Goal: Task Accomplishment & Management: Complete application form

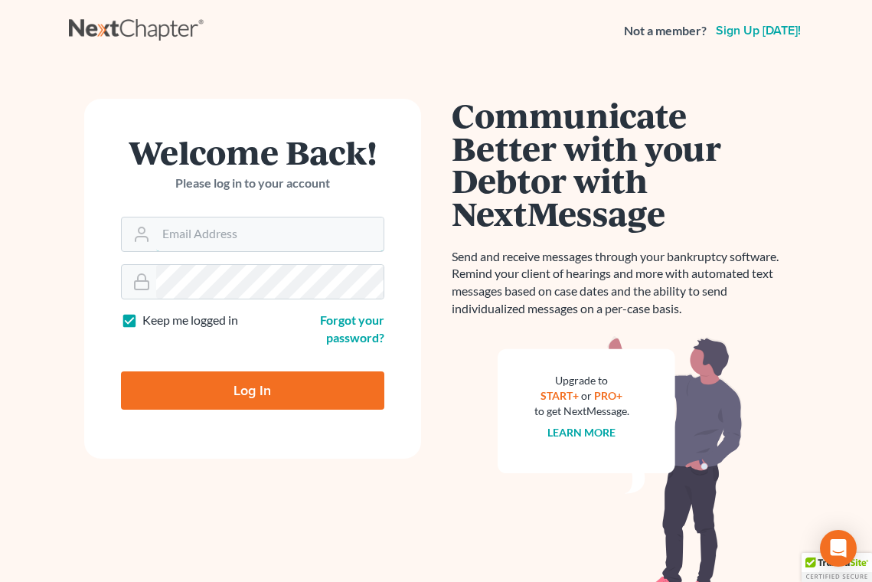
type input "[EMAIL_ADDRESS][DOMAIN_NAME]"
click at [229, 379] on input "Log In" at bounding box center [252, 390] width 263 height 38
type input "Thinking..."
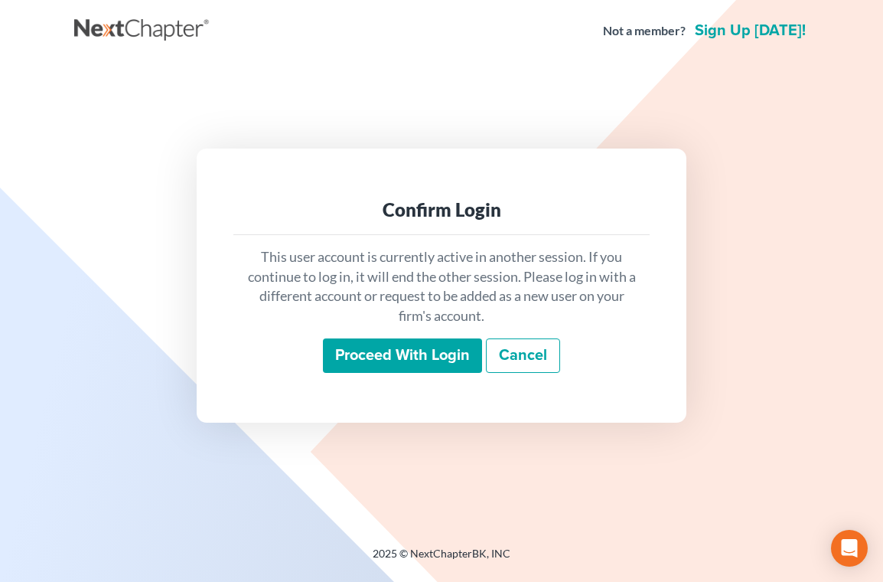
click at [418, 350] on input "Proceed with login" at bounding box center [402, 355] width 159 height 35
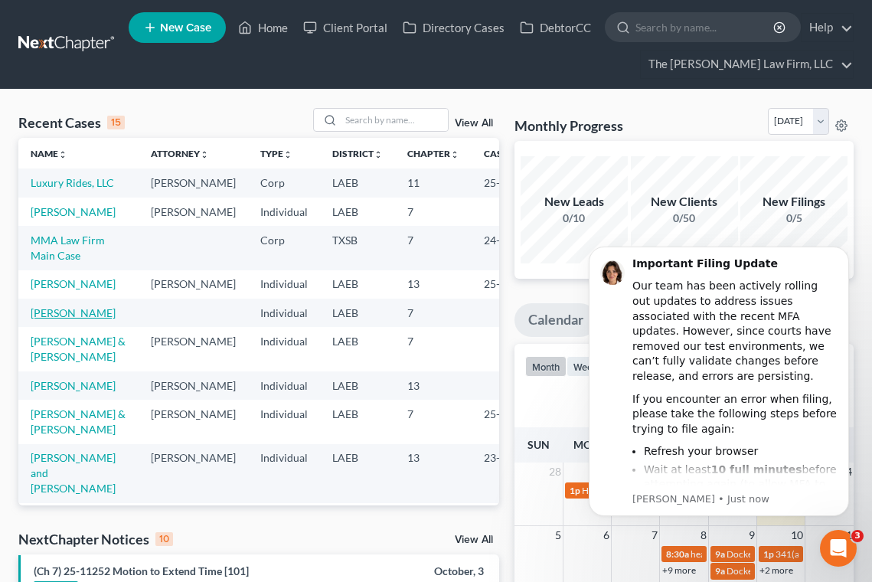
click at [47, 319] on link "Campbell, Brandin" at bounding box center [73, 312] width 85 height 13
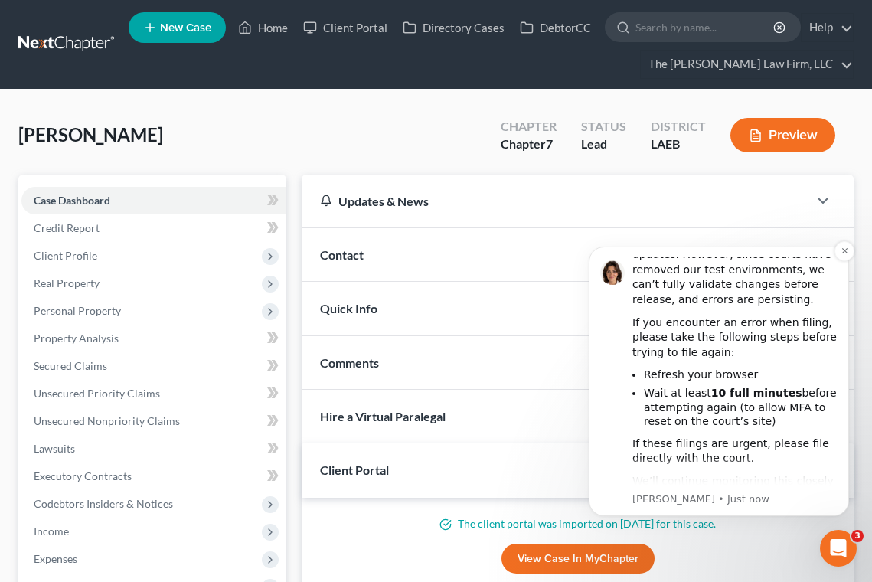
scroll to position [109, 0]
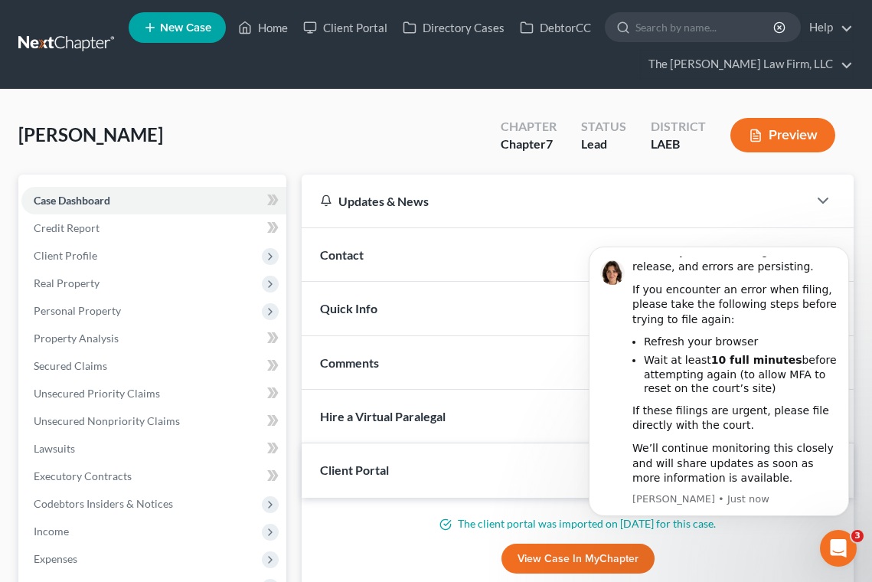
click at [350, 549] on div "View Case in MyChapter" at bounding box center [577, 558] width 515 height 31
click at [52, 229] on span "Credit Report" at bounding box center [67, 227] width 66 height 13
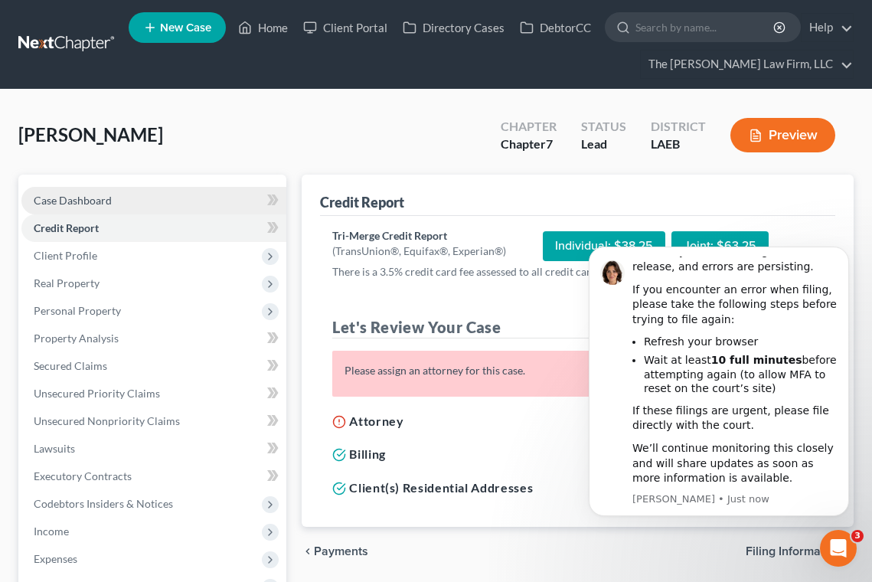
click at [57, 199] on span "Case Dashboard" at bounding box center [73, 200] width 78 height 13
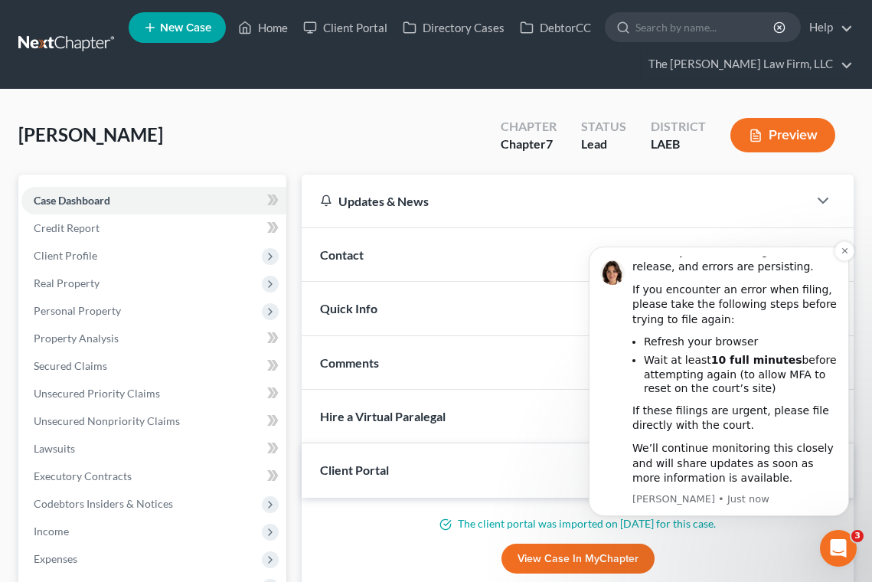
click at [677, 387] on li "Wait at least 10 full minutes before attempting again (to allow MFA to reset on…" at bounding box center [741, 374] width 194 height 43
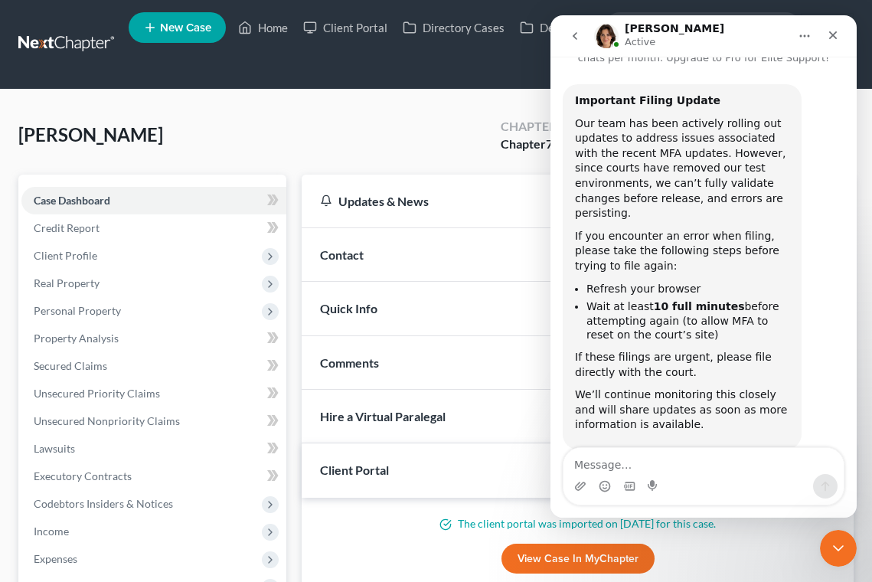
scroll to position [70, 0]
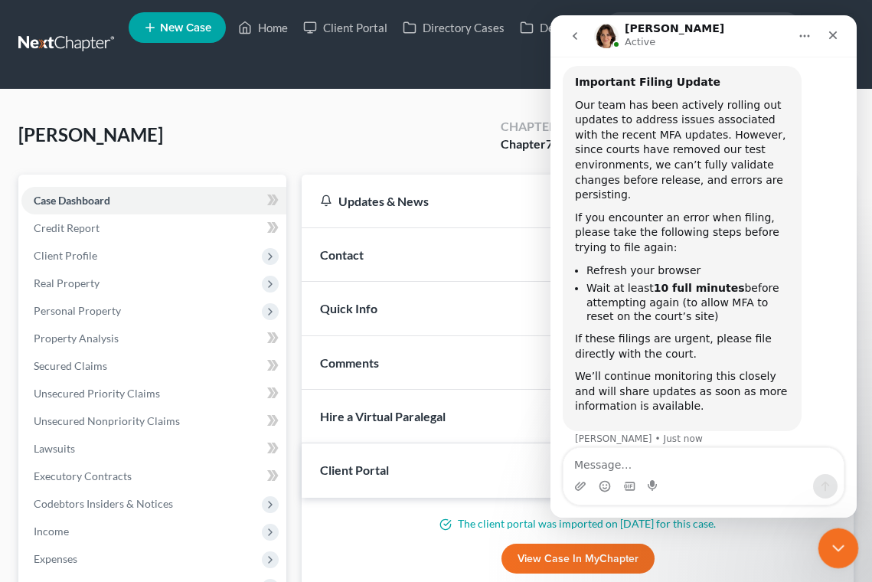
click at [830, 541] on icon "Close Intercom Messenger" at bounding box center [835, 545] width 18 height 18
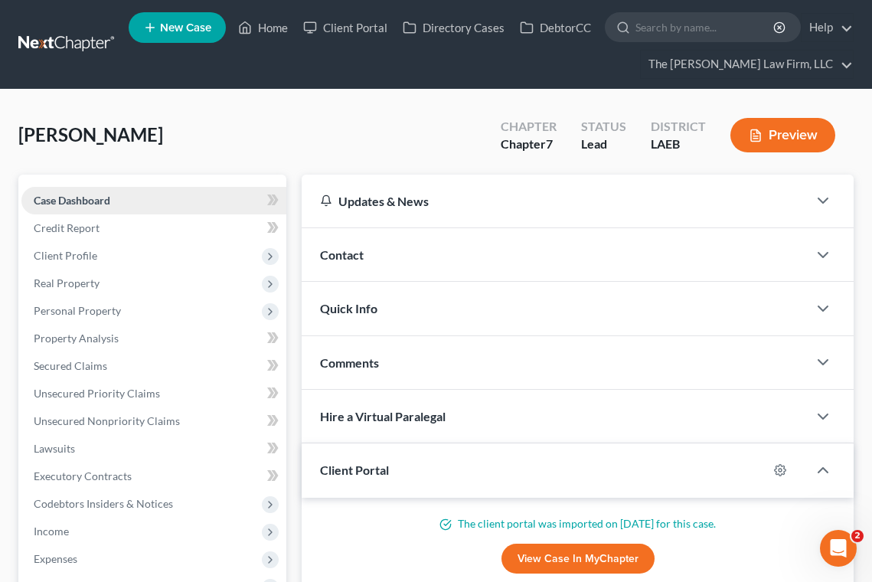
click at [85, 204] on span "Case Dashboard" at bounding box center [72, 200] width 77 height 13
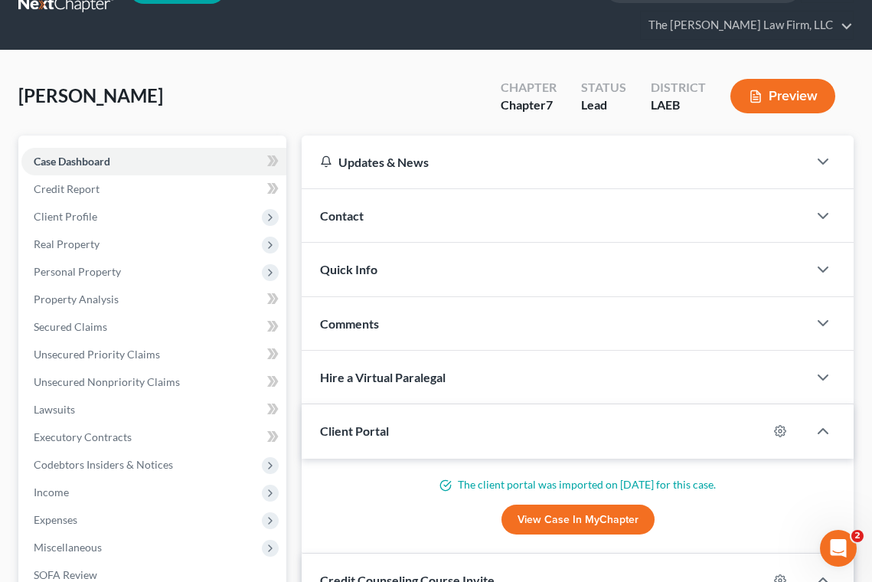
scroll to position [77, 0]
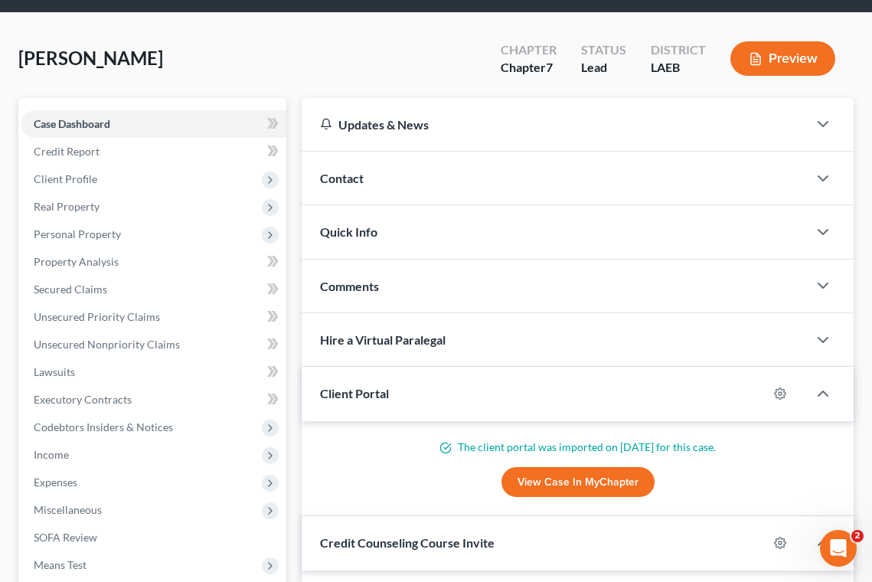
click at [367, 189] on div "Contact" at bounding box center [554, 178] width 506 height 53
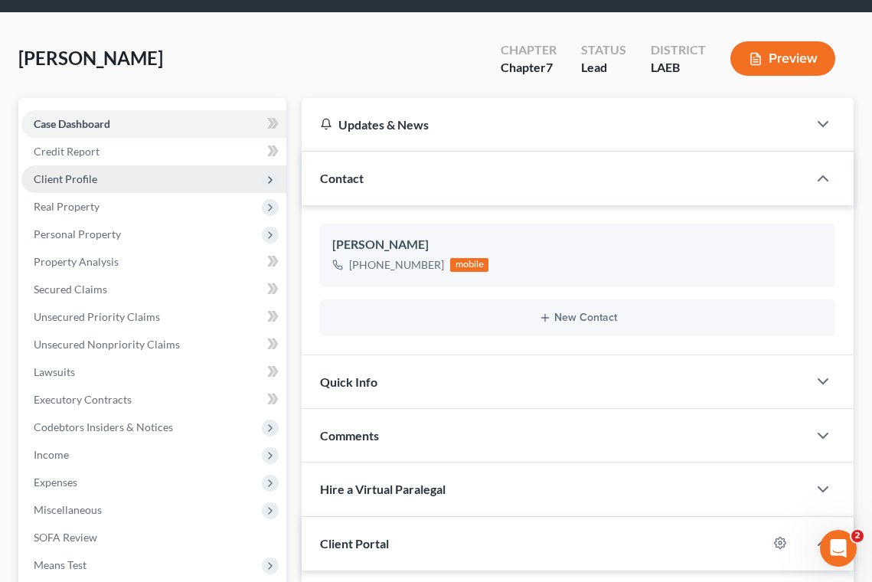
click at [67, 191] on span "Client Profile" at bounding box center [153, 179] width 265 height 28
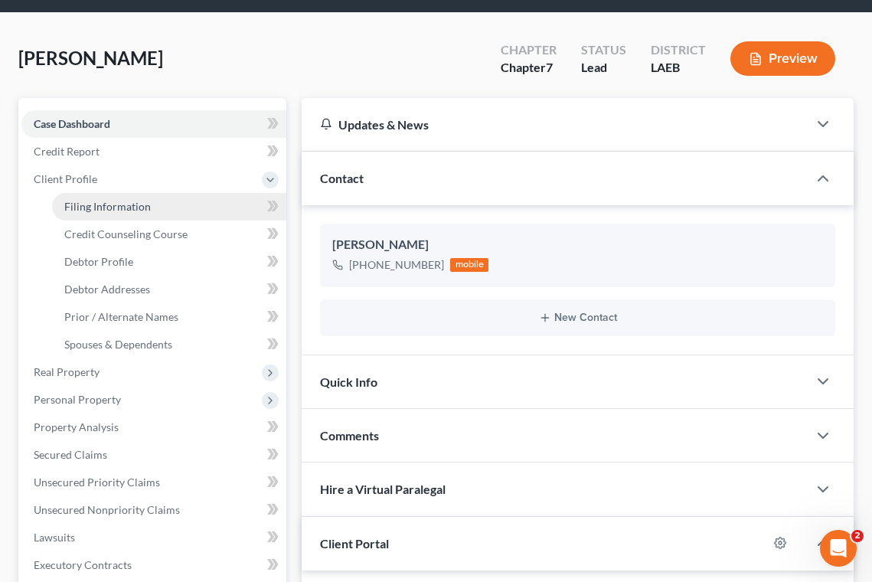
click at [109, 210] on span "Filing Information" at bounding box center [107, 206] width 86 height 13
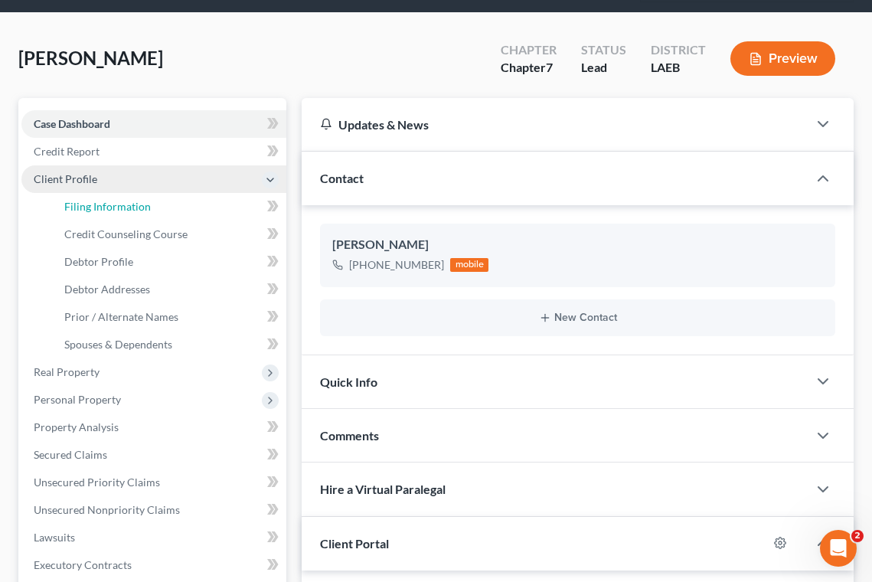
select select "1"
select select "0"
select select "19"
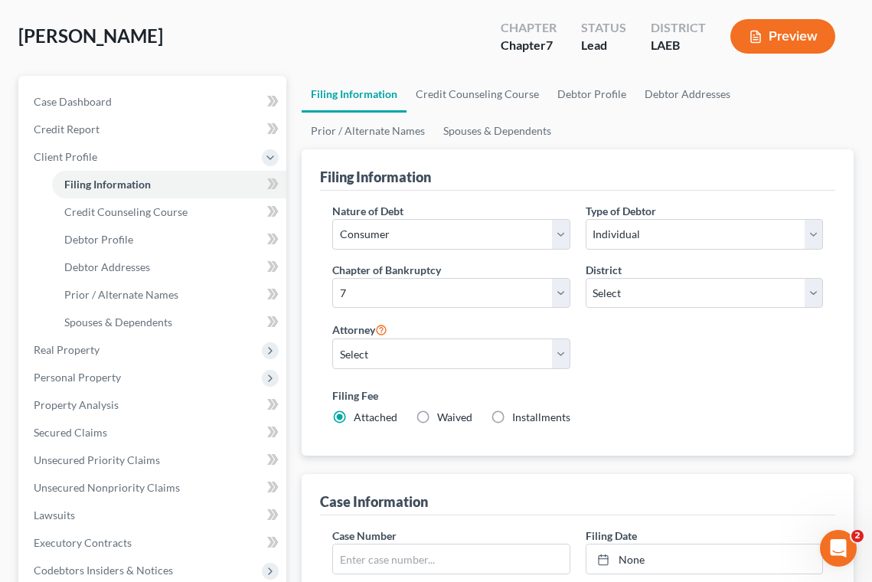
scroll to position [153, 0]
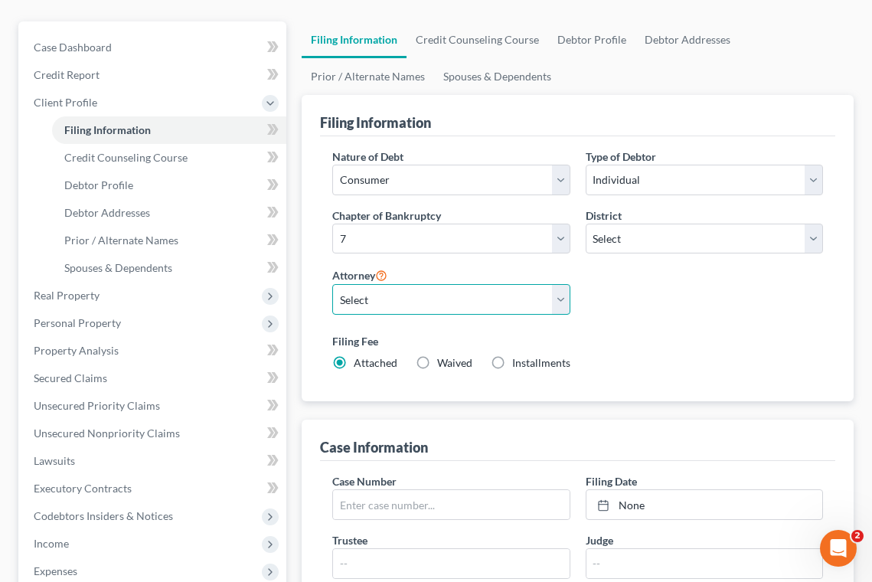
click at [557, 295] on select "Select Patrick Garrity - LAEB Patrick Garrity - LAMB Patrick Garrity - LAWB Eri…" at bounding box center [450, 299] width 237 height 31
select select "8"
click at [332, 284] on select "Select Patrick Garrity - LAEB Patrick Garrity - LAMB Patrick Garrity - LAWB Eri…" at bounding box center [450, 299] width 237 height 31
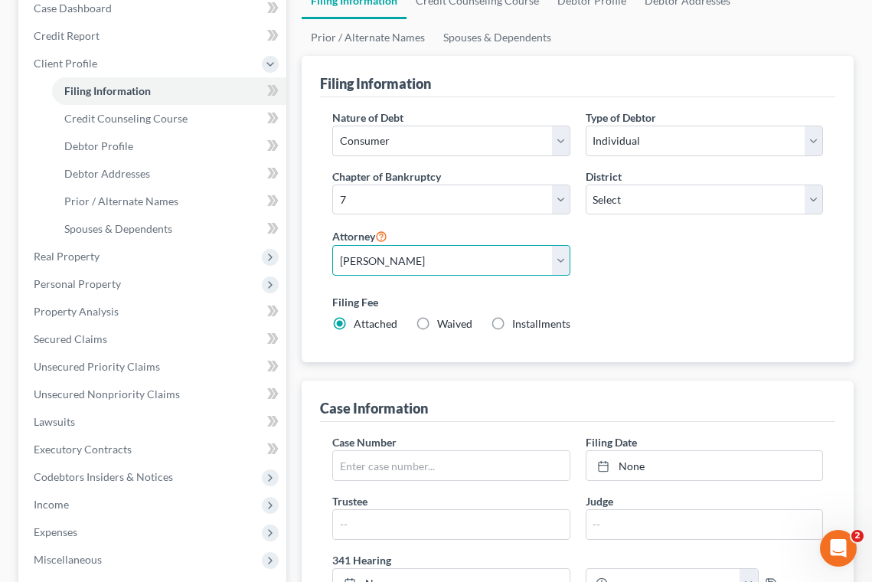
scroll to position [230, 0]
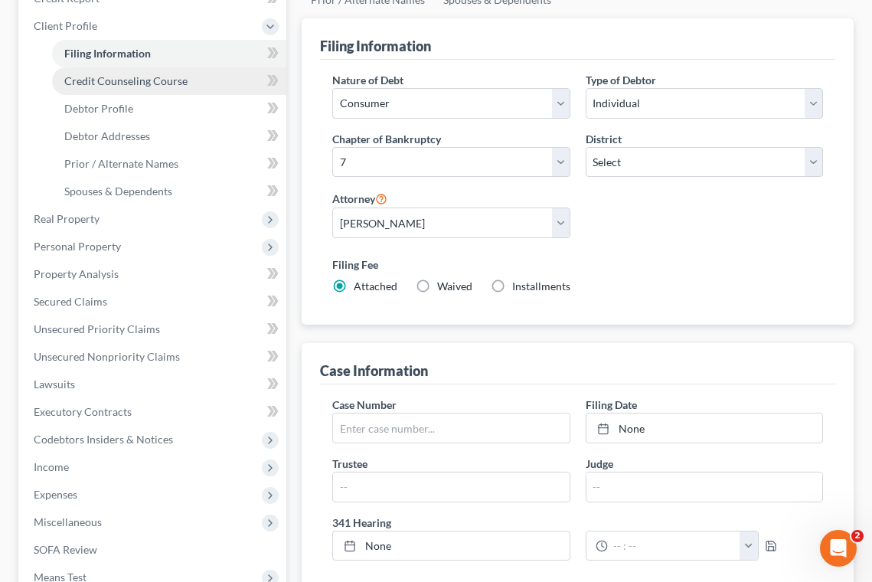
click at [151, 86] on span "Credit Counseling Course" at bounding box center [125, 80] width 123 height 13
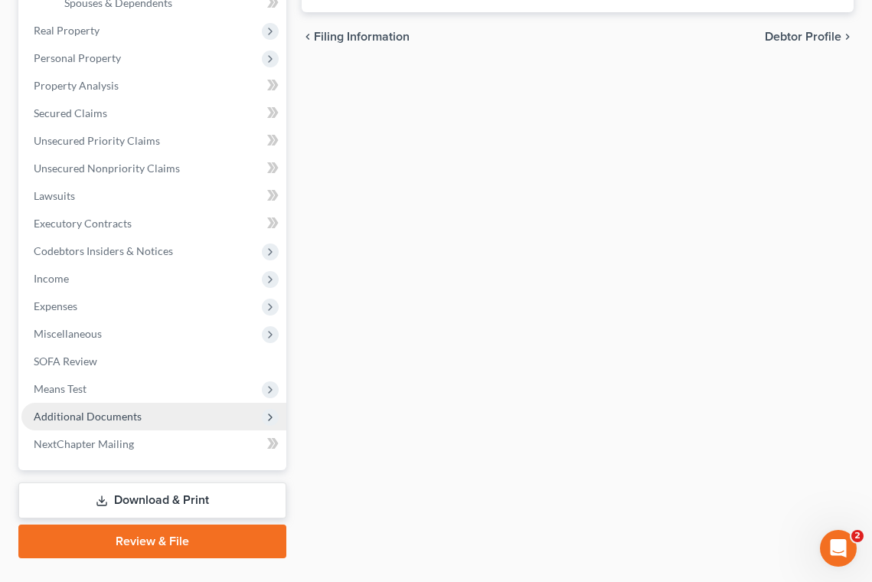
scroll to position [452, 0]
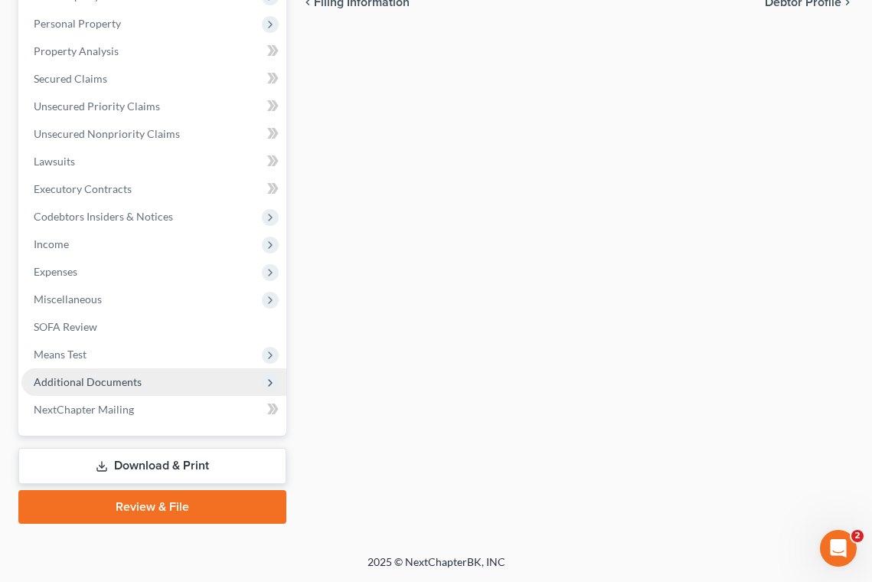
click at [106, 385] on span "Additional Documents" at bounding box center [88, 381] width 108 height 13
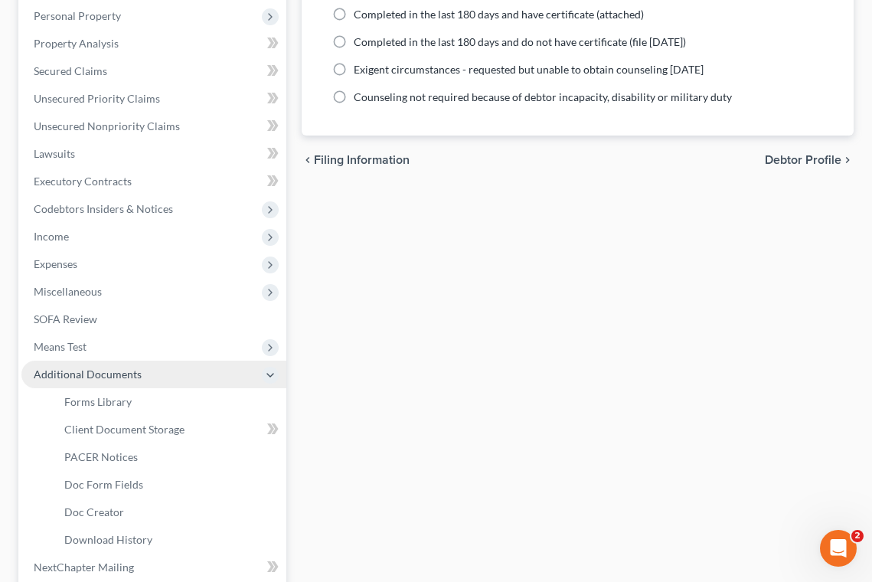
scroll to position [287, 0]
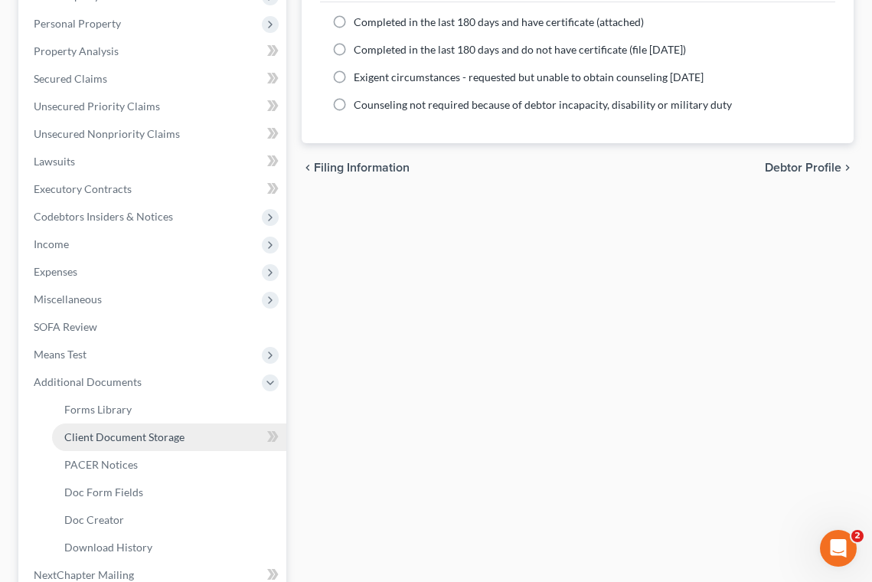
click at [118, 448] on link "Client Document Storage" at bounding box center [169, 437] width 234 height 28
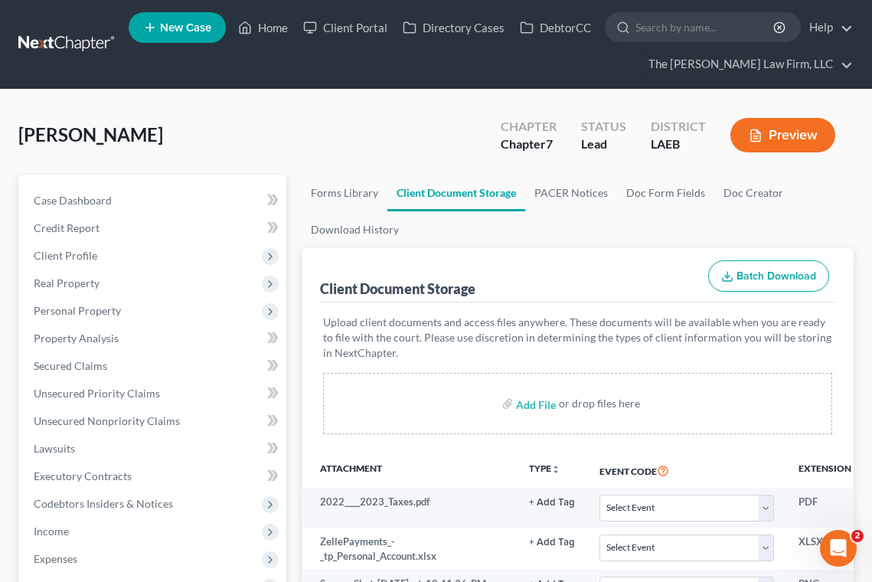
click at [350, 113] on div "Campbell, Brandin Upgraded Chapter Chapter 7 Status Lead District LAEB Preview" at bounding box center [435, 141] width 835 height 67
click at [81, 285] on span "Real Property" at bounding box center [67, 282] width 66 height 13
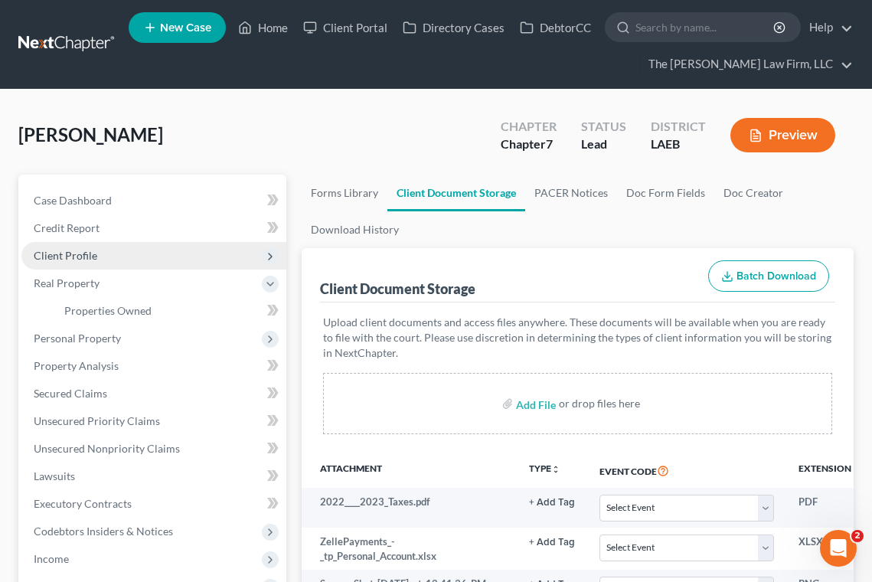
click at [82, 242] on span "Client Profile" at bounding box center [153, 256] width 265 height 28
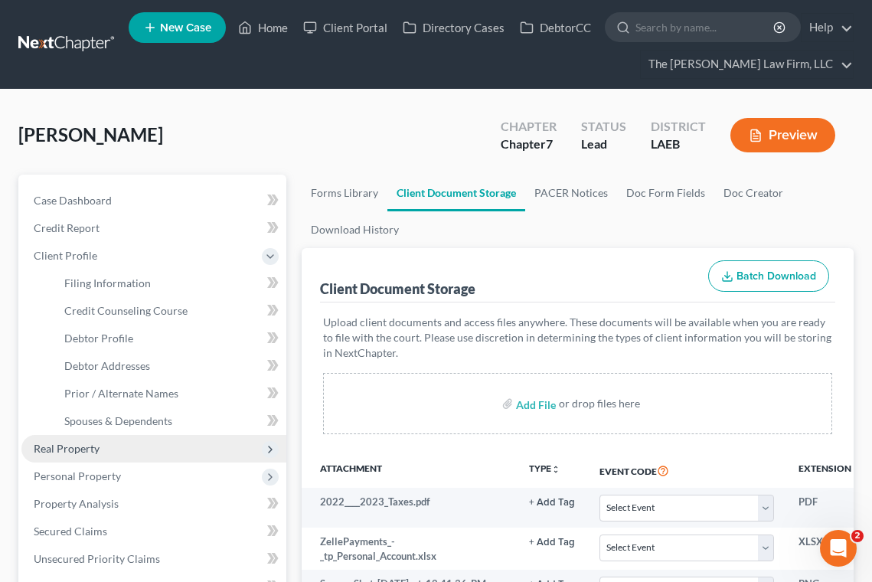
click at [76, 447] on span "Real Property" at bounding box center [67, 448] width 66 height 13
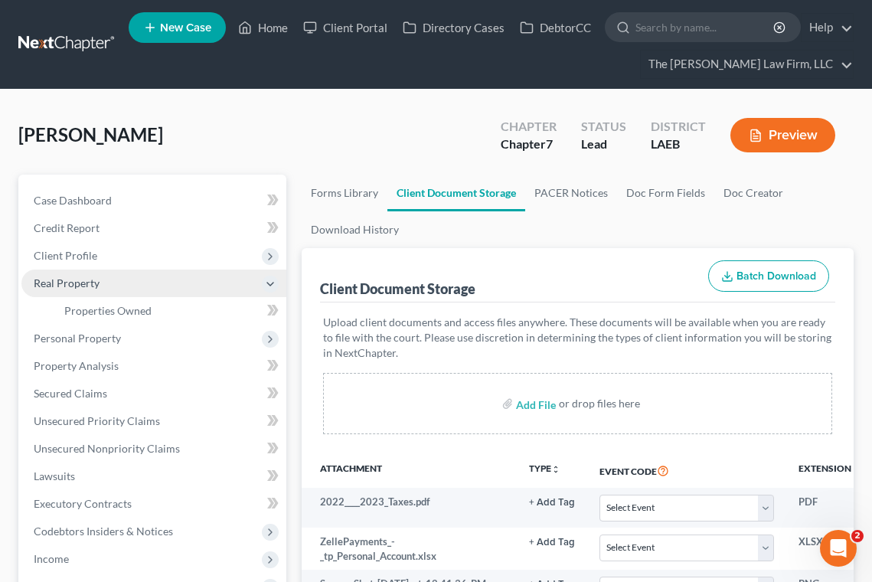
click at [67, 293] on span "Real Property" at bounding box center [153, 283] width 265 height 28
click at [64, 283] on span "Real Property" at bounding box center [67, 282] width 66 height 13
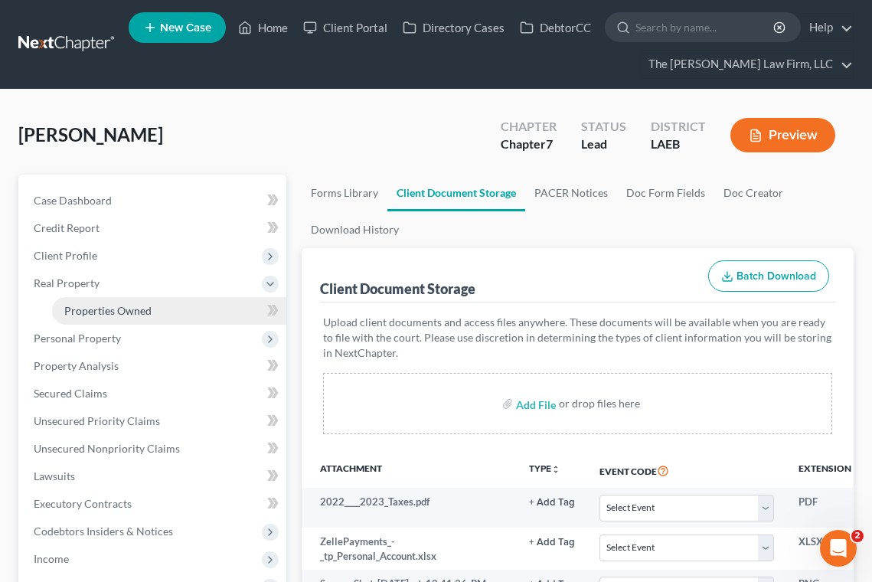
click at [83, 319] on link "Properties Owned" at bounding box center [169, 311] width 234 height 28
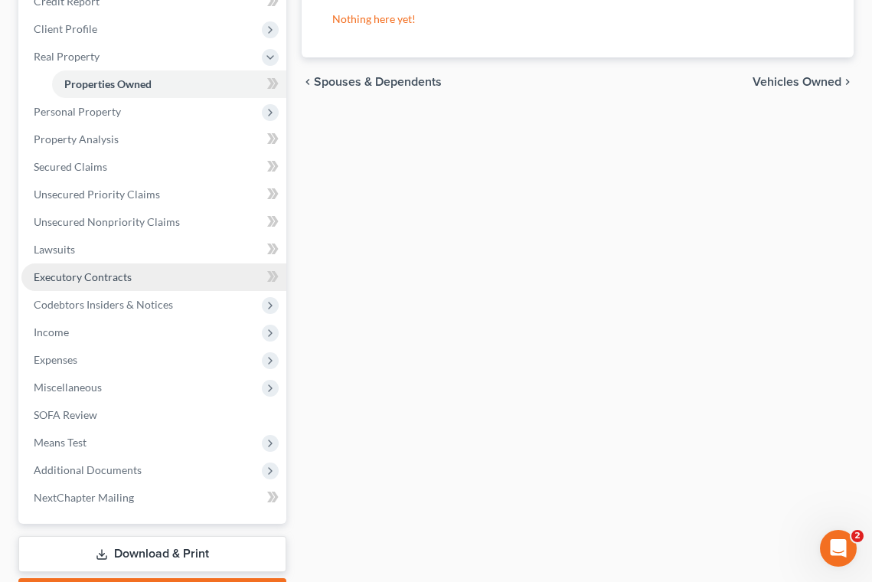
scroll to position [230, 0]
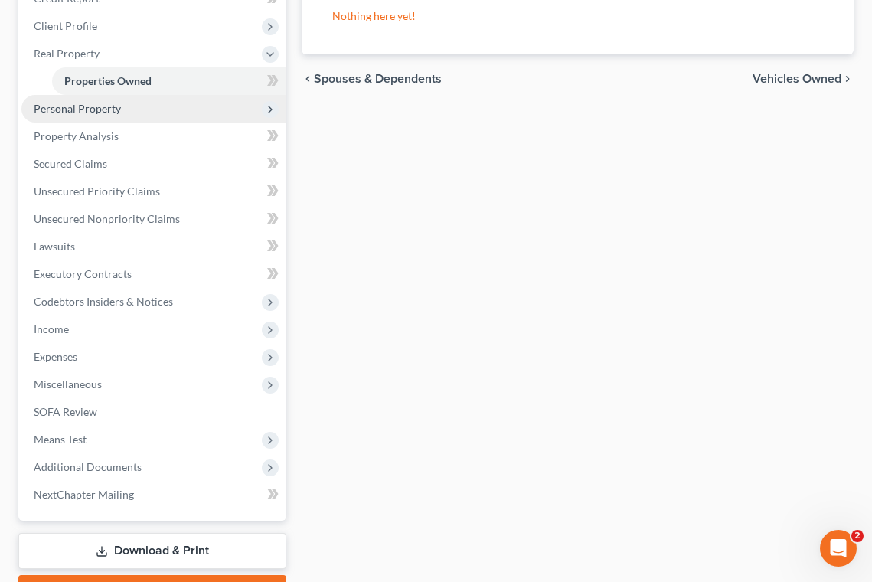
click at [81, 113] on span "Personal Property" at bounding box center [77, 108] width 87 height 13
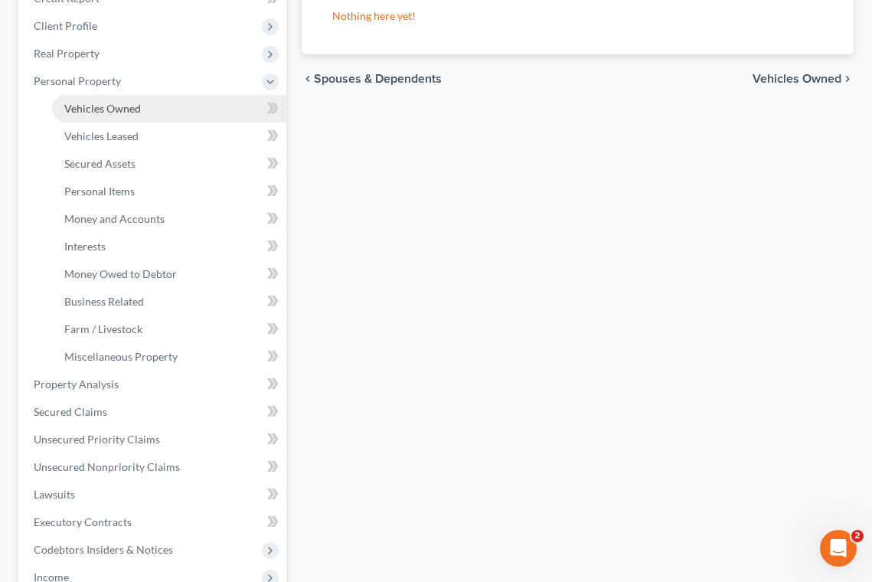
click at [86, 103] on span "Vehicles Owned" at bounding box center [102, 108] width 77 height 13
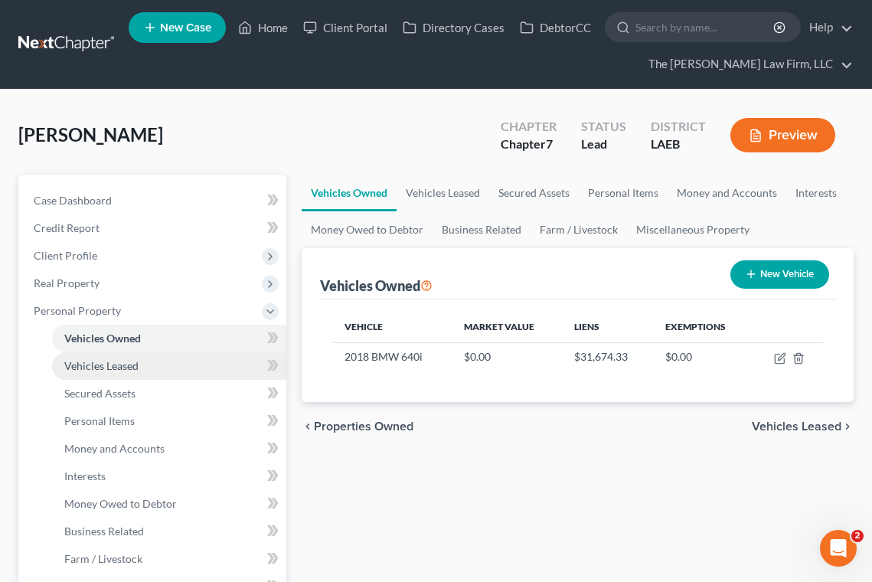
click at [122, 360] on span "Vehicles Leased" at bounding box center [101, 365] width 74 height 13
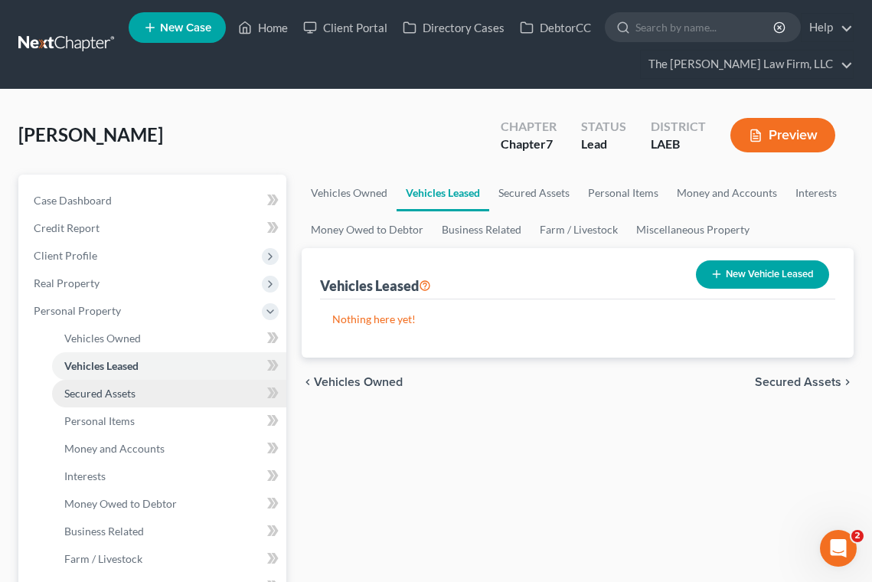
click at [112, 399] on link "Secured Assets" at bounding box center [169, 394] width 234 height 28
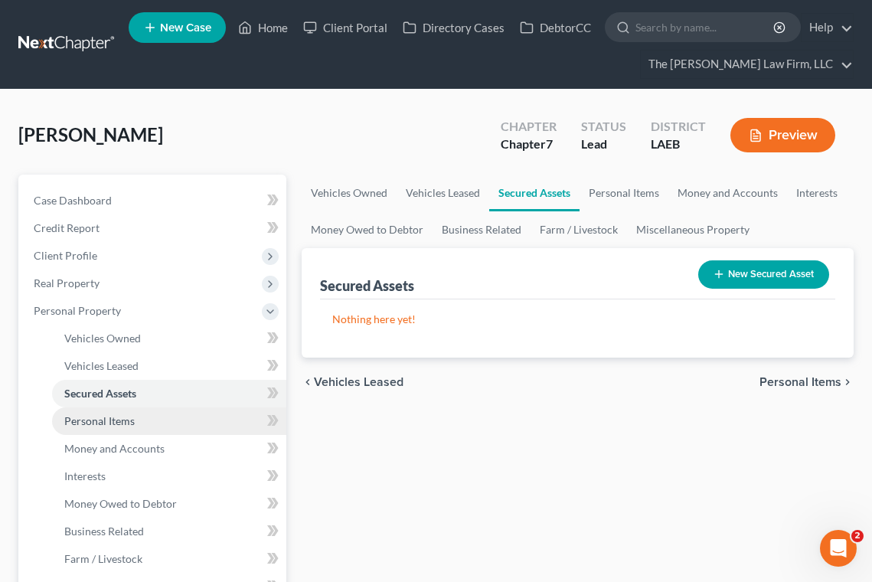
click at [104, 428] on link "Personal Items" at bounding box center [169, 421] width 234 height 28
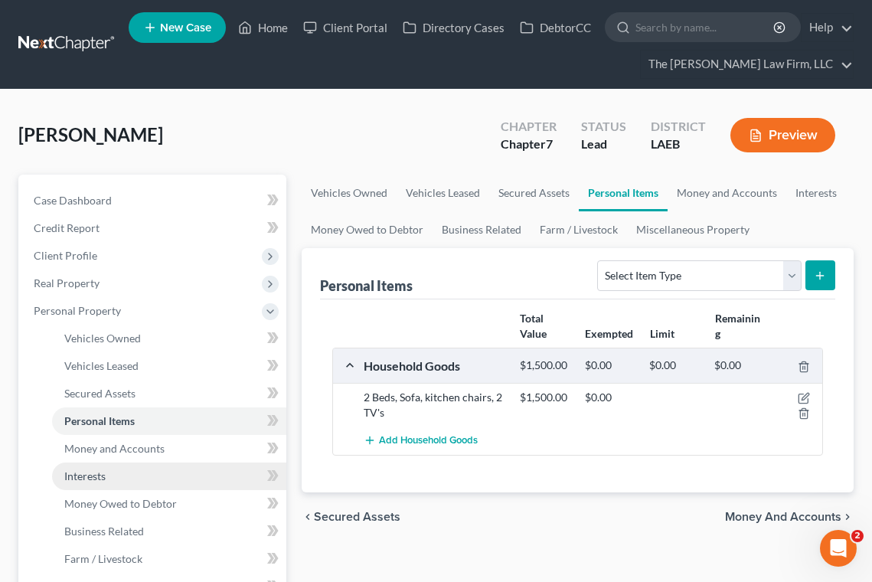
click at [99, 477] on span "Interests" at bounding box center [84, 475] width 41 height 13
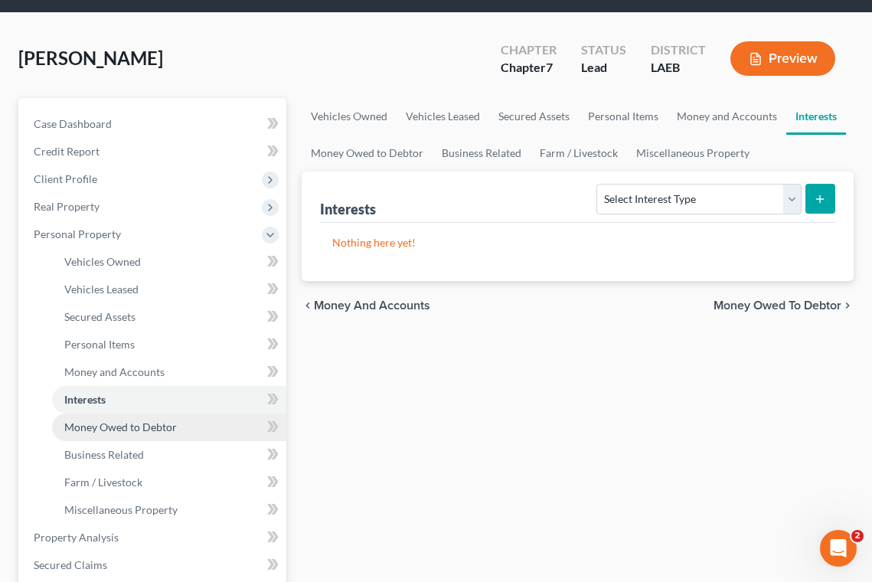
click at [101, 422] on span "Money Owed to Debtor" at bounding box center [120, 426] width 112 height 13
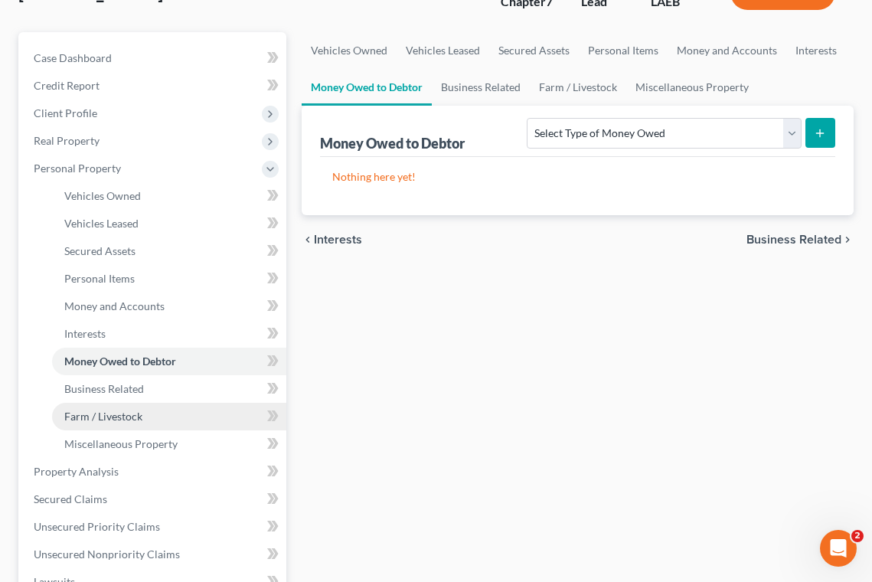
scroll to position [153, 0]
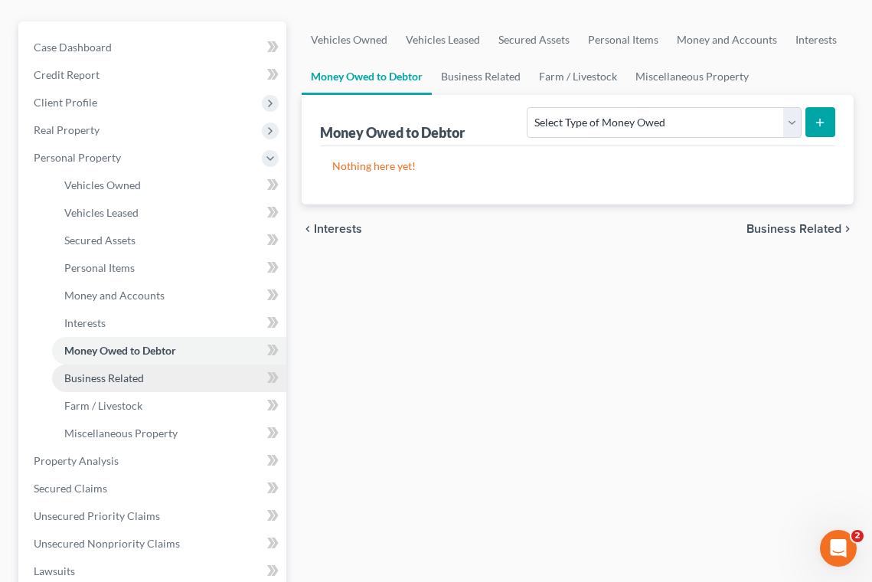
click at [93, 376] on span "Business Related" at bounding box center [104, 377] width 80 height 13
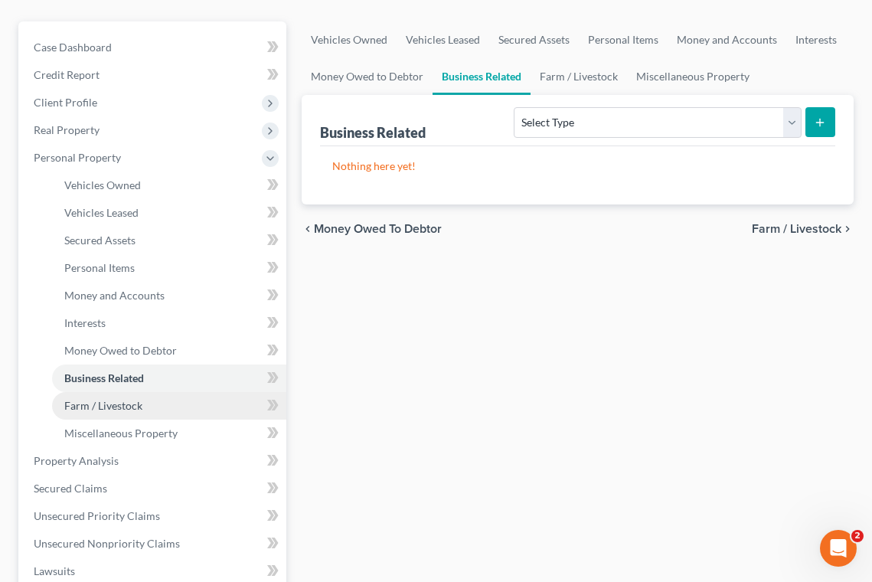
click at [89, 412] on link "Farm / Livestock" at bounding box center [169, 406] width 234 height 28
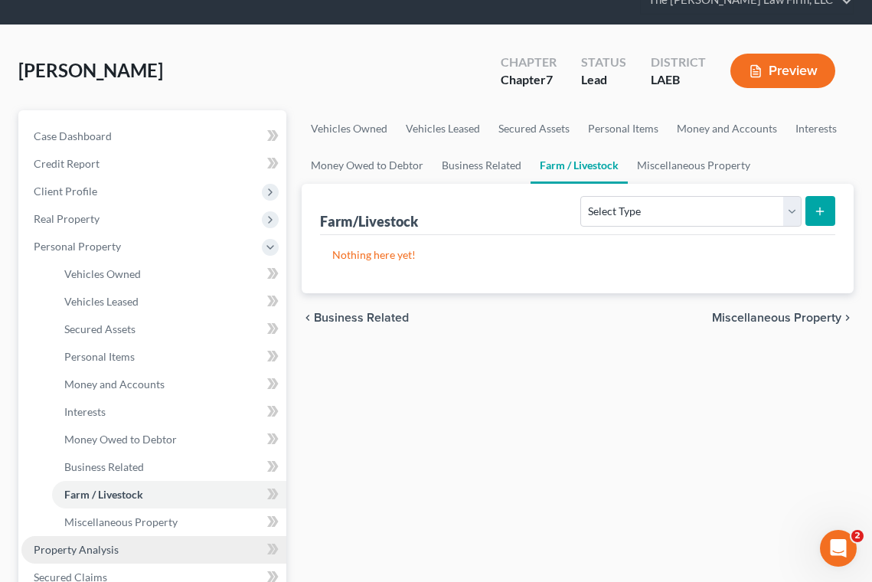
scroll to position [153, 0]
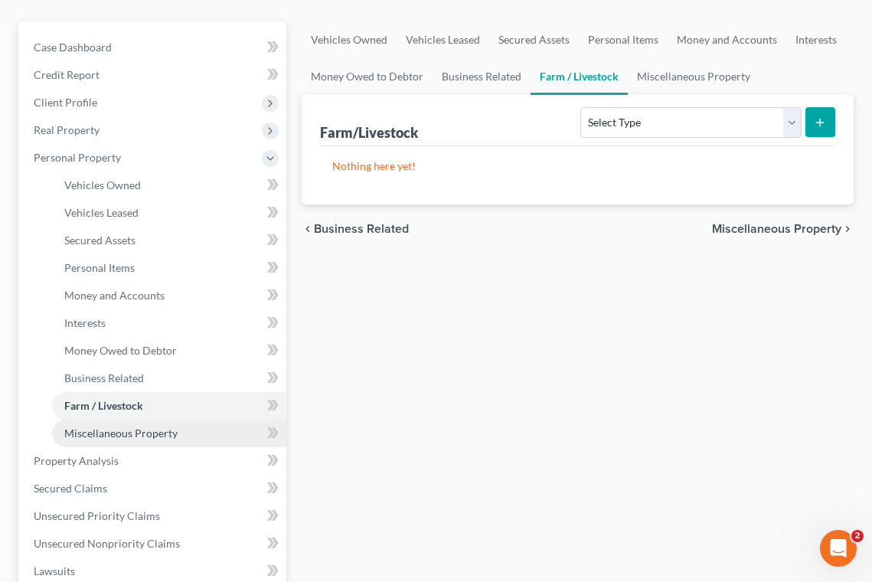
click at [93, 438] on span "Miscellaneous Property" at bounding box center [120, 432] width 113 height 13
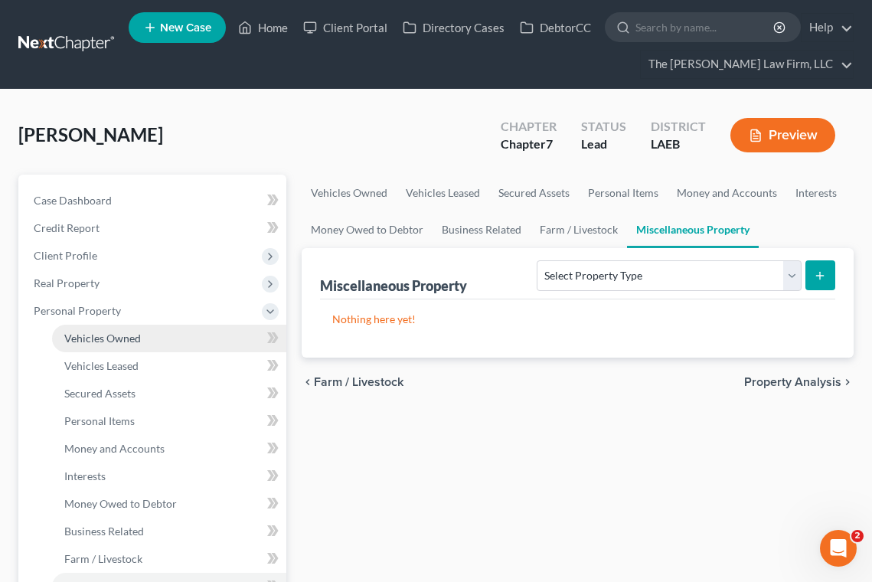
click at [91, 331] on span "Vehicles Owned" at bounding box center [102, 337] width 77 height 13
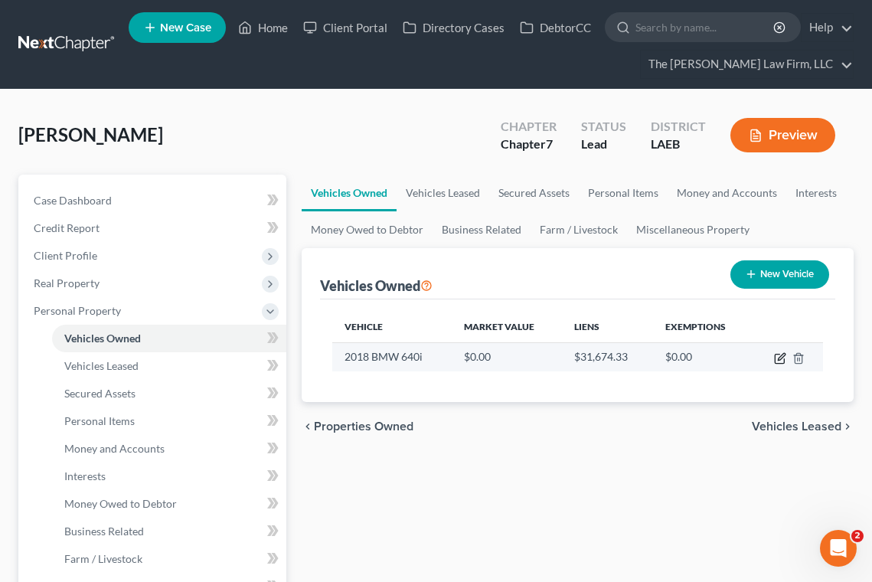
click at [784, 361] on icon "button" at bounding box center [778, 358] width 9 height 9
select select "0"
select select "8"
select select "1"
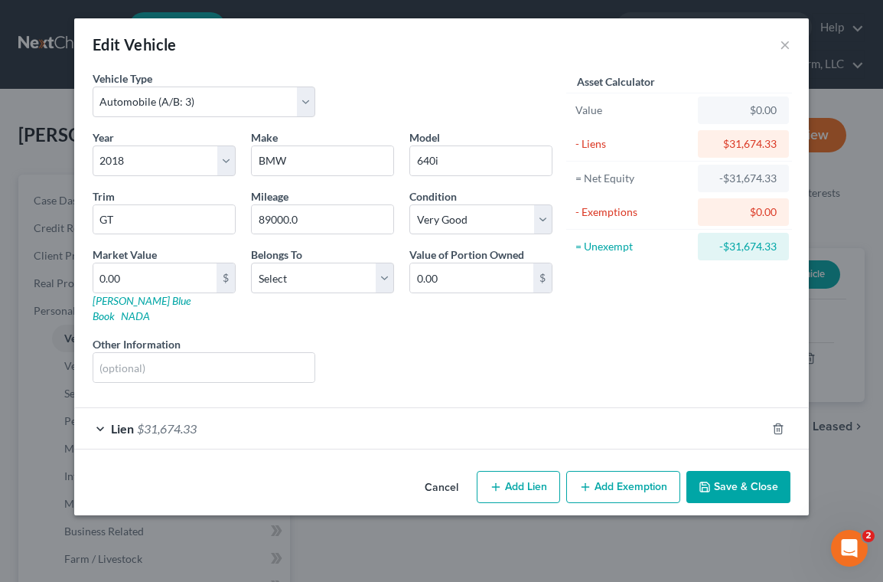
click at [614, 484] on button "Add Exemption" at bounding box center [623, 487] width 114 height 32
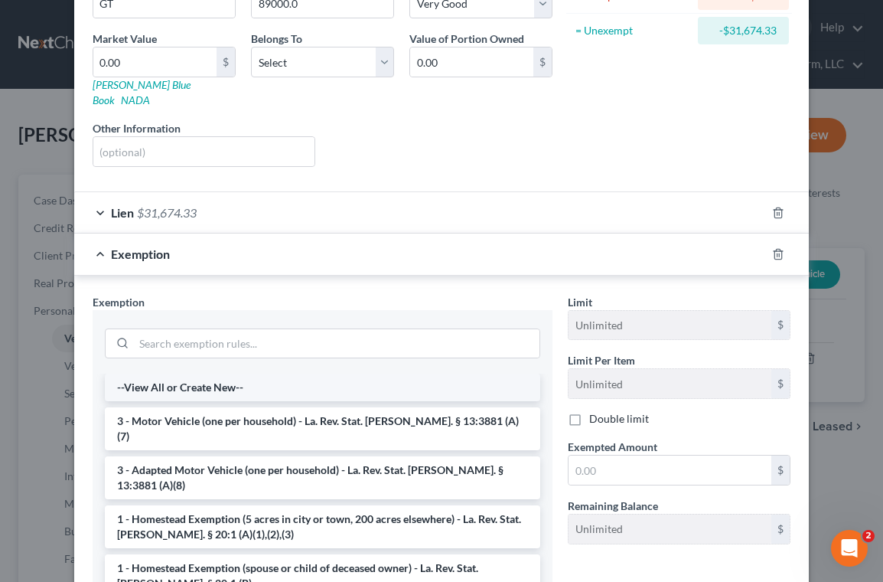
scroll to position [230, 0]
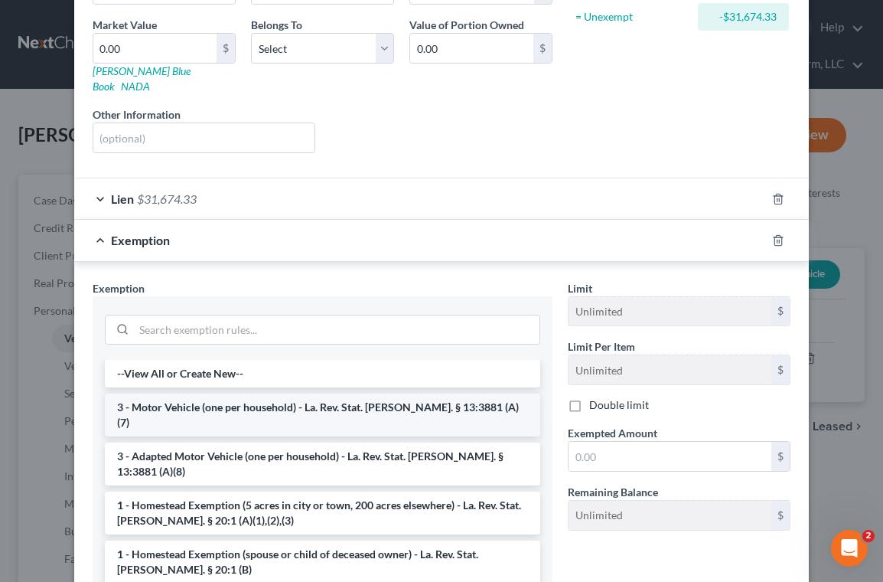
click at [290, 395] on li "3 - Motor Vehicle (one per household) - La. Rev. Stat. Ann. § 13:3881 (A)(7)" at bounding box center [322, 414] width 435 height 43
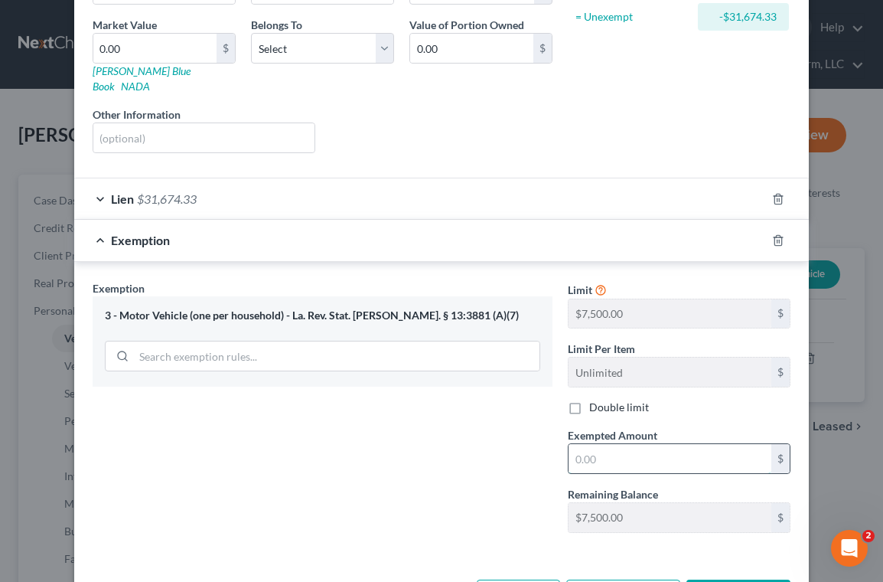
click at [598, 455] on input "text" at bounding box center [670, 458] width 203 height 29
type input "7,500"
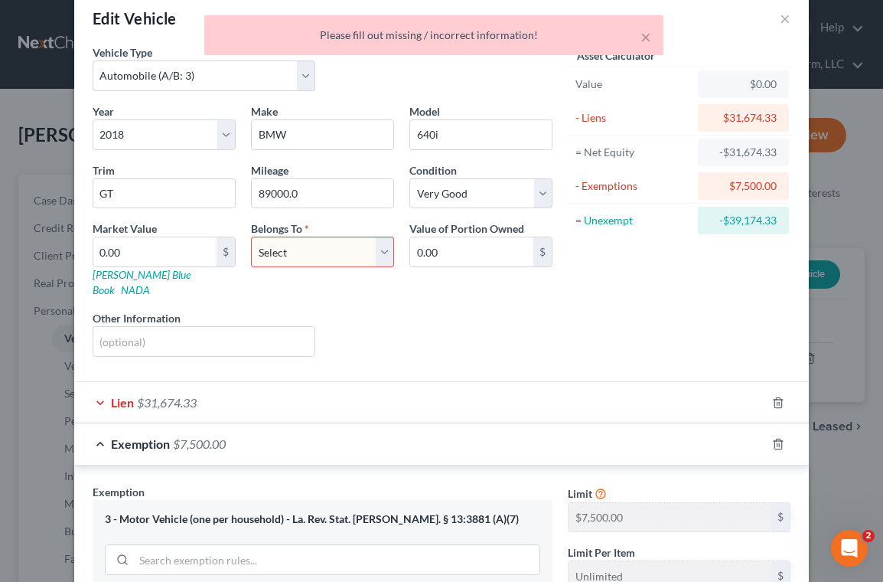
scroll to position [0, 0]
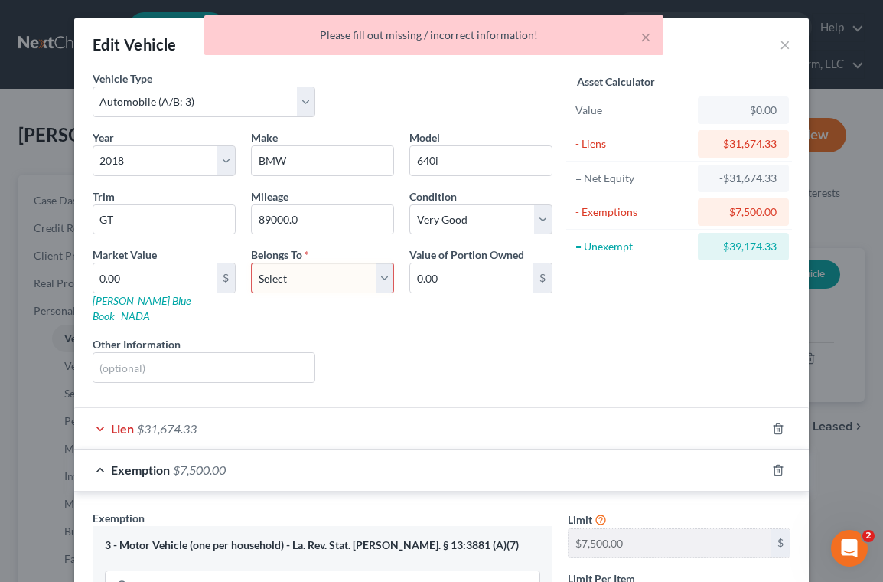
click at [324, 275] on select "Select Debtor 1 Only Debtor 2 Only Debtor 1 And Debtor 2 Only At Least One Of T…" at bounding box center [322, 277] width 143 height 31
select select "0"
click at [251, 262] on select "Select Debtor 1 Only Debtor 2 Only Debtor 1 And Debtor 2 Only At Least One Of T…" at bounding box center [322, 277] width 143 height 31
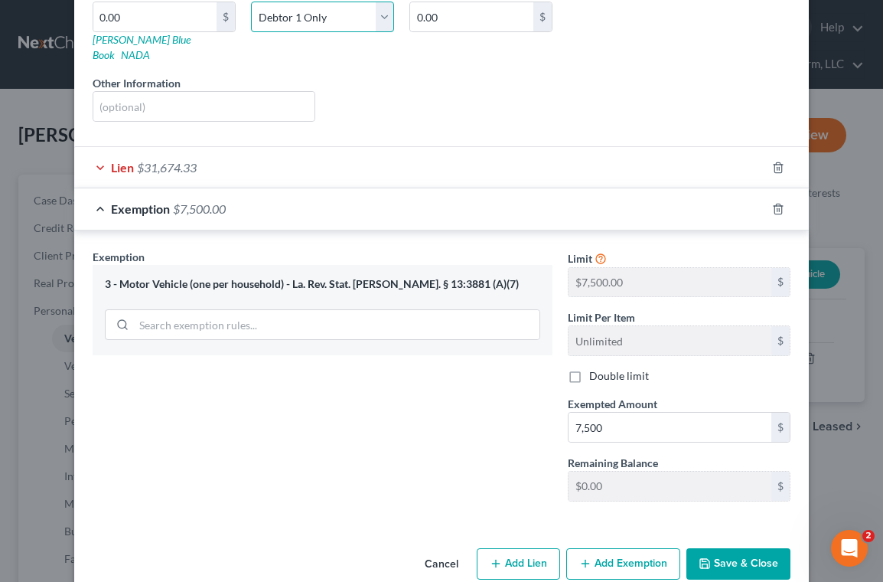
scroll to position [274, 0]
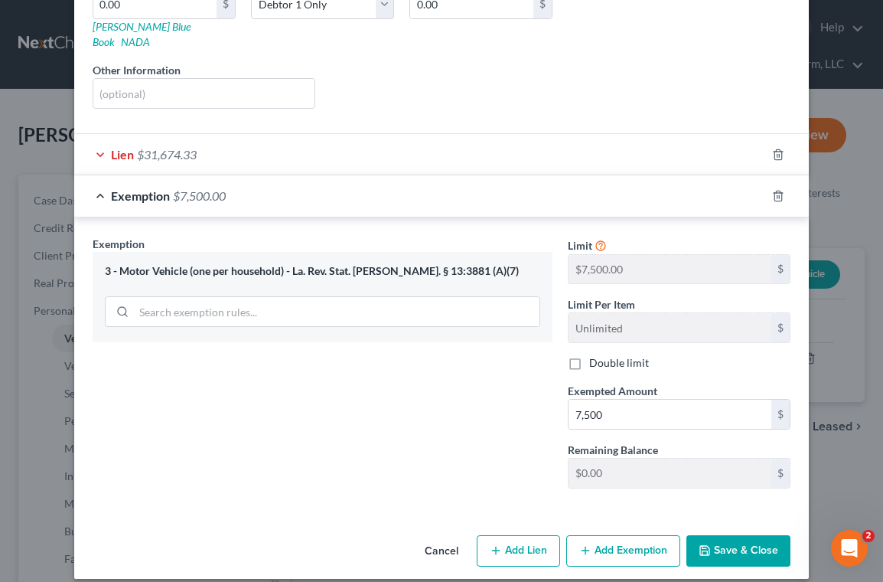
click at [718, 547] on button "Save & Close" at bounding box center [738, 551] width 104 height 32
click at [490, 316] on div "3 - Motor Vehicle (one per household) - La. Rev. Stat. Ann. § 13:3881 (A)(7)" at bounding box center [323, 297] width 460 height 90
click at [692, 538] on button "Save & Close" at bounding box center [738, 551] width 104 height 32
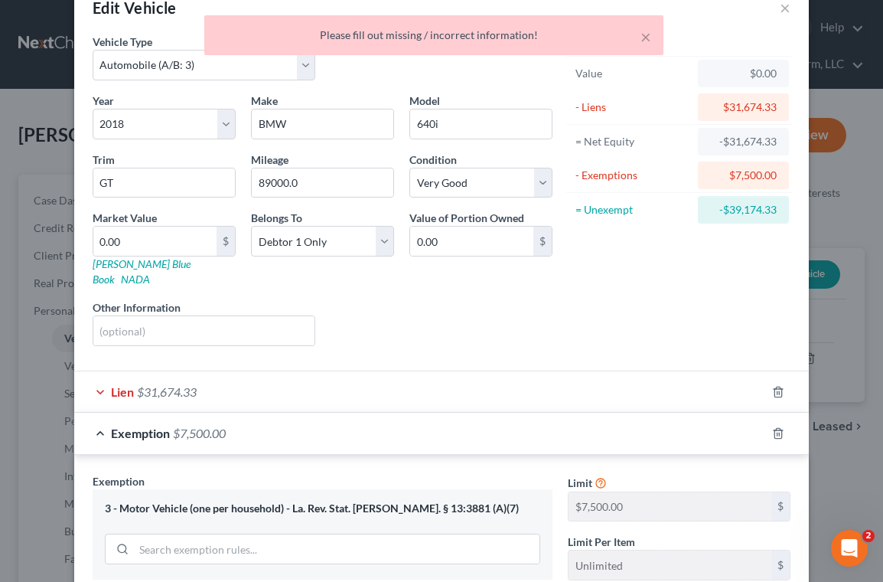
scroll to position [0, 0]
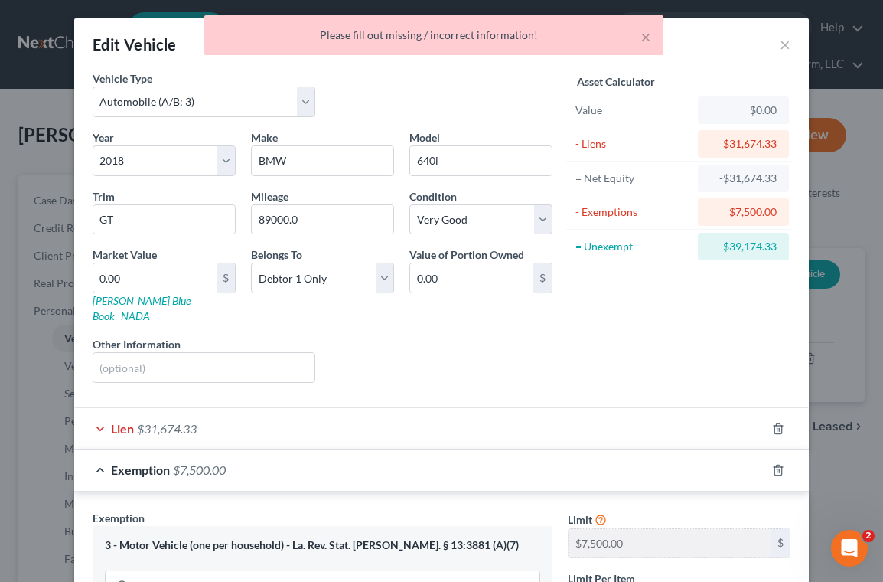
click at [96, 416] on div "Lien $31,674.33" at bounding box center [420, 428] width 692 height 41
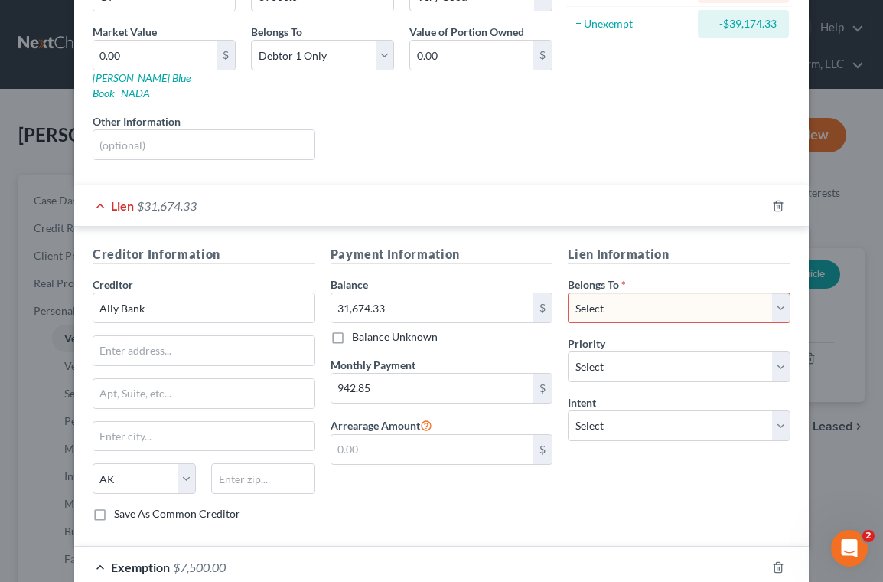
scroll to position [230, 0]
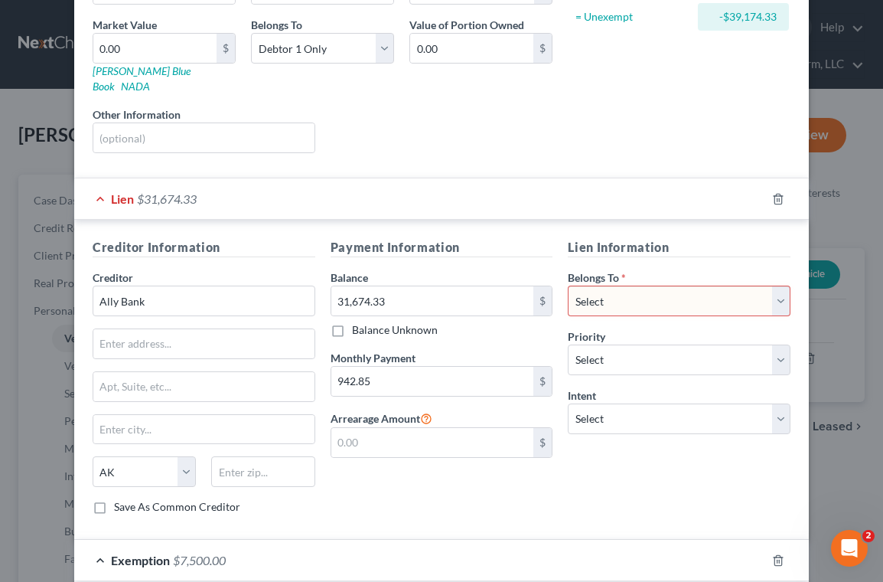
click at [662, 285] on select "Select Debtor 1 Only Debtor 2 Only Debtor 1 And Debtor 2 Only At Least One Of T…" at bounding box center [679, 300] width 223 height 31
select select "0"
click at [568, 285] on select "Select Debtor 1 Only Debtor 2 Only Debtor 1 And Debtor 2 Only At Least One Of T…" at bounding box center [679, 300] width 223 height 31
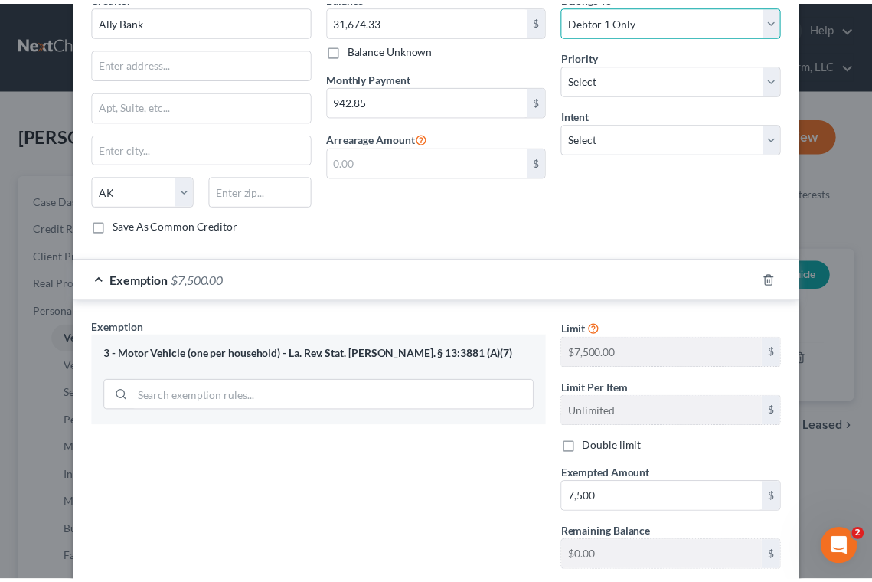
scroll to position [594, 0]
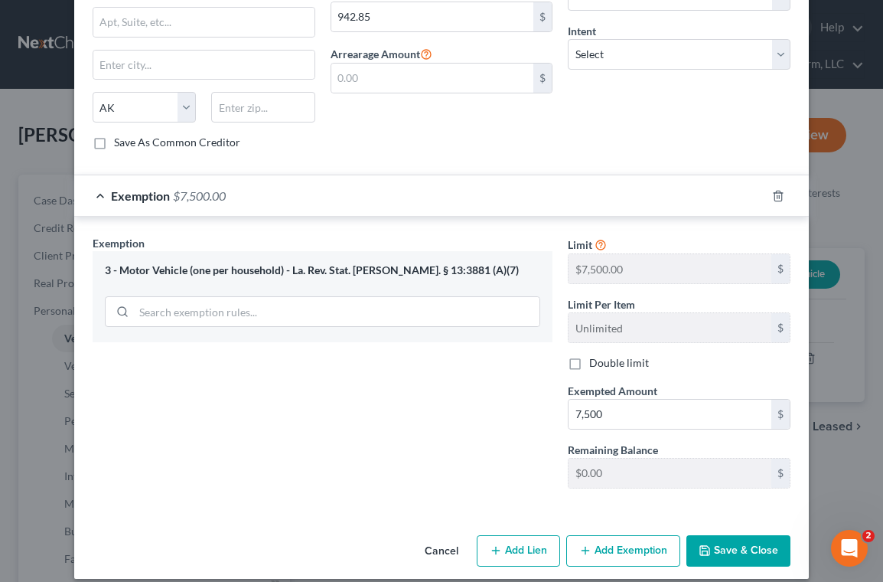
click at [736, 539] on button "Save & Close" at bounding box center [738, 551] width 104 height 32
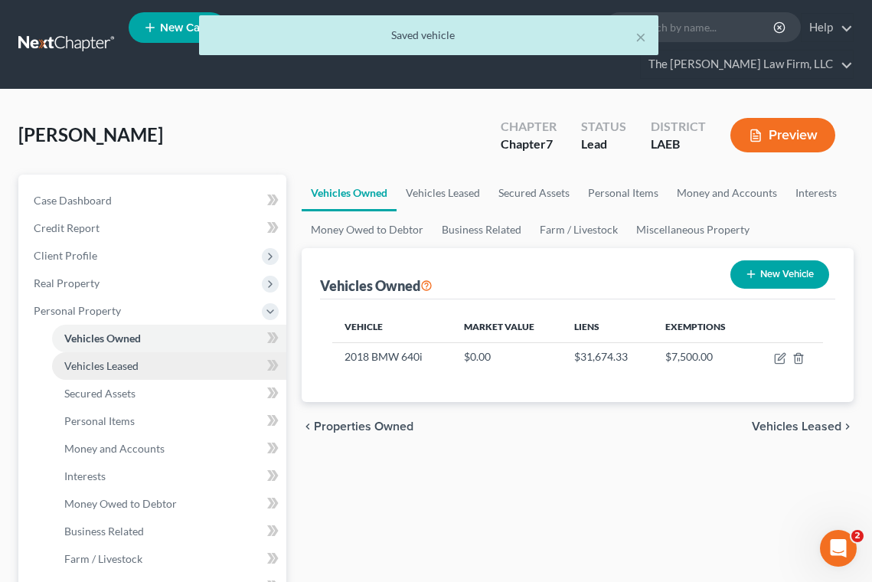
click at [132, 357] on link "Vehicles Leased" at bounding box center [169, 366] width 234 height 28
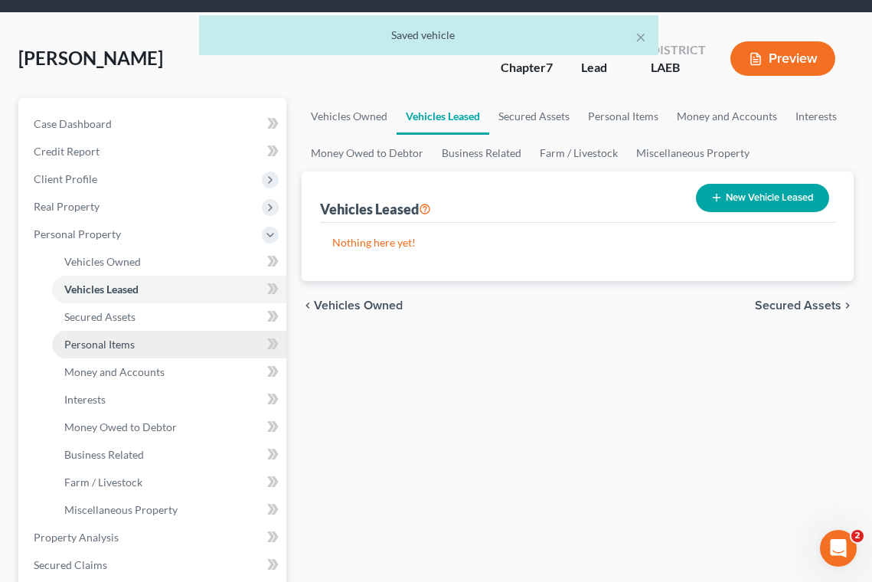
click at [106, 345] on span "Personal Items" at bounding box center [99, 343] width 70 height 13
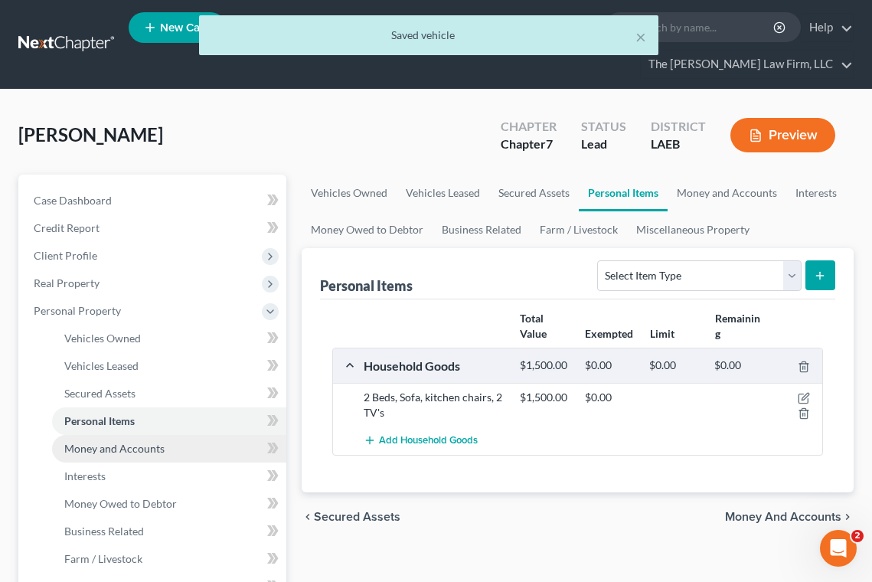
click at [103, 454] on span "Money and Accounts" at bounding box center [114, 448] width 100 height 13
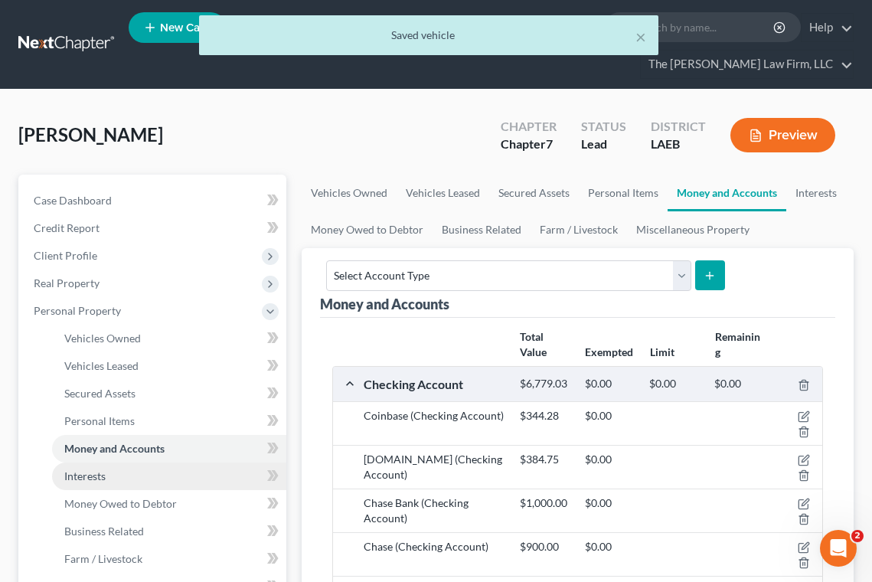
click at [88, 488] on link "Interests" at bounding box center [169, 476] width 234 height 28
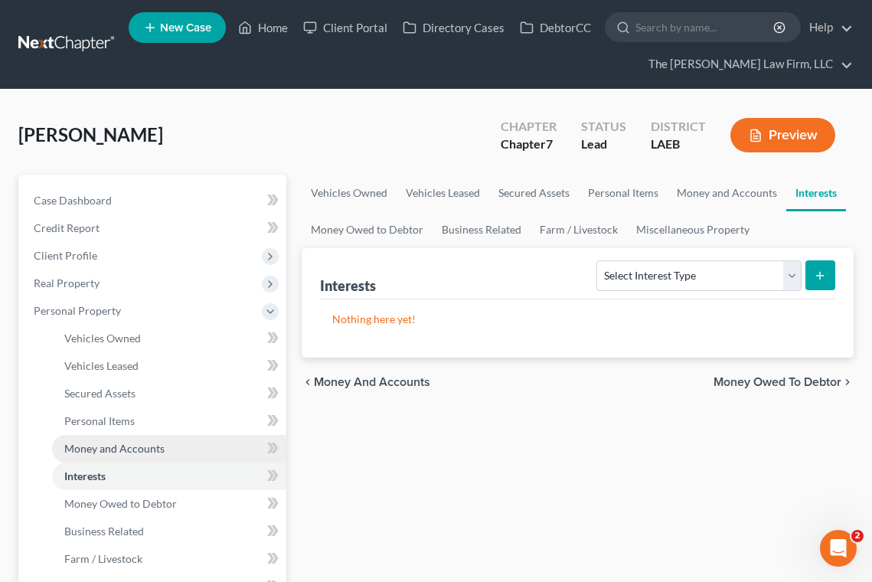
click at [88, 451] on span "Money and Accounts" at bounding box center [114, 448] width 100 height 13
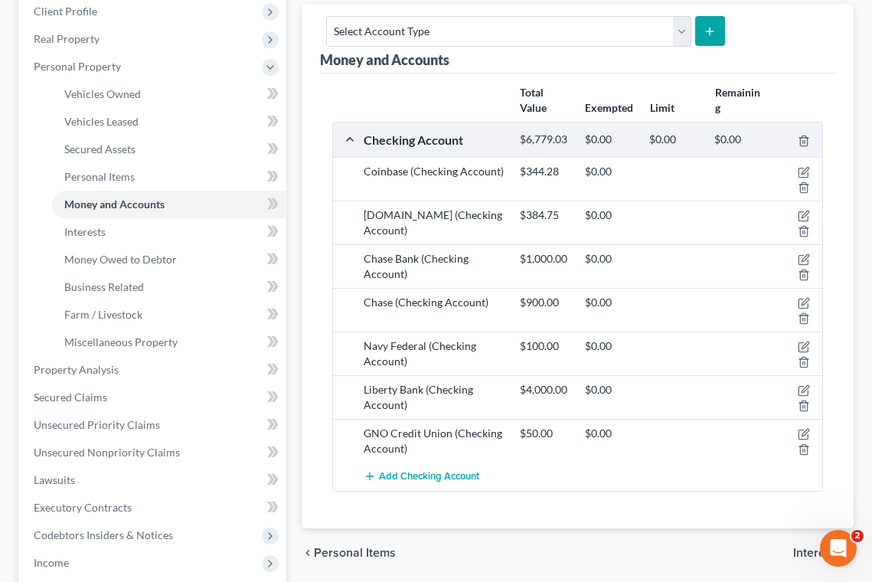
scroll to position [306, 0]
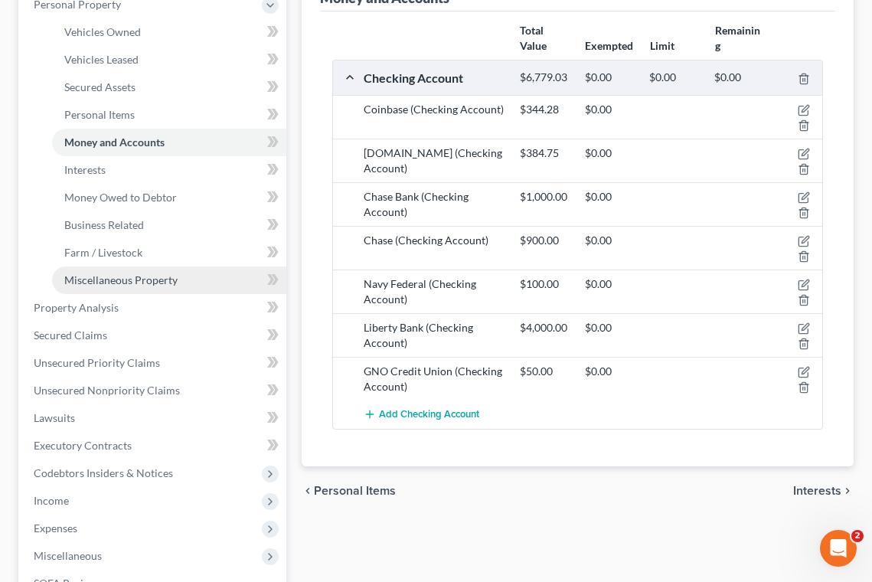
click at [83, 279] on span "Miscellaneous Property" at bounding box center [120, 279] width 113 height 13
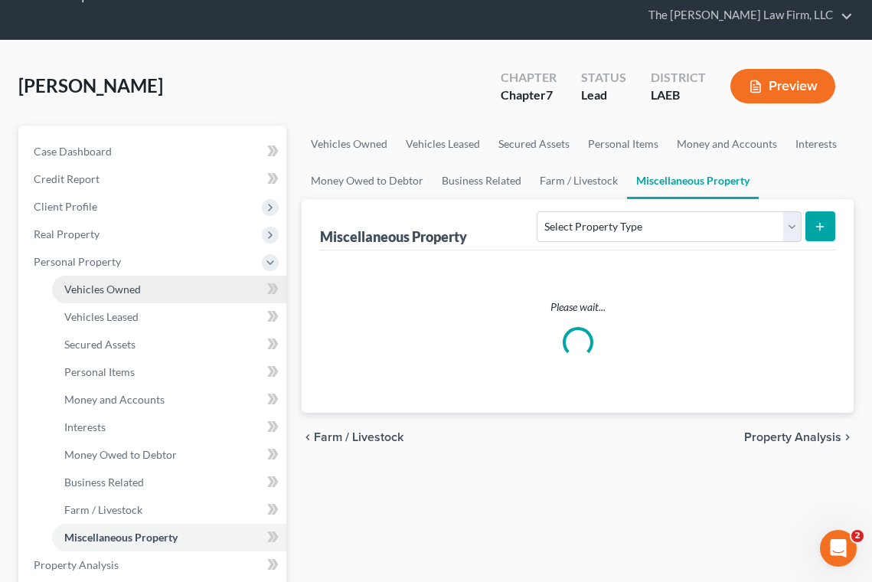
scroll to position [153, 0]
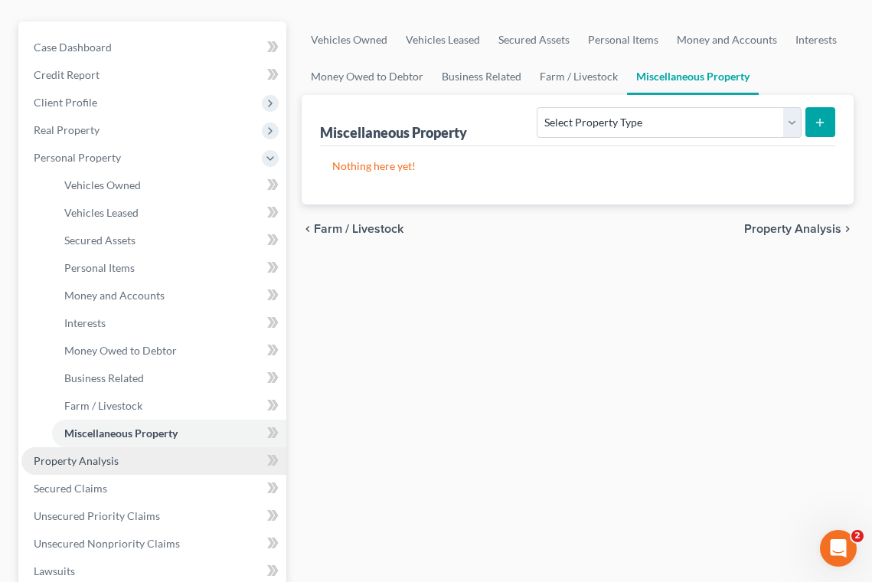
click at [71, 471] on link "Property Analysis" at bounding box center [153, 461] width 265 height 28
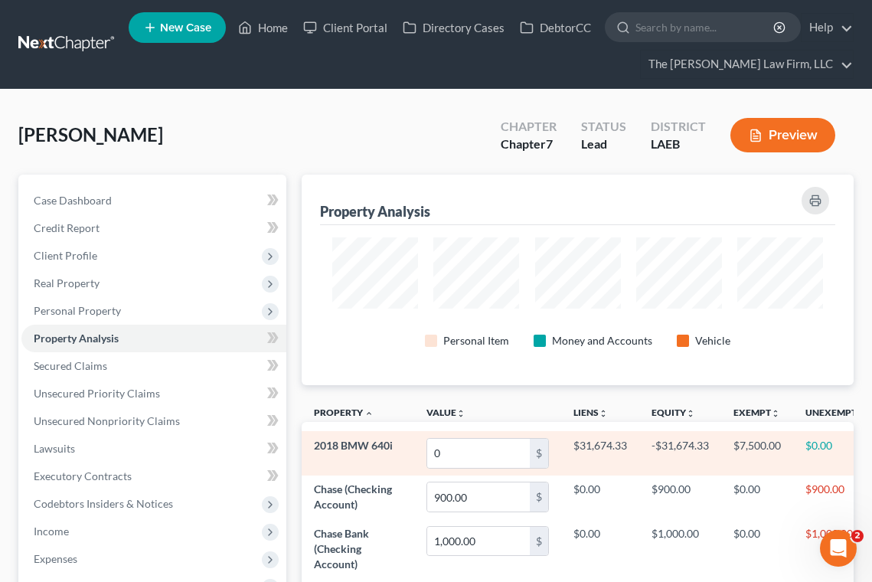
click at [803, 445] on td "$0.00" at bounding box center [835, 453] width 85 height 44
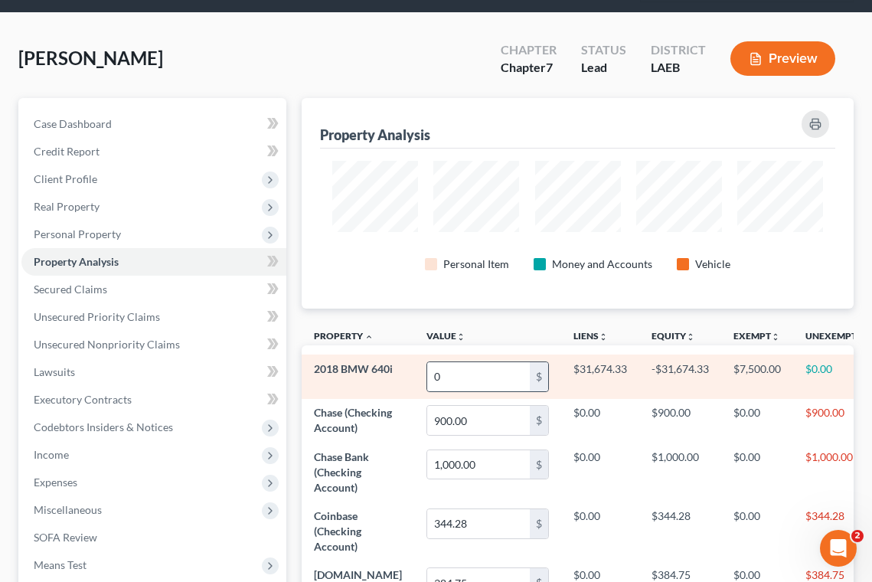
click at [530, 376] on div "$" at bounding box center [539, 376] width 18 height 29
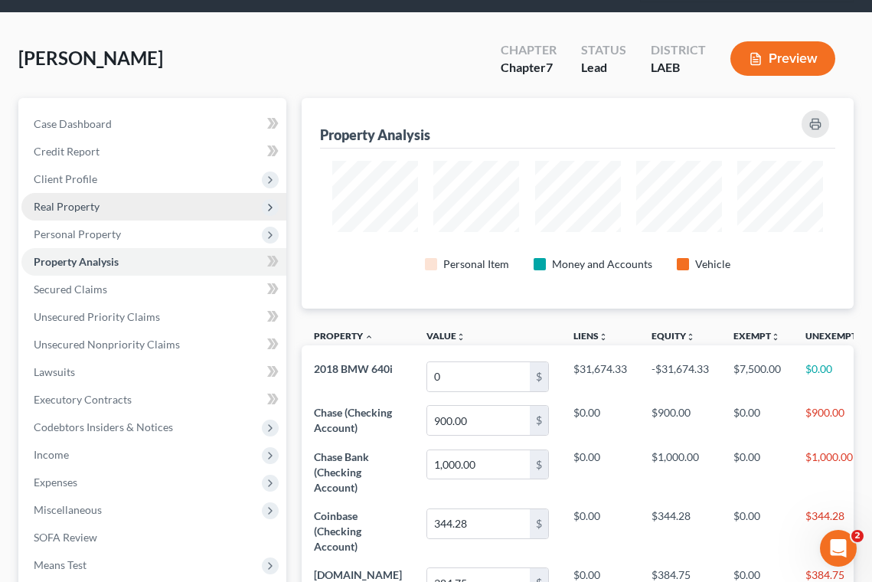
click at [75, 213] on span "Real Property" at bounding box center [153, 207] width 265 height 28
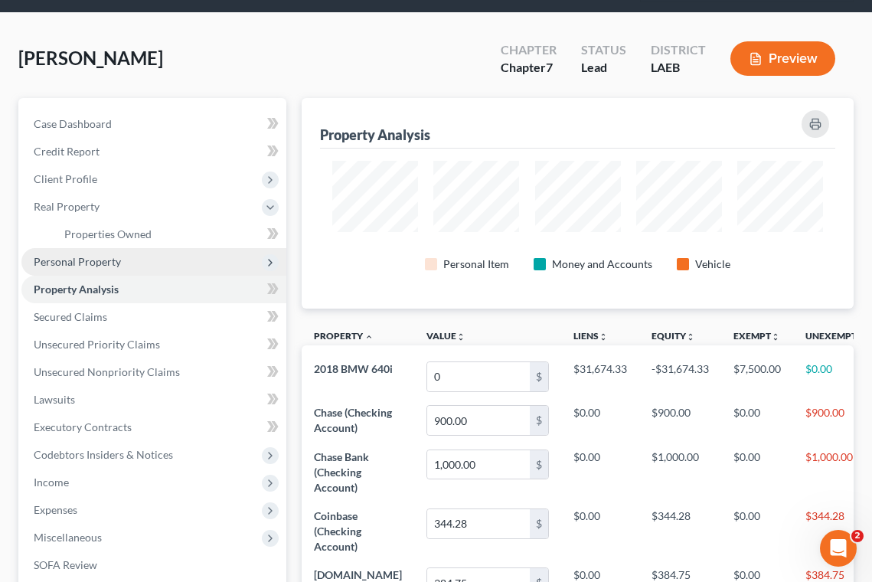
click at [80, 257] on span "Personal Property" at bounding box center [77, 261] width 87 height 13
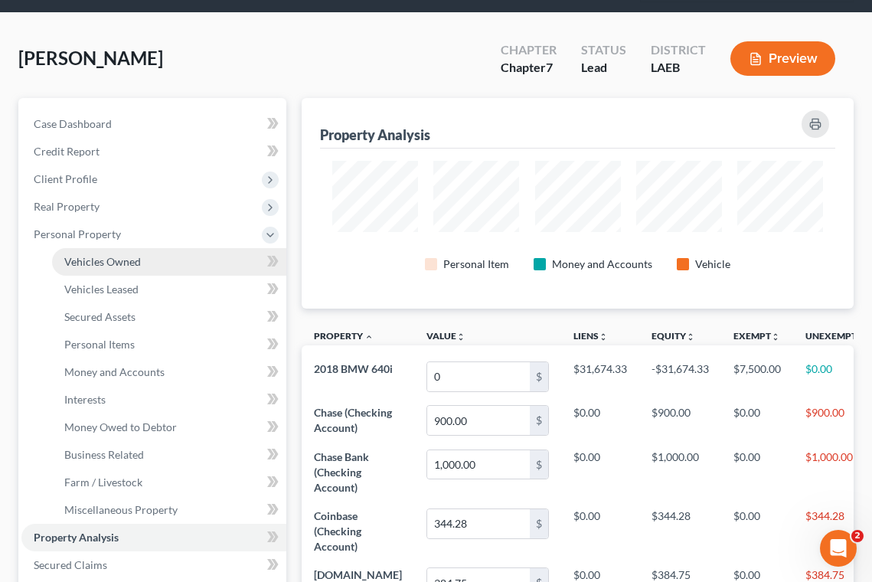
click at [119, 263] on span "Vehicles Owned" at bounding box center [102, 261] width 77 height 13
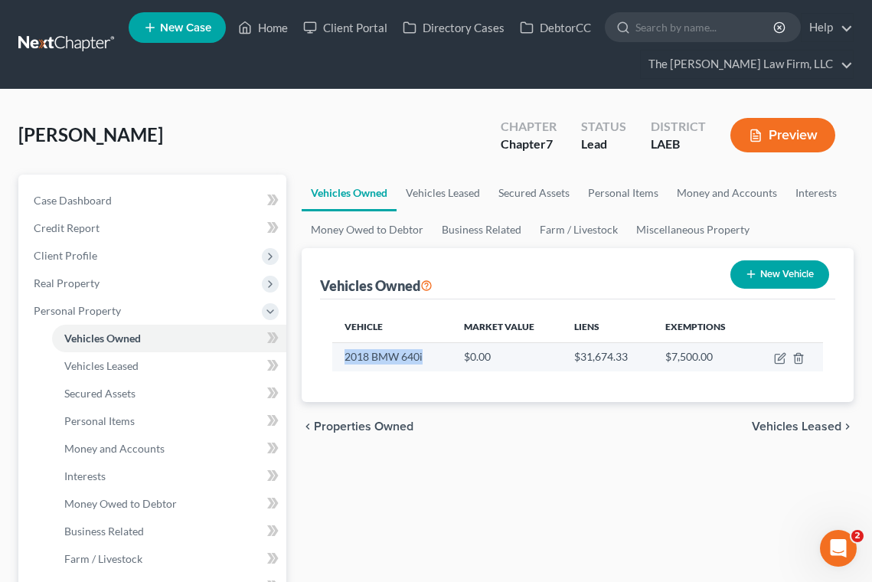
drag, startPoint x: 343, startPoint y: 357, endPoint x: 435, endPoint y: 355, distance: 91.8
click at [435, 355] on td "2018 BMW 640i" at bounding box center [391, 356] width 119 height 29
copy td "2018 BMW 640i"
click at [482, 353] on td "$0.00" at bounding box center [506, 356] width 110 height 29
click at [777, 362] on icon "button" at bounding box center [780, 358] width 12 height 12
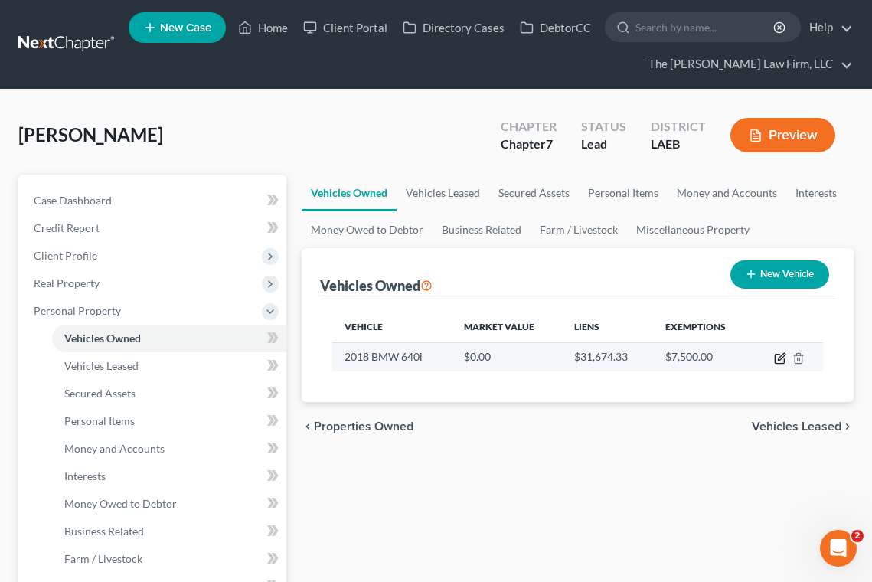
select select "0"
select select "8"
select select "1"
select select "0"
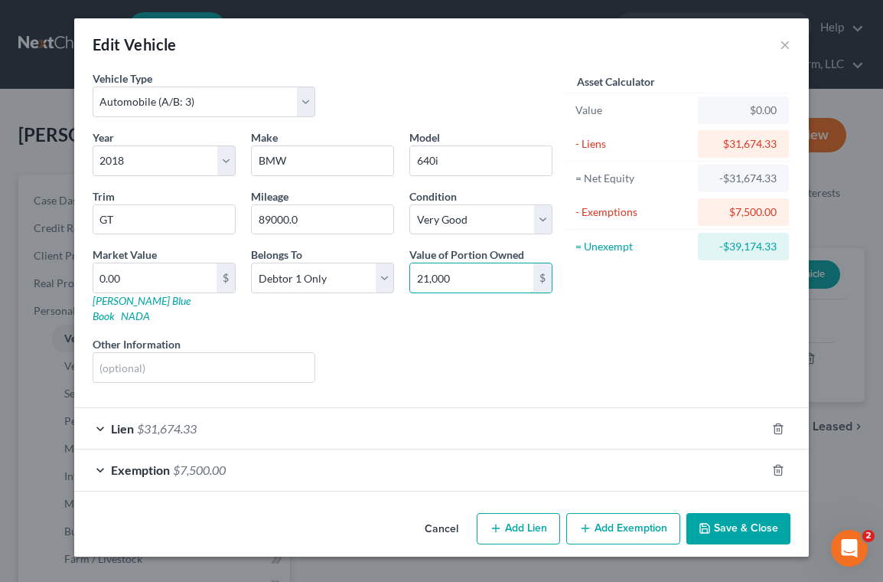
type input "21,000"
drag, startPoint x: 465, startPoint y: 275, endPoint x: 362, endPoint y: 279, distance: 103.3
click at [362, 279] on div "Year Select 2026 2025 2024 2023 2022 2021 2020 2019 2018 2017 2016 2015 2014 20…" at bounding box center [322, 262] width 475 height 266
click at [174, 276] on input "0.00" at bounding box center [154, 277] width 123 height 29
paste input "21,0"
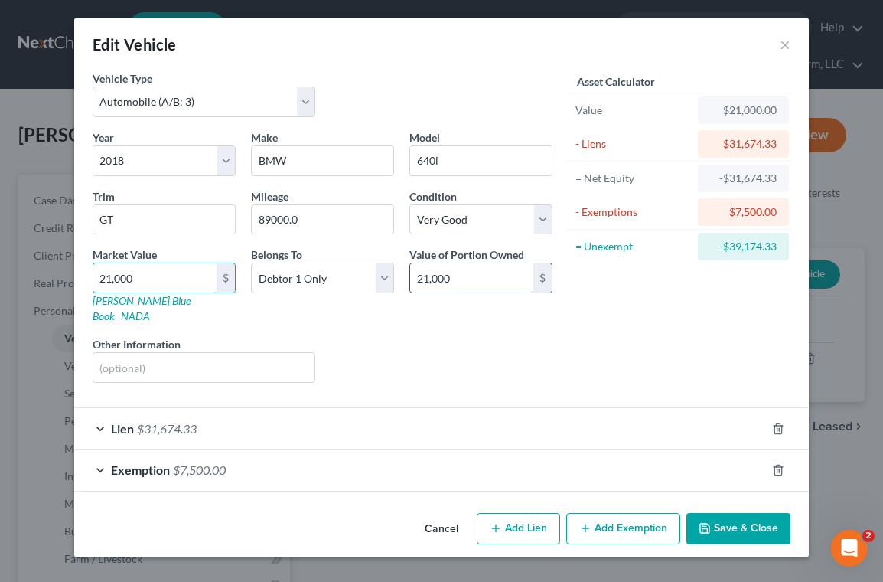
type input "21,000"
click at [729, 513] on button "Save & Close" at bounding box center [738, 529] width 104 height 32
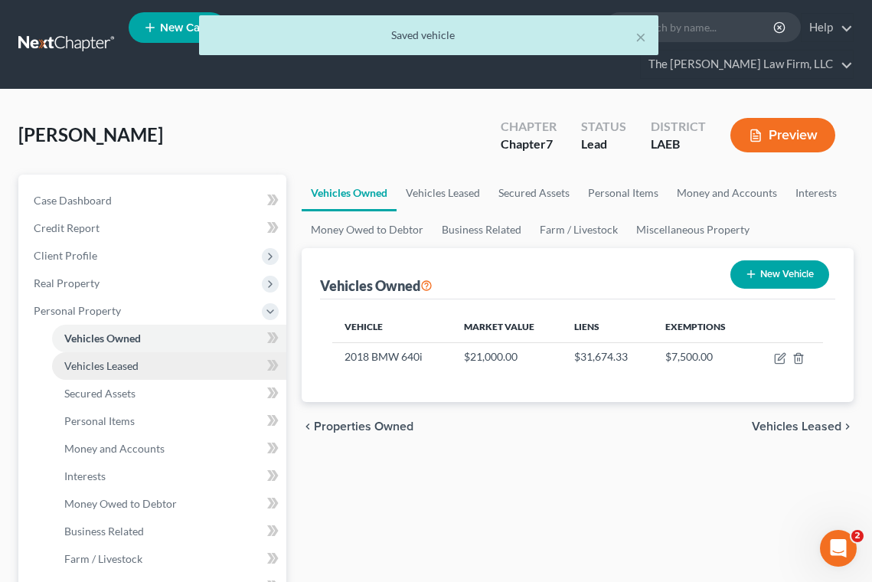
click at [136, 357] on link "Vehicles Leased" at bounding box center [169, 366] width 234 height 28
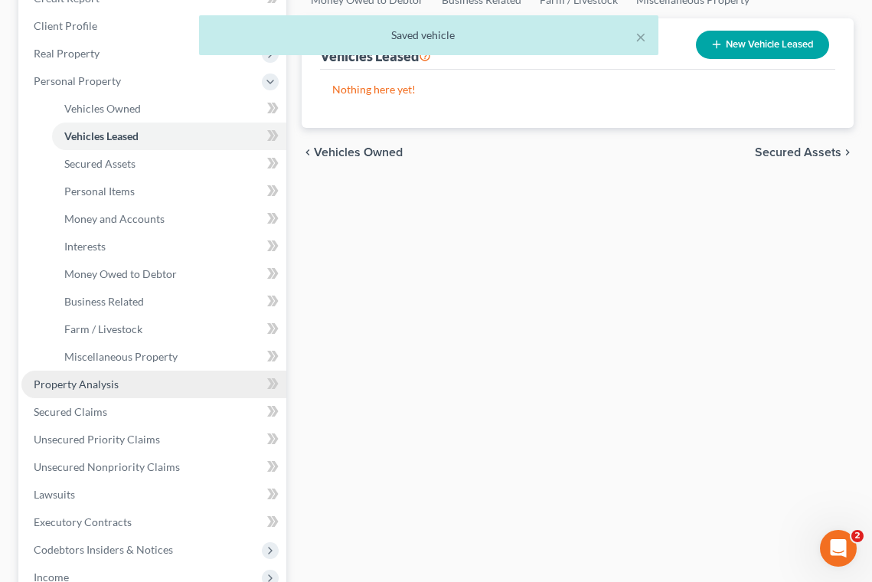
click at [103, 385] on span "Property Analysis" at bounding box center [76, 383] width 85 height 13
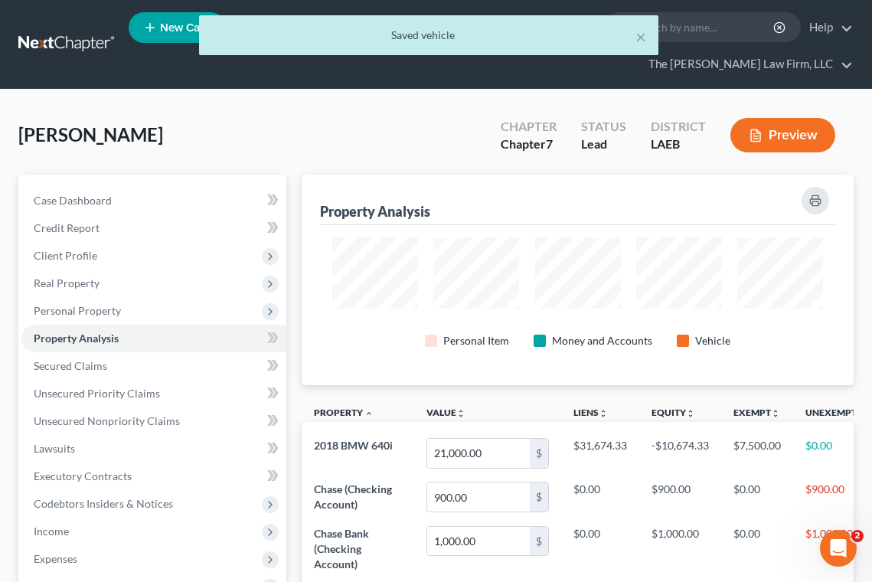
scroll to position [210, 551]
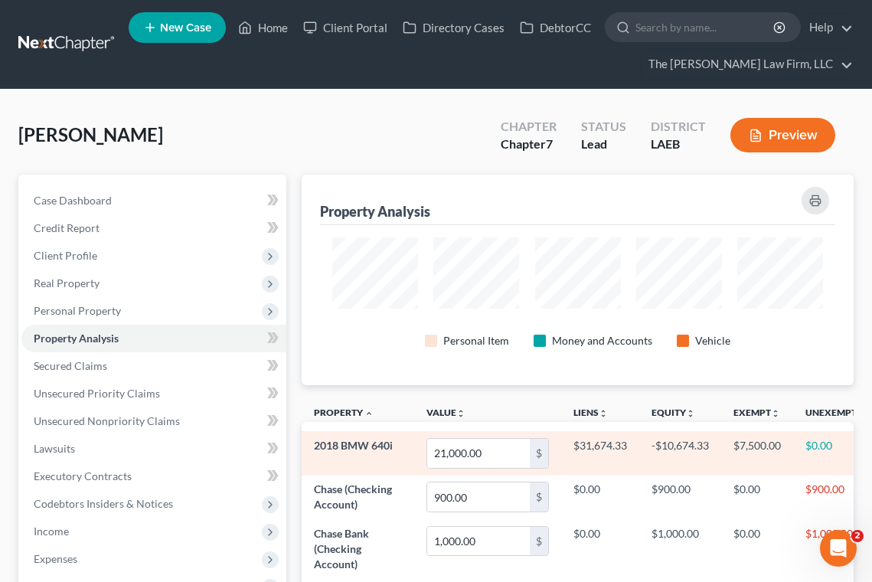
click at [794, 449] on td "$0.00" at bounding box center [835, 453] width 85 height 44
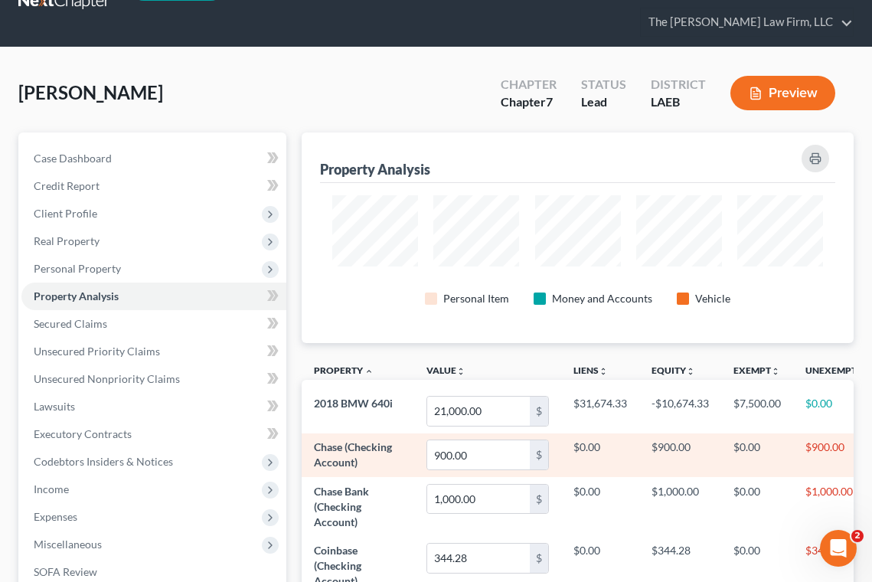
scroll to position [77, 0]
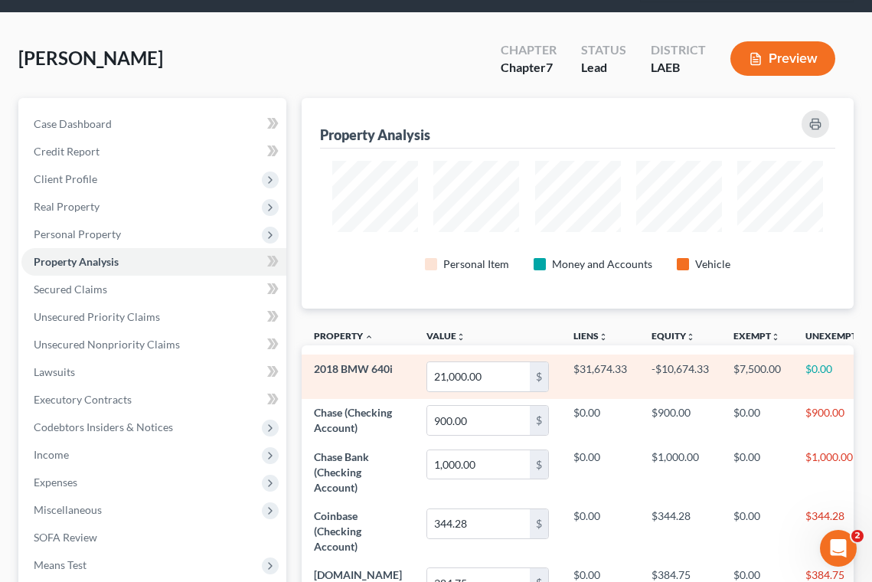
click at [335, 375] on span "2018 BMW 640i" at bounding box center [353, 368] width 79 height 13
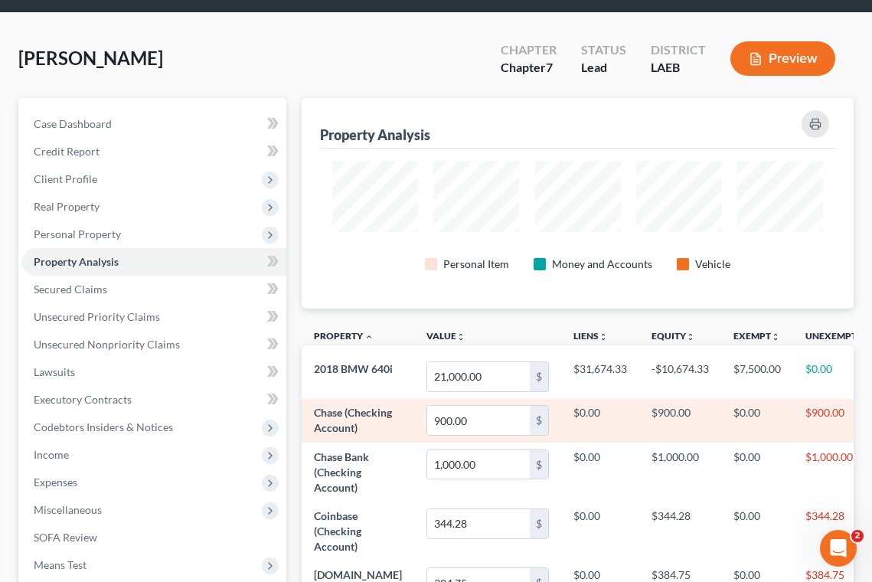
drag, startPoint x: 734, startPoint y: 370, endPoint x: 536, endPoint y: 405, distance: 201.3
click at [664, 383] on tr "2018 BMW 640i 21,000.00 $ $31,674.33 -$10,674.33 $7,500.00 $0.00" at bounding box center [625, 376] width 648 height 44
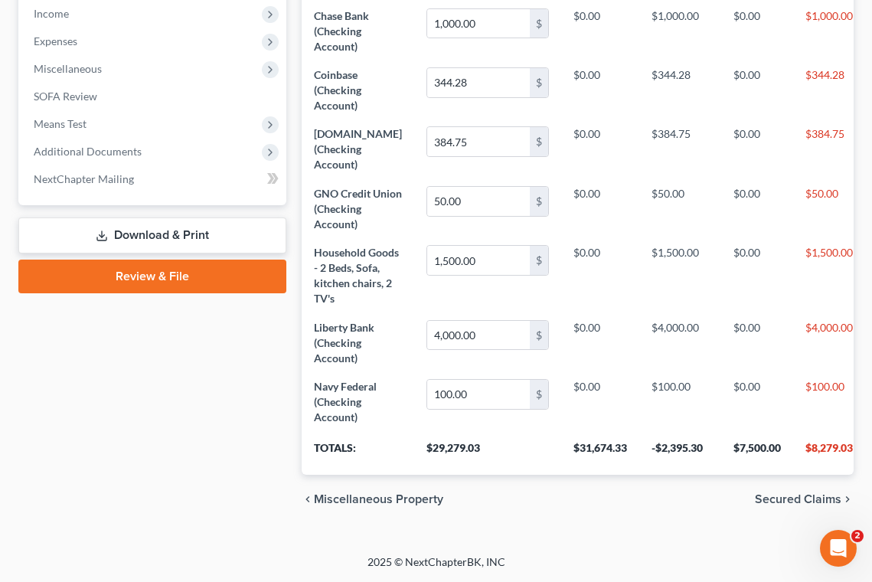
scroll to position [238, 0]
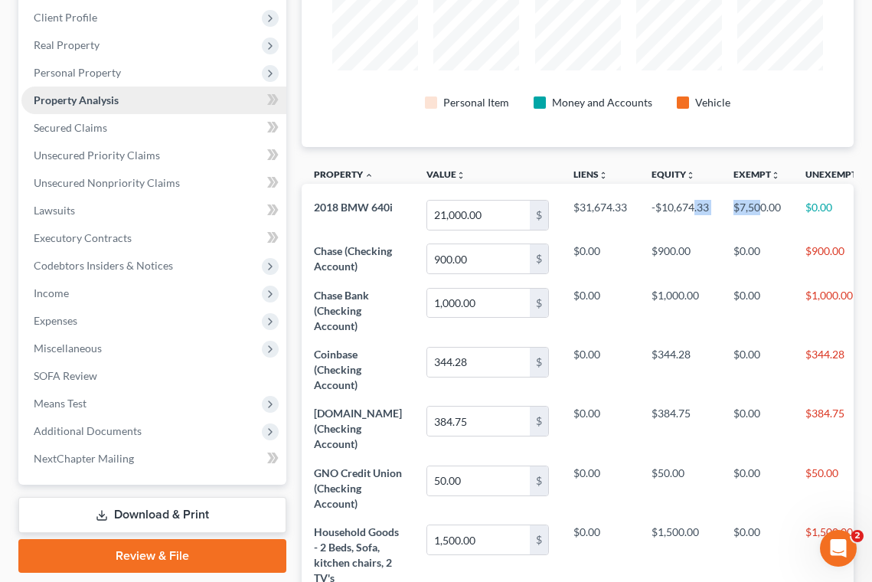
click at [93, 95] on span "Property Analysis" at bounding box center [76, 99] width 85 height 13
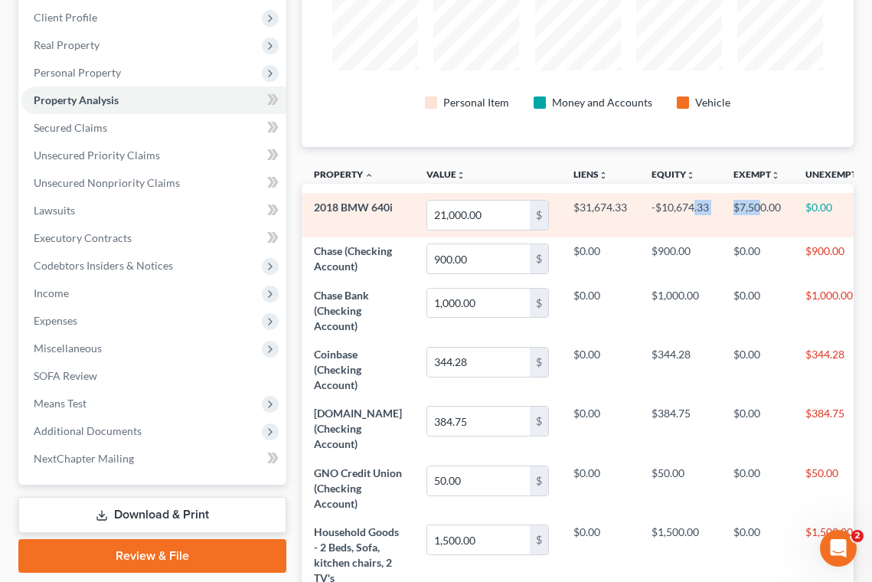
drag, startPoint x: 692, startPoint y: 207, endPoint x: 702, endPoint y: 202, distance: 11.0
click at [694, 207] on tr "2018 BMW 640i 21,000.00 $ $31,674.33 -$10,674.33 $7,500.00 $0.00" at bounding box center [625, 215] width 648 height 44
click at [721, 209] on td "$7,500.00" at bounding box center [757, 215] width 72 height 44
click at [795, 207] on td "$0.00" at bounding box center [835, 215] width 85 height 44
click at [804, 201] on td "$0.00" at bounding box center [835, 215] width 85 height 44
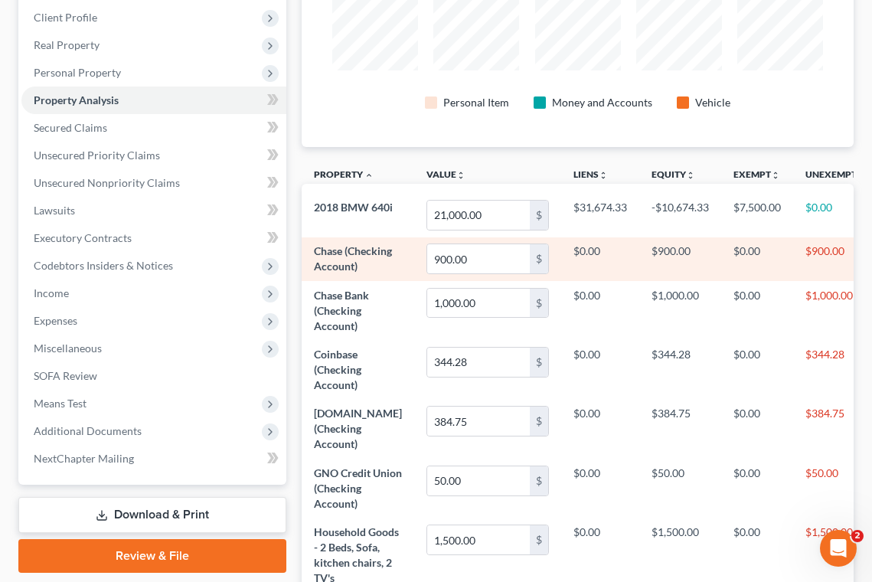
click at [810, 246] on td "$900.00" at bounding box center [835, 259] width 85 height 44
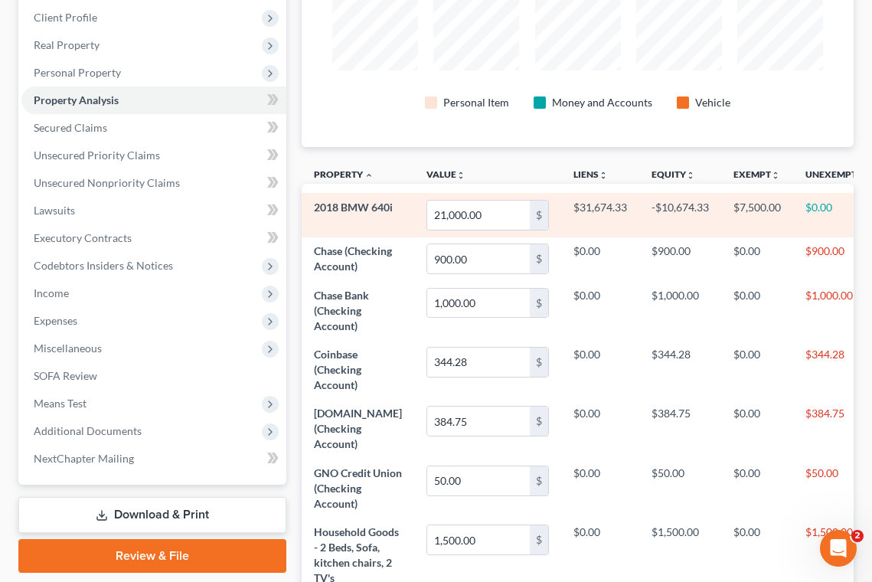
click at [800, 210] on td "$0.00" at bounding box center [835, 215] width 85 height 44
click at [732, 211] on td "$7,500.00" at bounding box center [757, 215] width 72 height 44
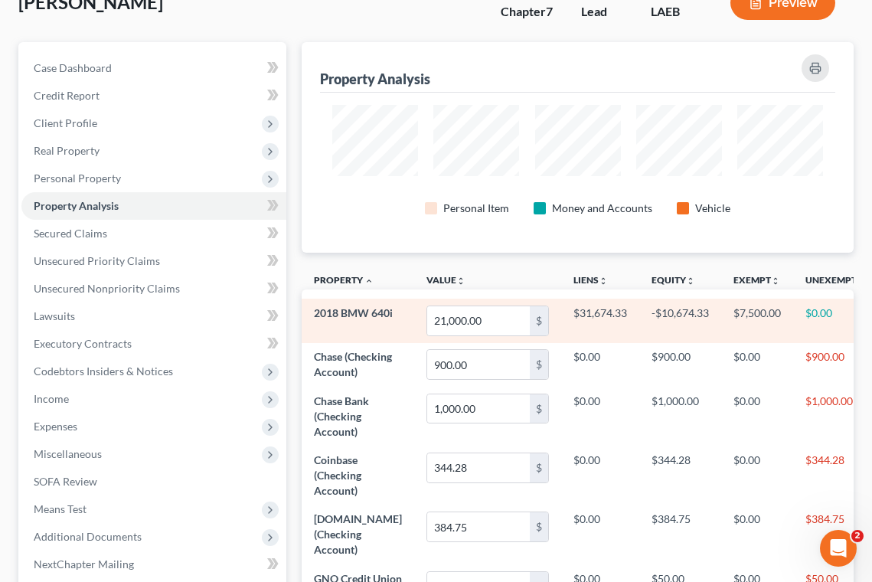
scroll to position [85, 0]
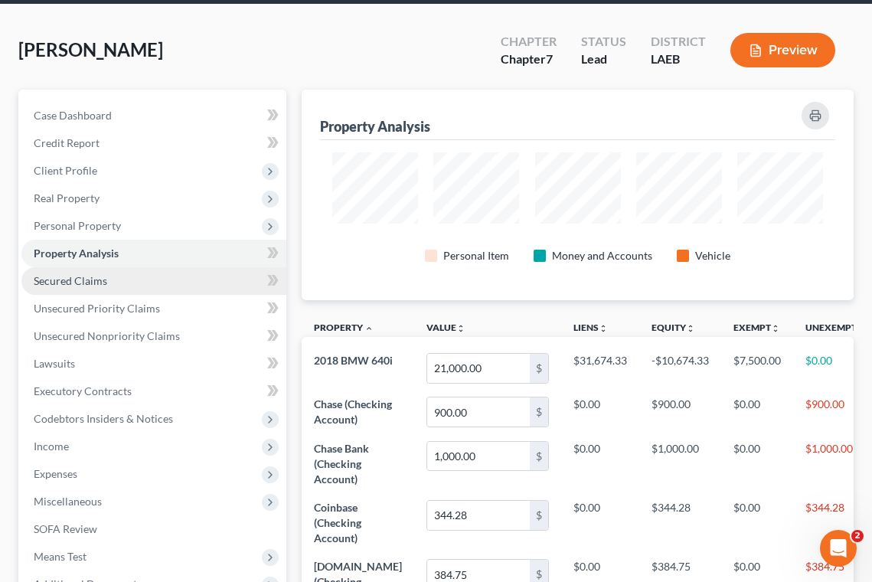
click at [88, 275] on span "Secured Claims" at bounding box center [70, 280] width 73 height 13
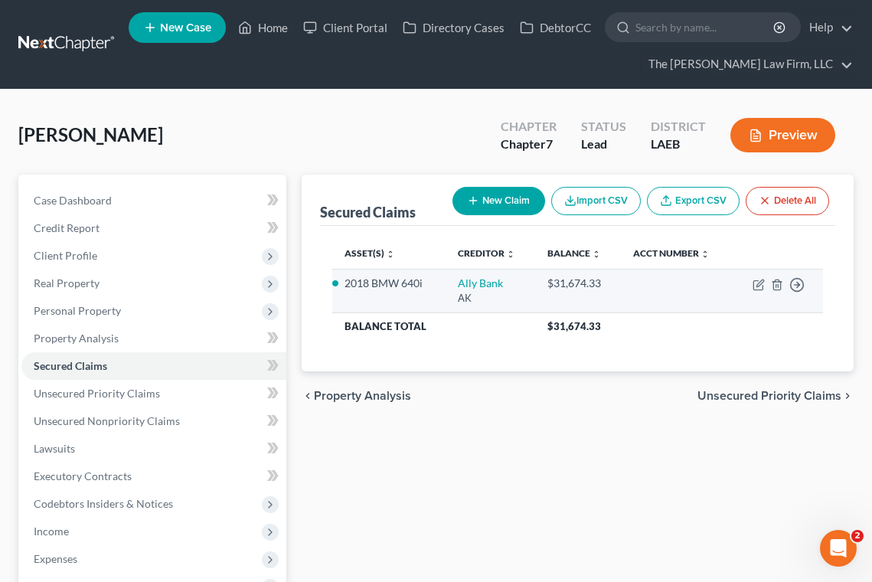
click at [564, 282] on div "$31,674.33" at bounding box center [577, 282] width 61 height 15
drag, startPoint x: 546, startPoint y: 285, endPoint x: 607, endPoint y: 288, distance: 60.5
click at [607, 288] on div "$31,674.33" at bounding box center [577, 282] width 61 height 15
copy div "$31,674.33"
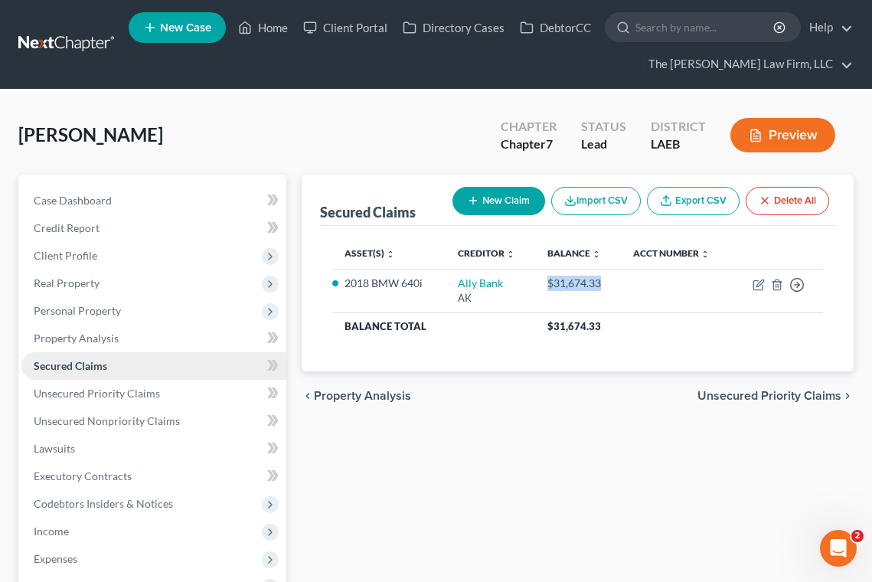
click at [94, 364] on span "Secured Claims" at bounding box center [70, 365] width 73 height 13
click at [87, 331] on span "Property Analysis" at bounding box center [76, 337] width 85 height 13
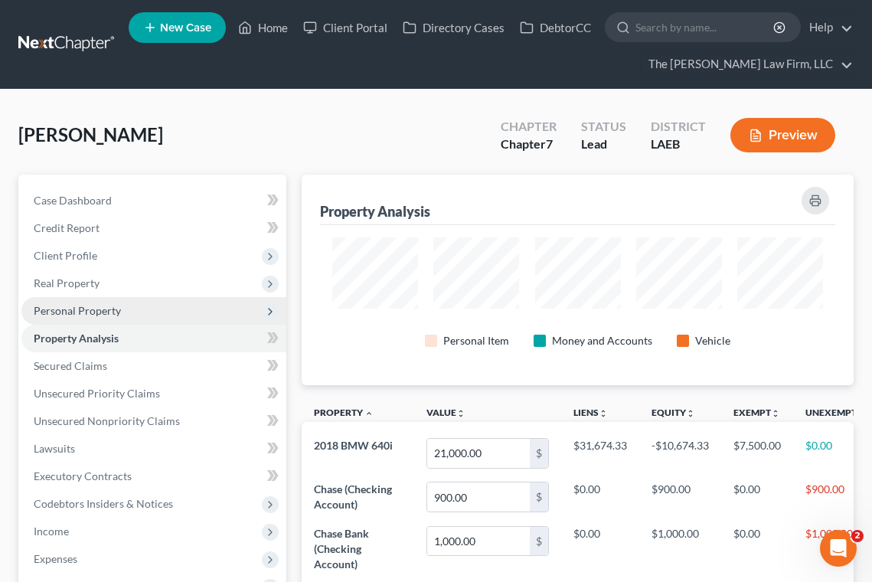
scroll to position [210, 551]
click at [85, 298] on span "Personal Property" at bounding box center [153, 311] width 265 height 28
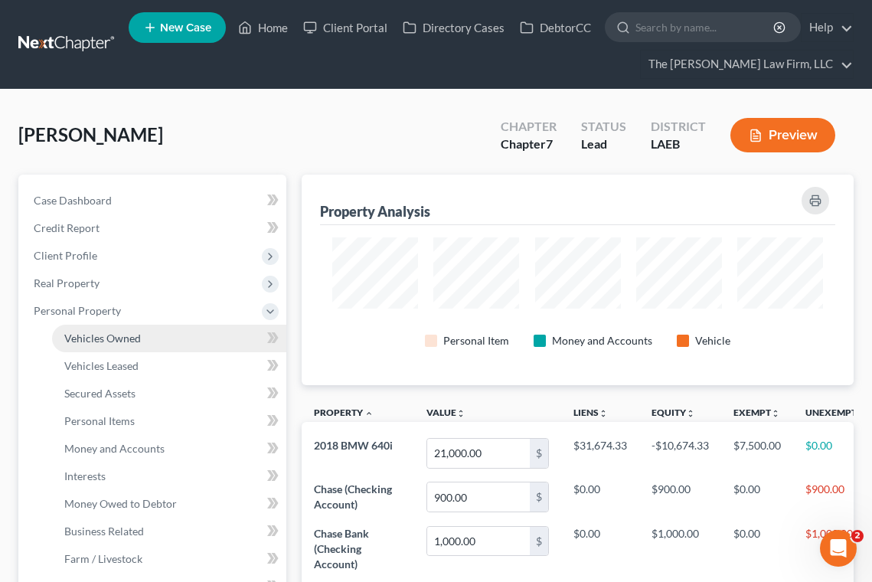
click at [108, 339] on span "Vehicles Owned" at bounding box center [102, 337] width 77 height 13
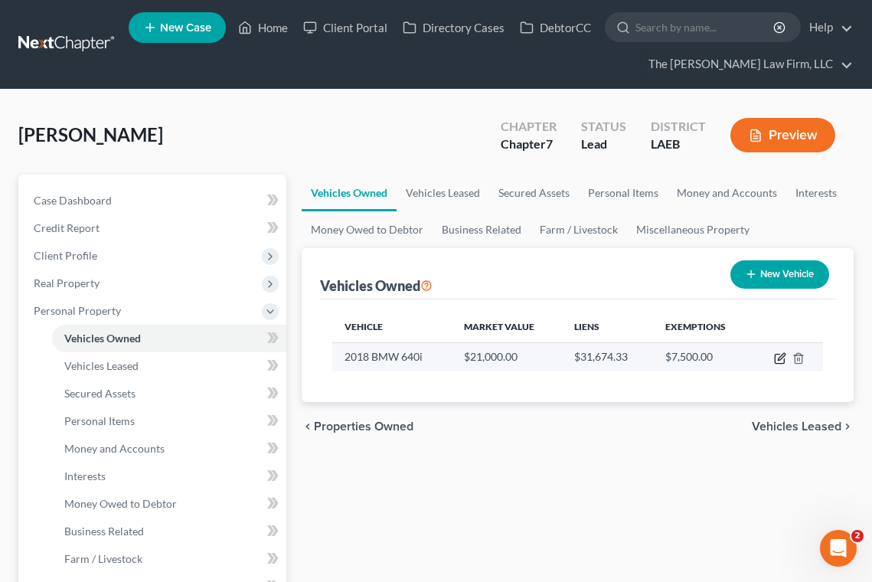
click at [774, 357] on icon "button" at bounding box center [780, 358] width 12 height 12
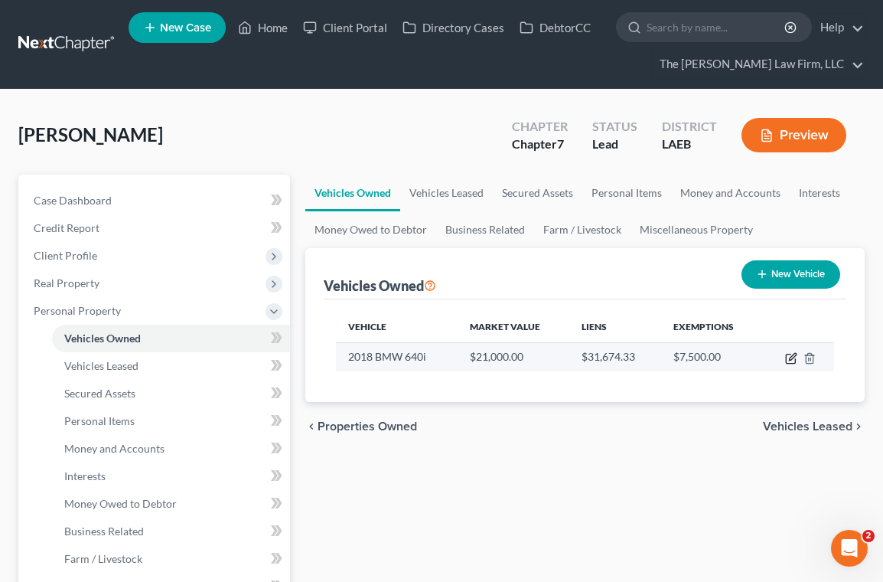
select select "0"
select select "8"
select select "1"
select select "0"
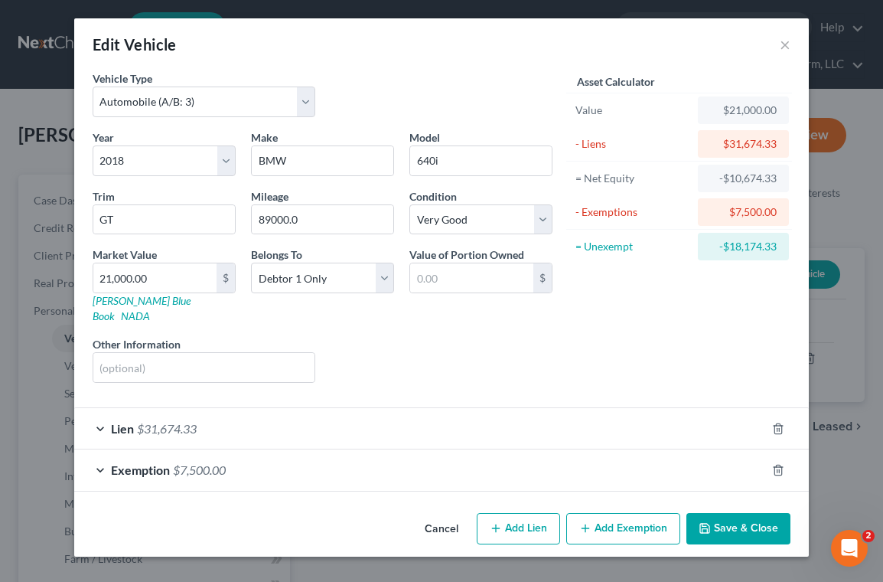
click at [723, 517] on button "Save & Close" at bounding box center [738, 529] width 104 height 32
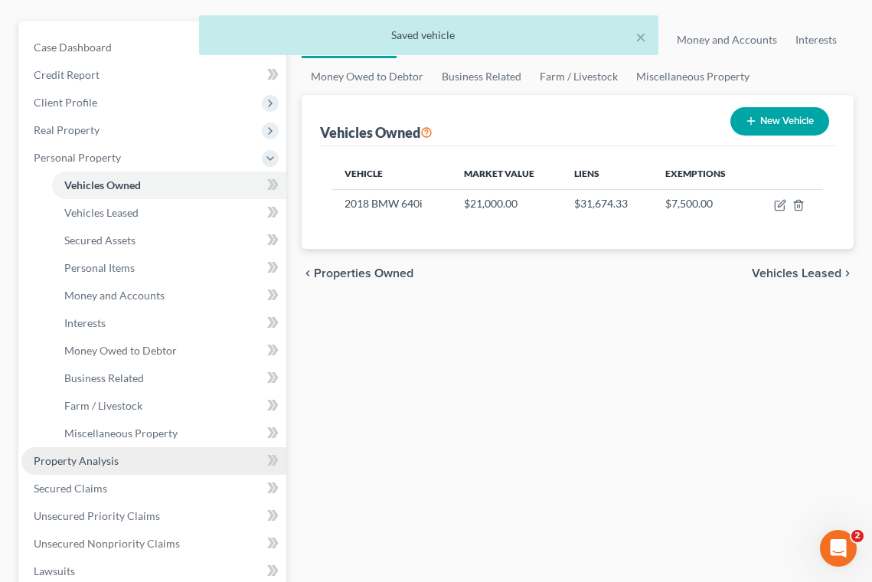
click at [96, 459] on span "Property Analysis" at bounding box center [76, 460] width 85 height 13
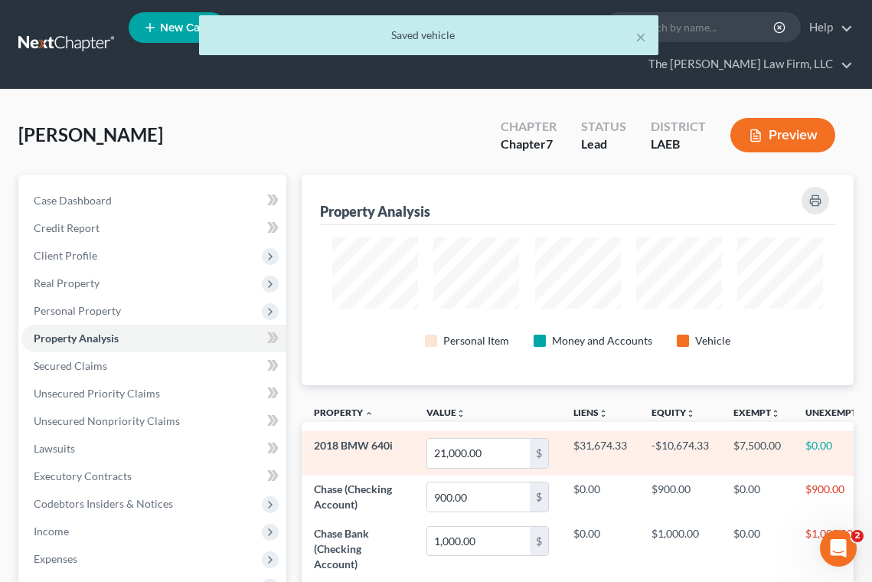
scroll to position [210, 551]
click at [793, 452] on td "$0.00" at bounding box center [835, 453] width 85 height 44
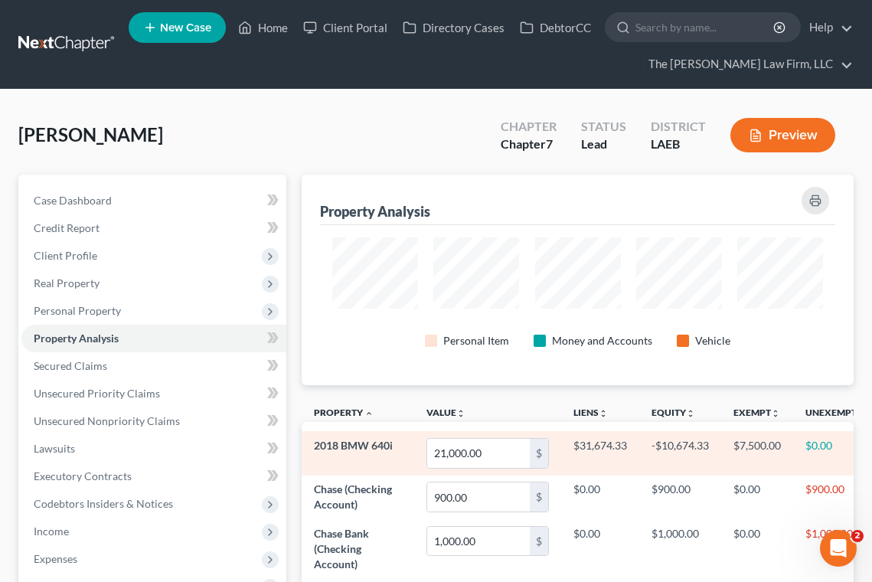
click at [793, 445] on td "$0.00" at bounding box center [835, 453] width 85 height 44
click at [722, 440] on td "$7,500.00" at bounding box center [757, 453] width 72 height 44
click at [350, 438] on span "2018 BMW 640i" at bounding box center [353, 444] width 79 height 13
click at [530, 455] on div "$" at bounding box center [539, 452] width 18 height 29
click at [461, 455] on input "21,000.00" at bounding box center [478, 452] width 103 height 29
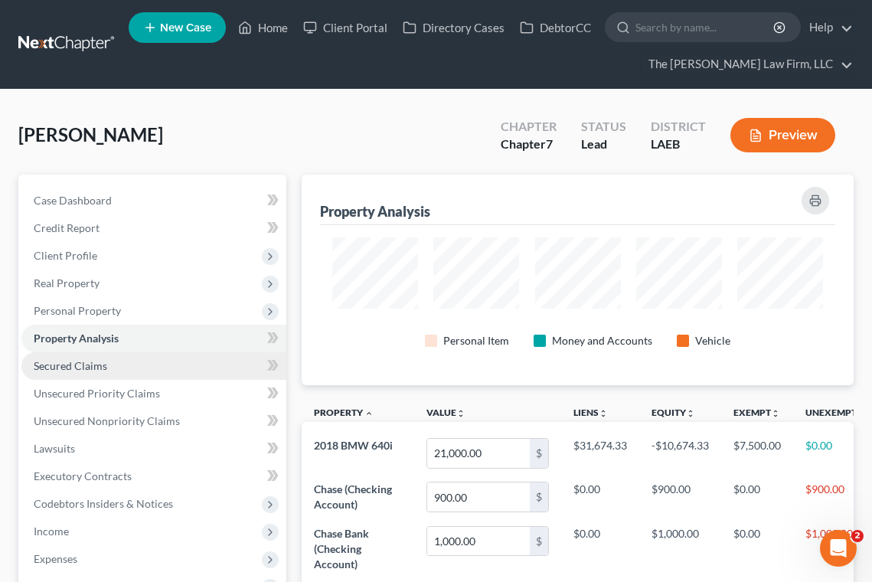
click at [87, 363] on span "Secured Claims" at bounding box center [70, 365] width 73 height 13
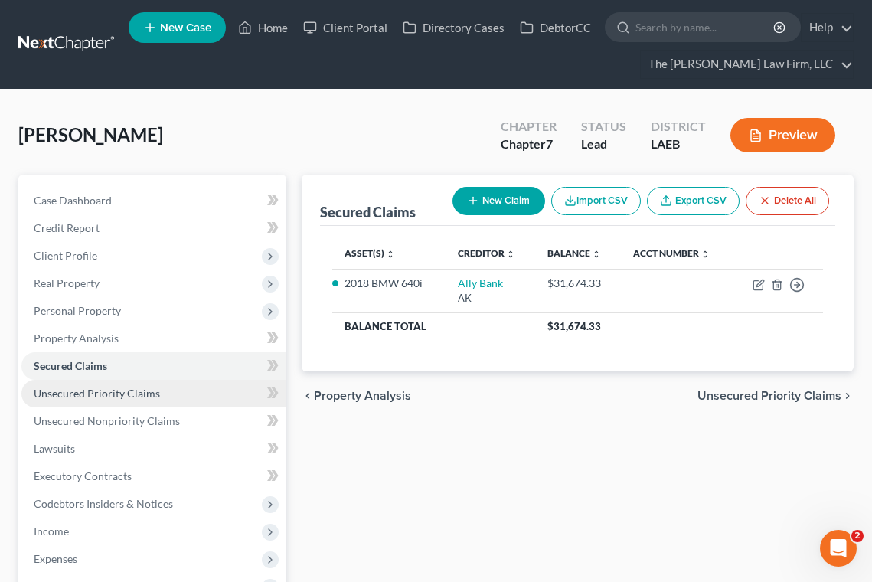
click at [83, 398] on span "Unsecured Priority Claims" at bounding box center [97, 392] width 126 height 13
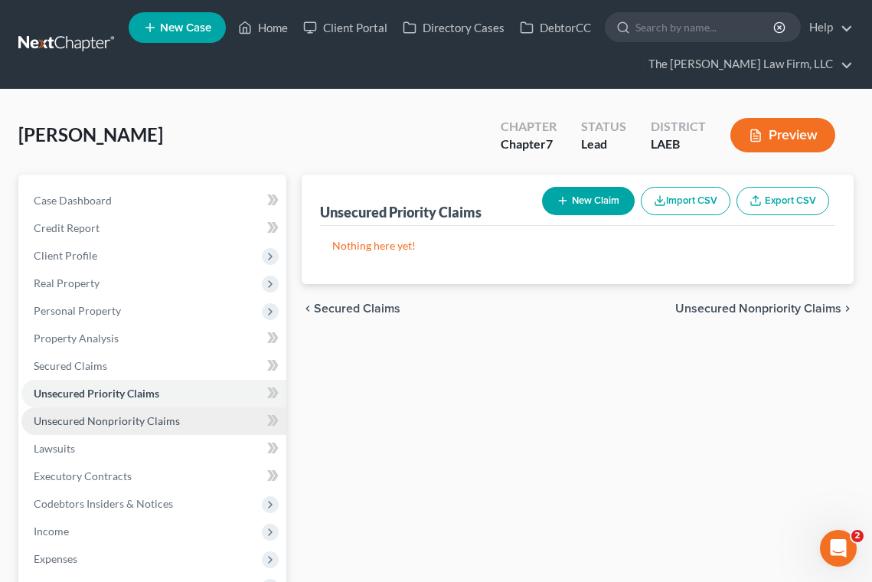
click at [91, 424] on span "Unsecured Nonpriority Claims" at bounding box center [107, 420] width 146 height 13
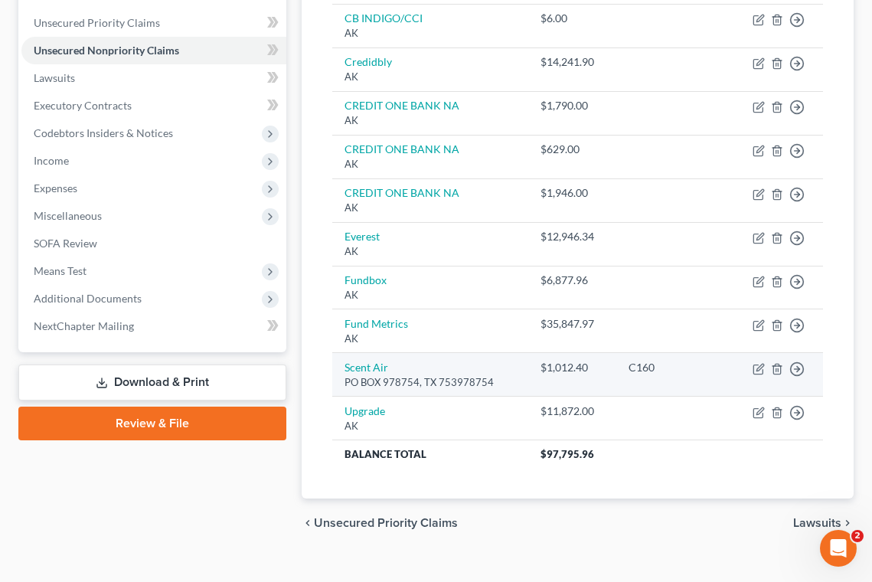
scroll to position [383, 0]
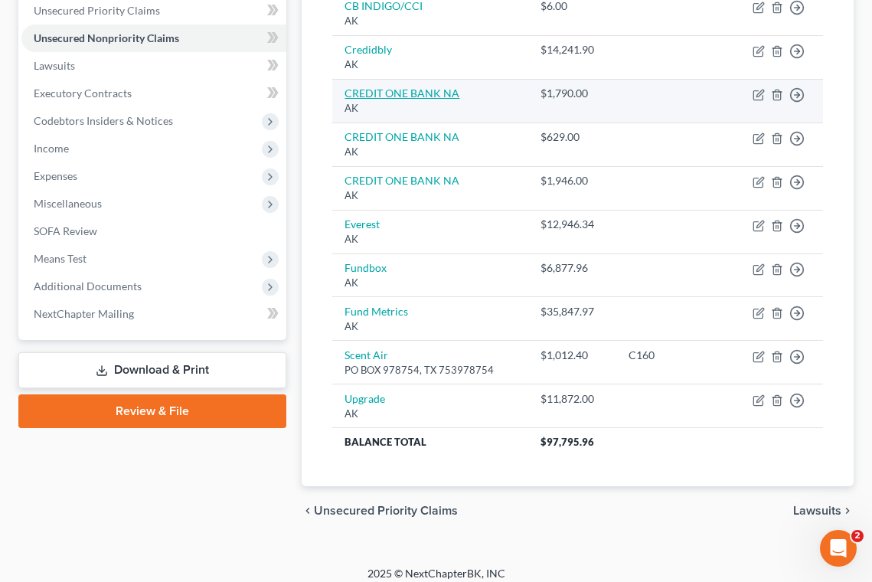
click at [379, 99] on link "CREDIT ONE BANK NA" at bounding box center [401, 92] width 115 height 13
select select "1"
select select "2"
select select "0"
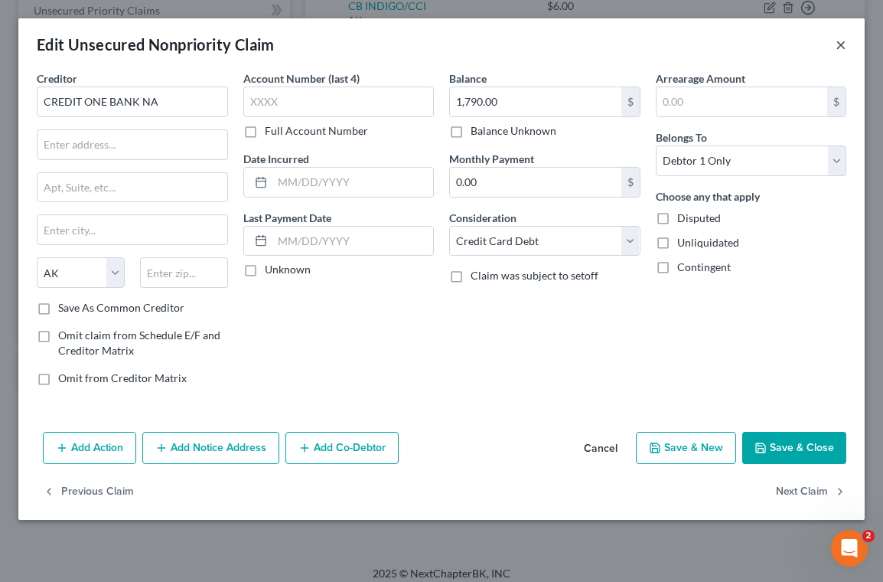
click at [840, 49] on button "×" at bounding box center [841, 44] width 11 height 18
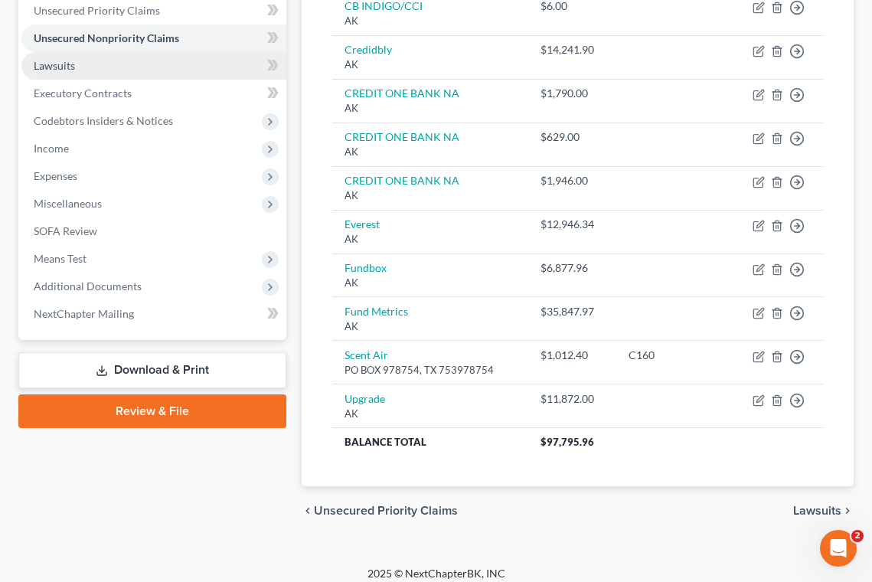
click at [69, 64] on span "Lawsuits" at bounding box center [54, 65] width 41 height 13
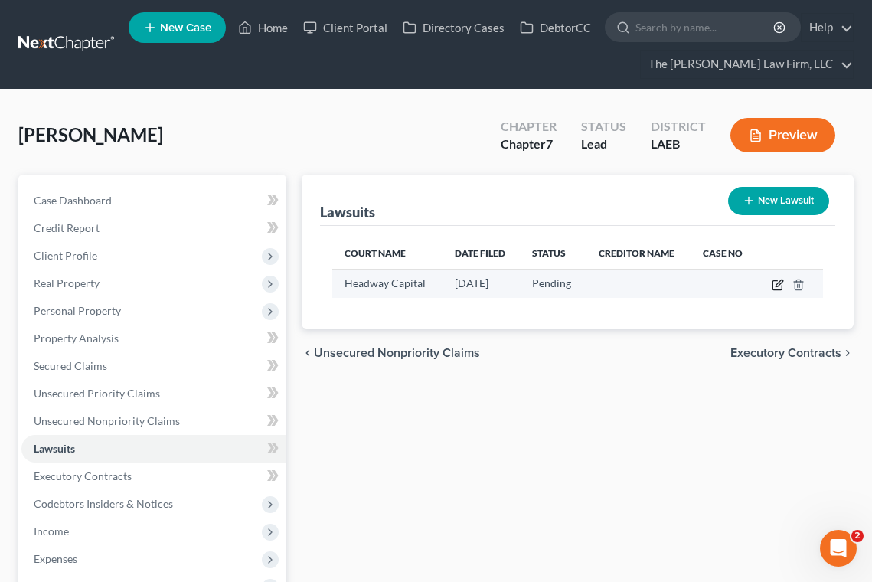
click at [775, 282] on icon "button" at bounding box center [777, 285] width 12 height 12
select select "19"
select select "0"
select select "3"
select select "1"
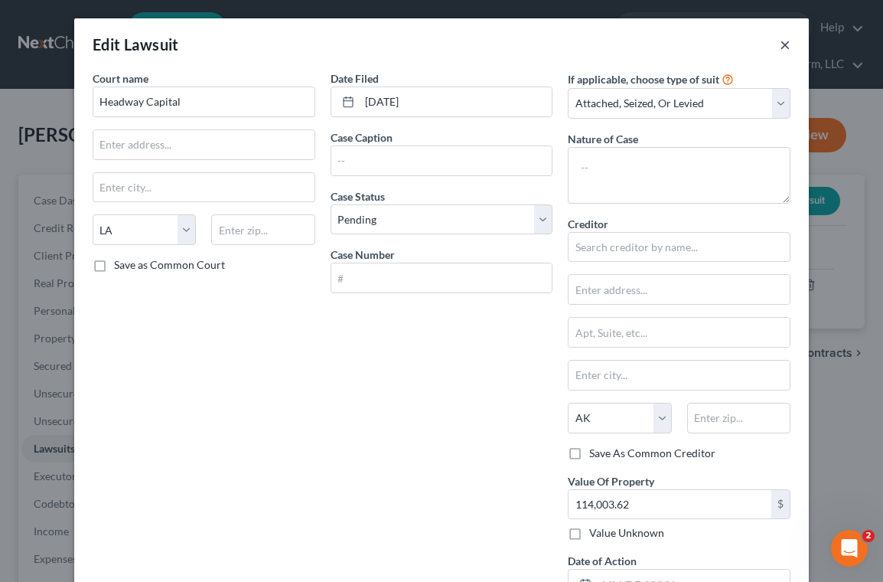
click at [780, 43] on button "×" at bounding box center [785, 44] width 11 height 18
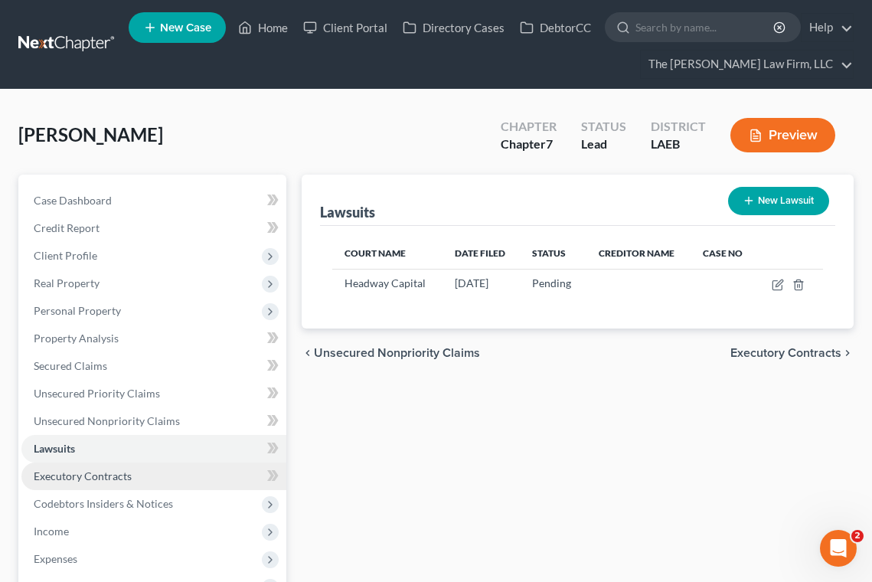
click at [129, 472] on span "Executory Contracts" at bounding box center [83, 475] width 98 height 13
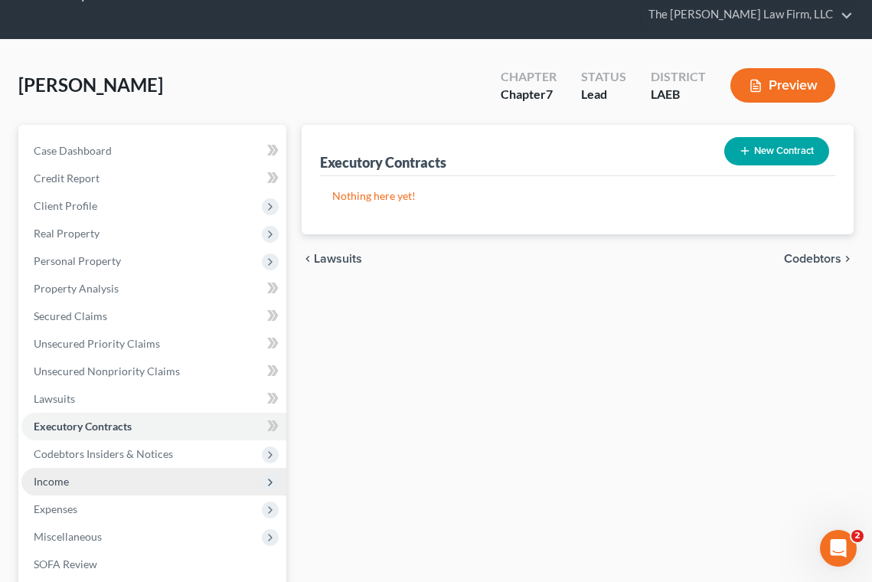
scroll to position [77, 0]
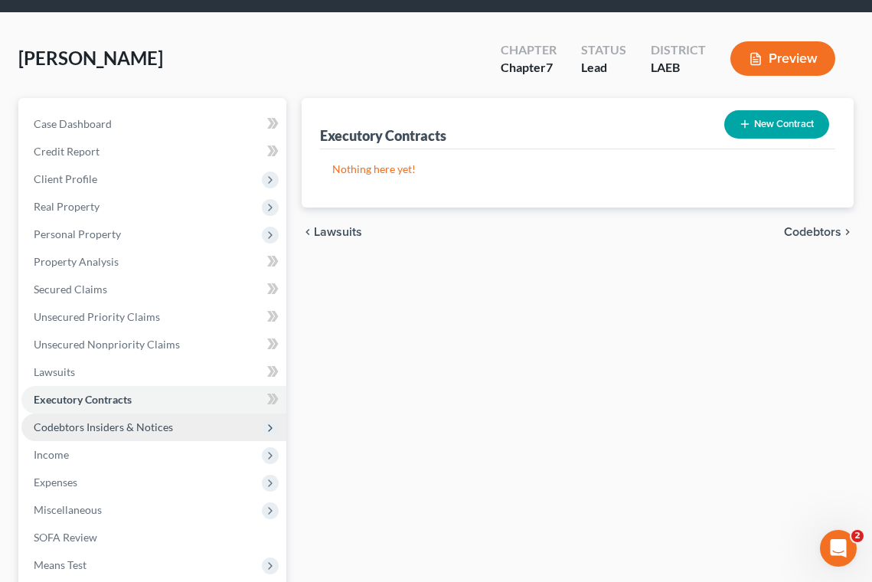
click at [106, 428] on span "Codebtors Insiders & Notices" at bounding box center [103, 426] width 139 height 13
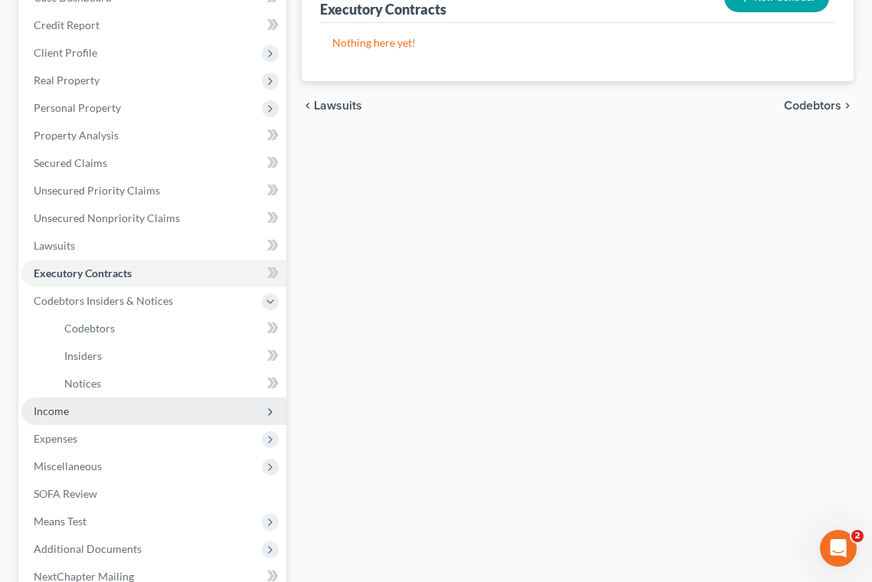
scroll to position [230, 0]
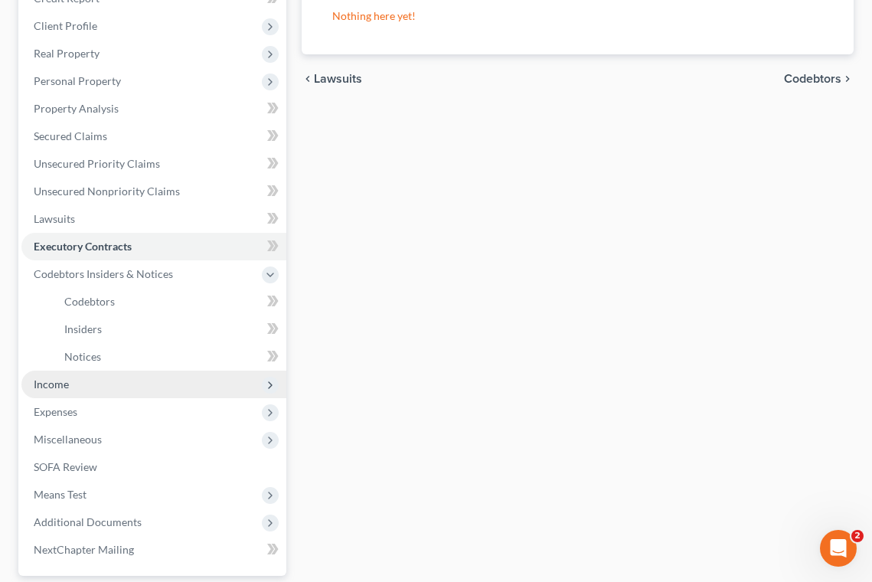
click at [60, 386] on span "Income" at bounding box center [51, 383] width 35 height 13
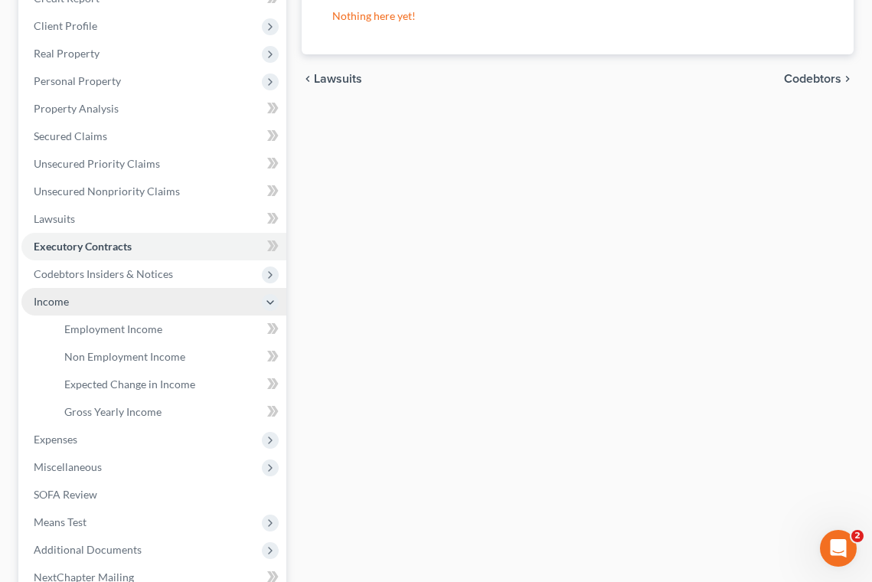
click at [75, 299] on span "Income" at bounding box center [153, 302] width 265 height 28
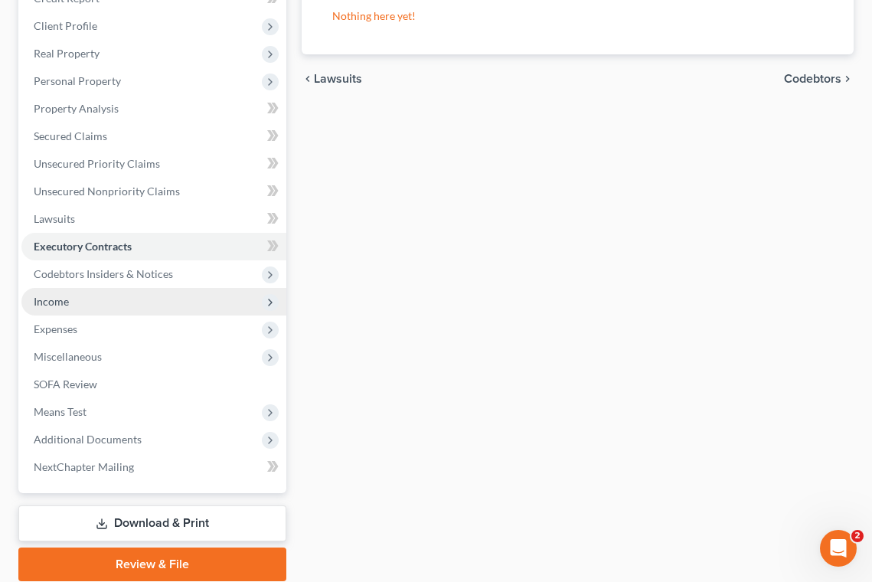
click at [60, 308] on span "Income" at bounding box center [153, 302] width 265 height 28
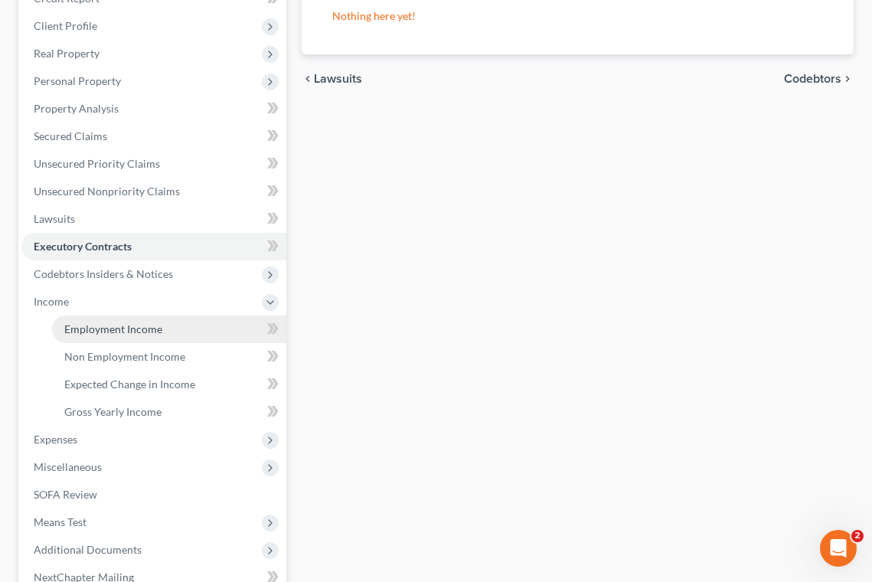
click at [70, 339] on link "Employment Income" at bounding box center [169, 329] width 234 height 28
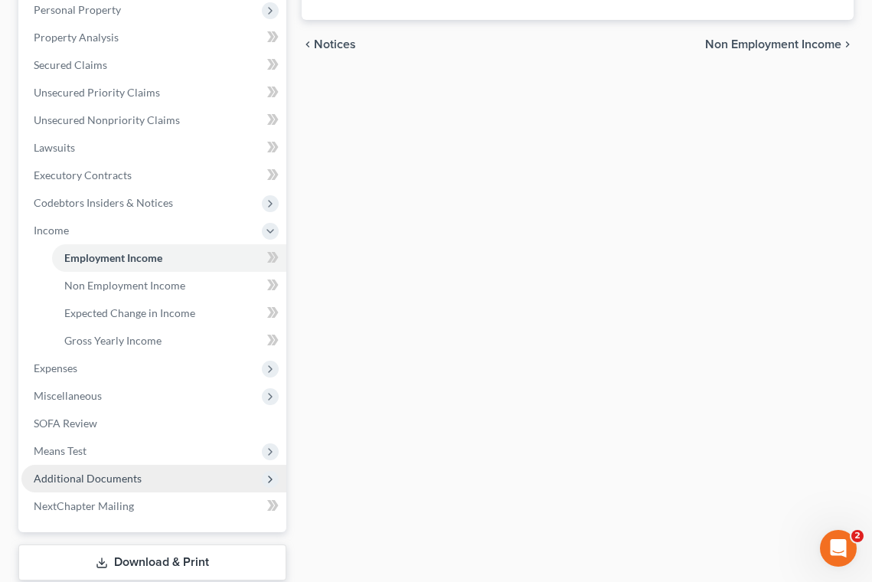
scroll to position [306, 0]
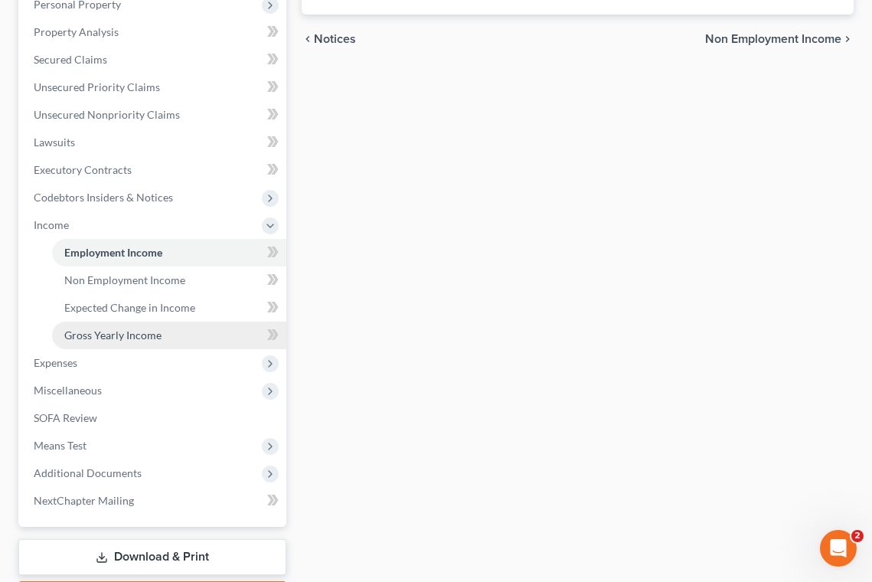
click at [104, 340] on span "Gross Yearly Income" at bounding box center [112, 334] width 97 height 13
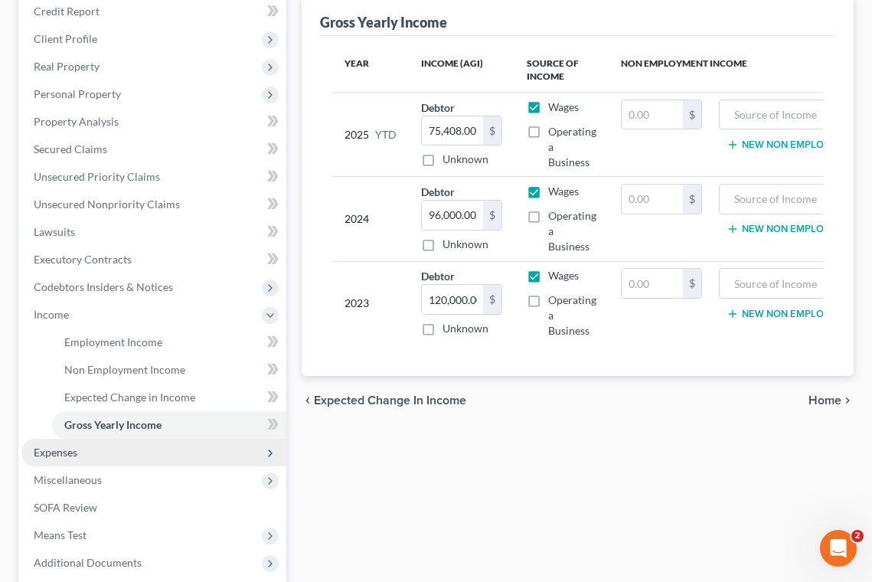
scroll to position [230, 0]
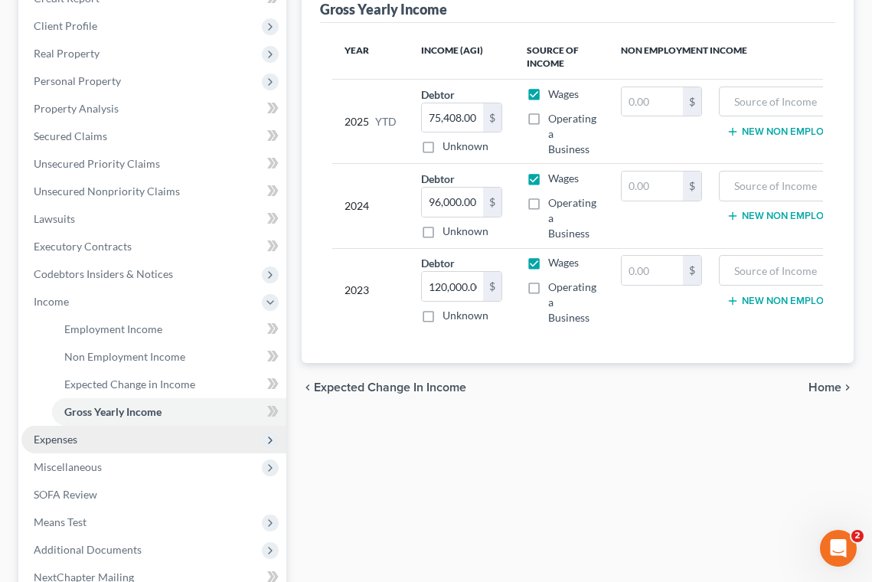
click at [69, 443] on span "Expenses" at bounding box center [56, 438] width 44 height 13
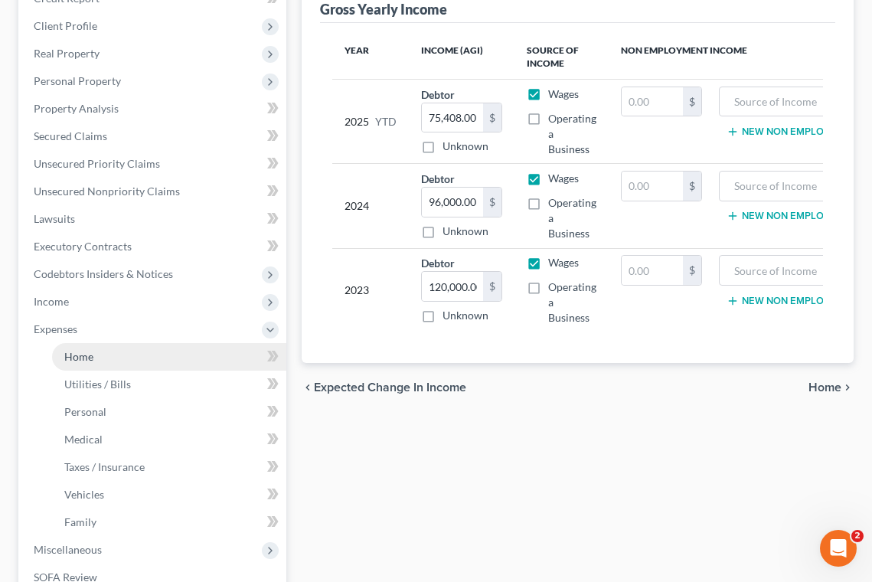
click at [80, 363] on link "Home" at bounding box center [169, 357] width 234 height 28
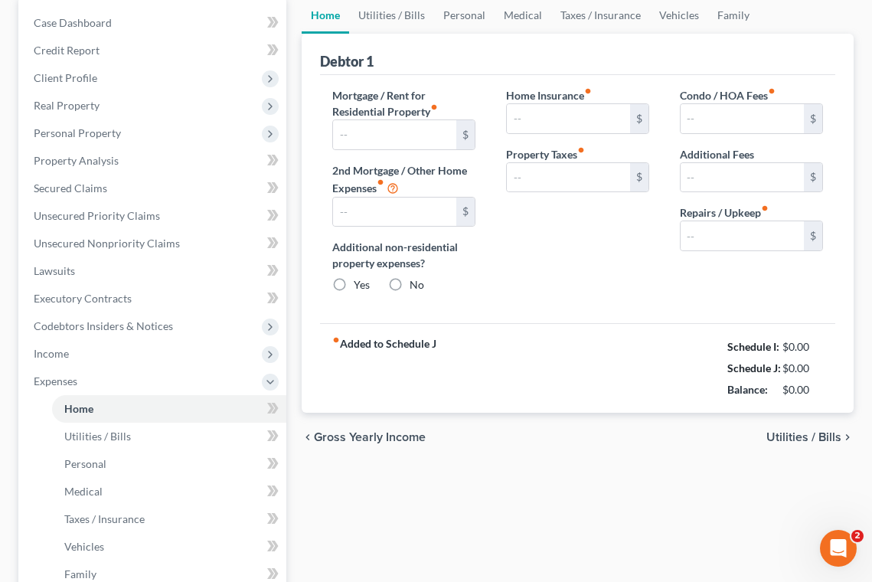
type input "3,400.00"
type input "0.00"
radio input "true"
type input "0.00"
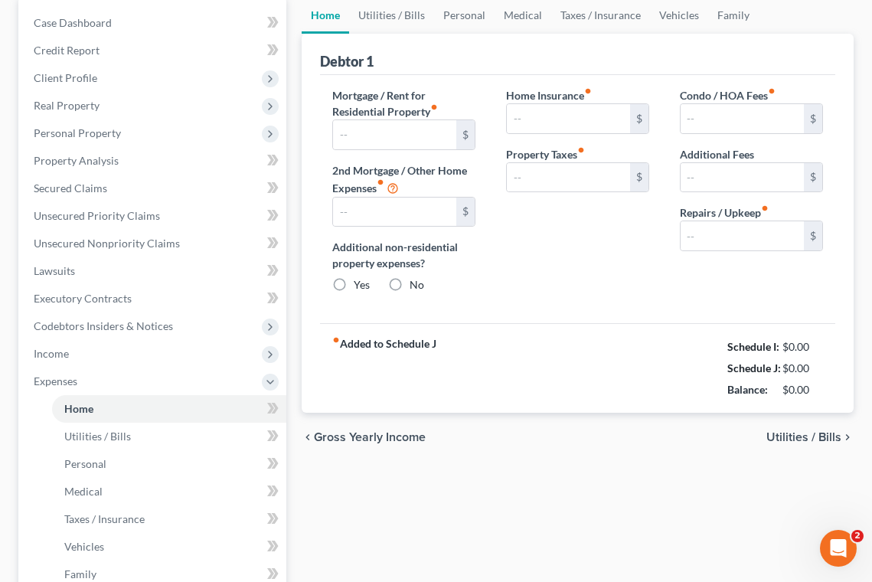
type input "0.00"
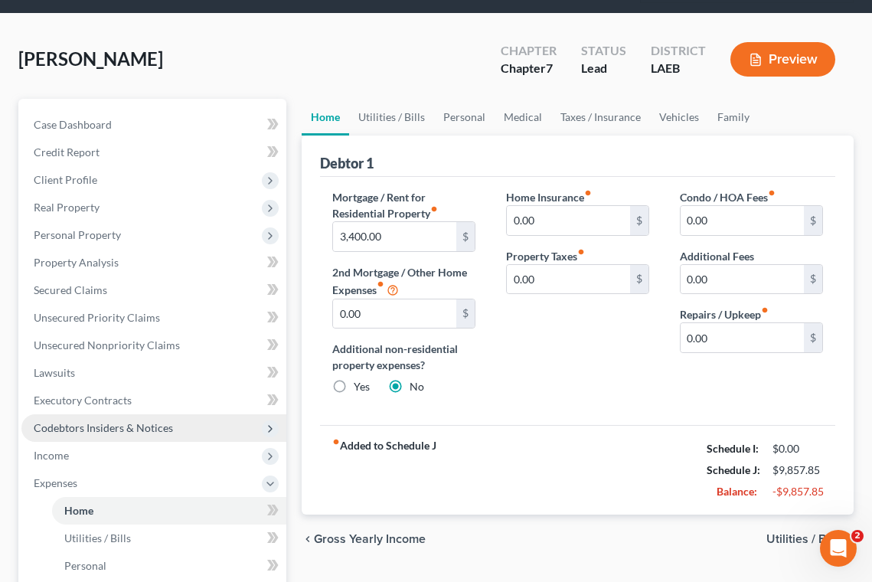
scroll to position [77, 0]
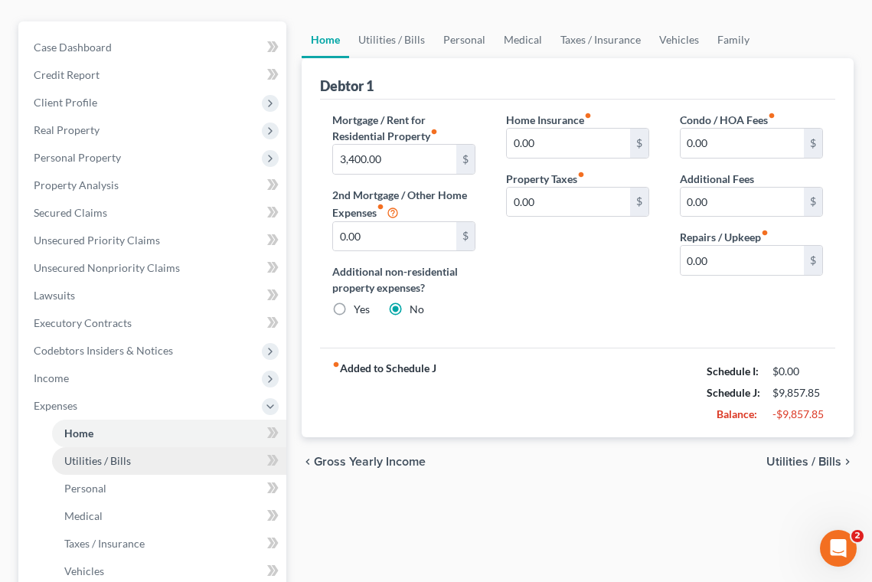
click at [97, 462] on span "Utilities / Bills" at bounding box center [97, 460] width 67 height 13
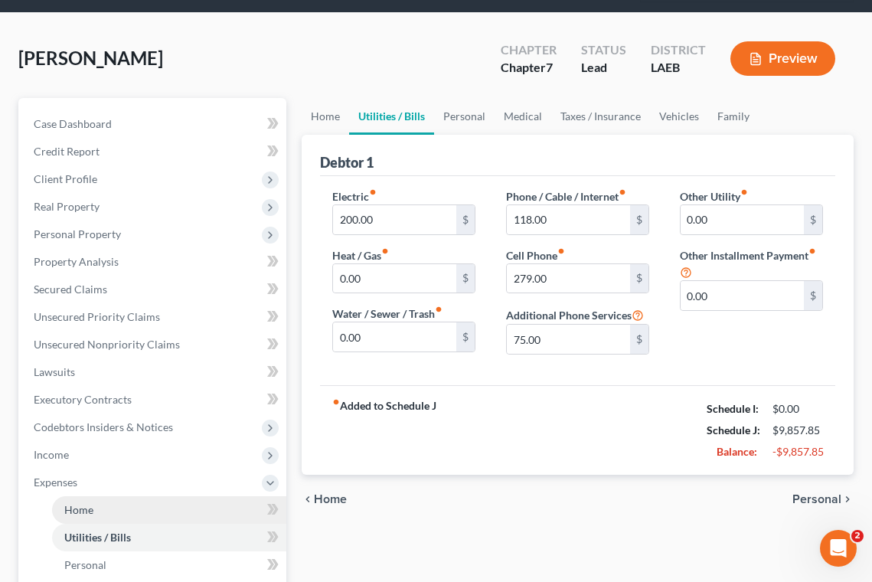
scroll to position [153, 0]
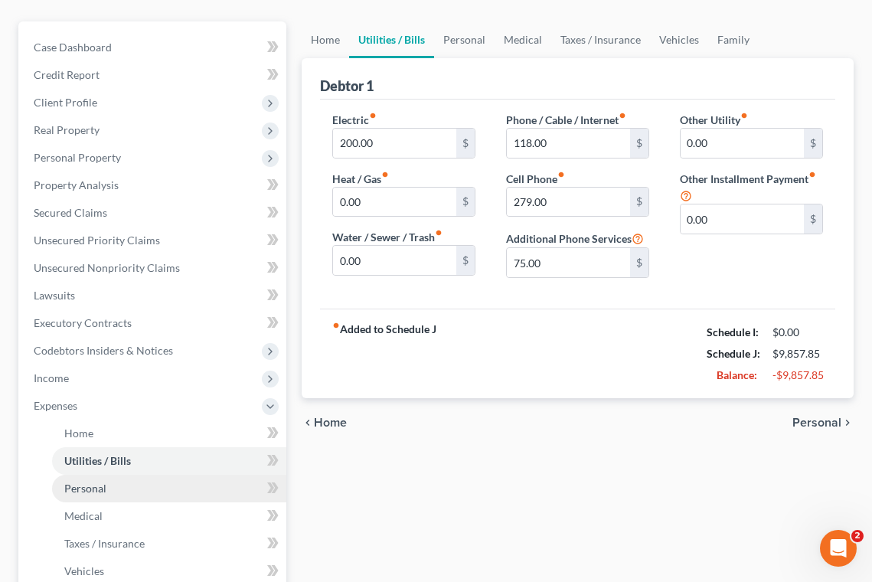
click at [80, 491] on span "Personal" at bounding box center [85, 487] width 42 height 13
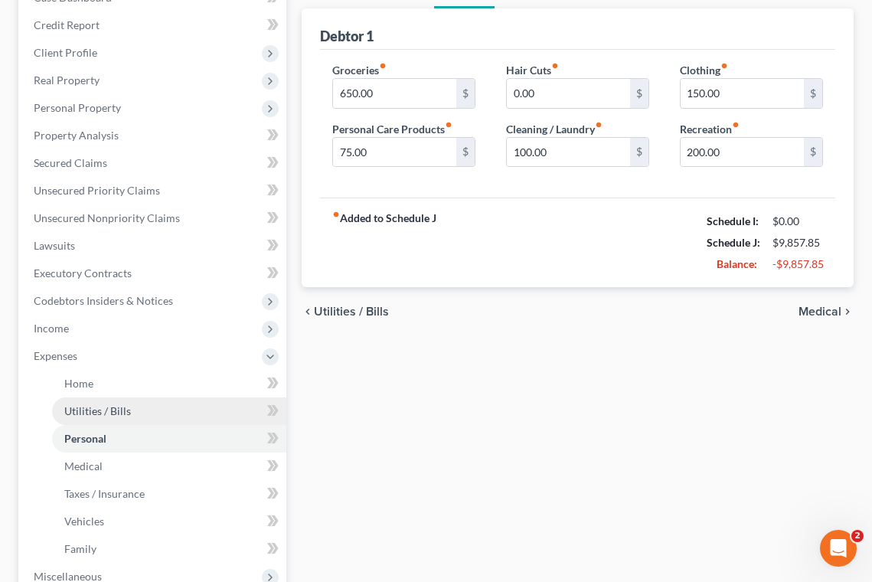
scroll to position [230, 0]
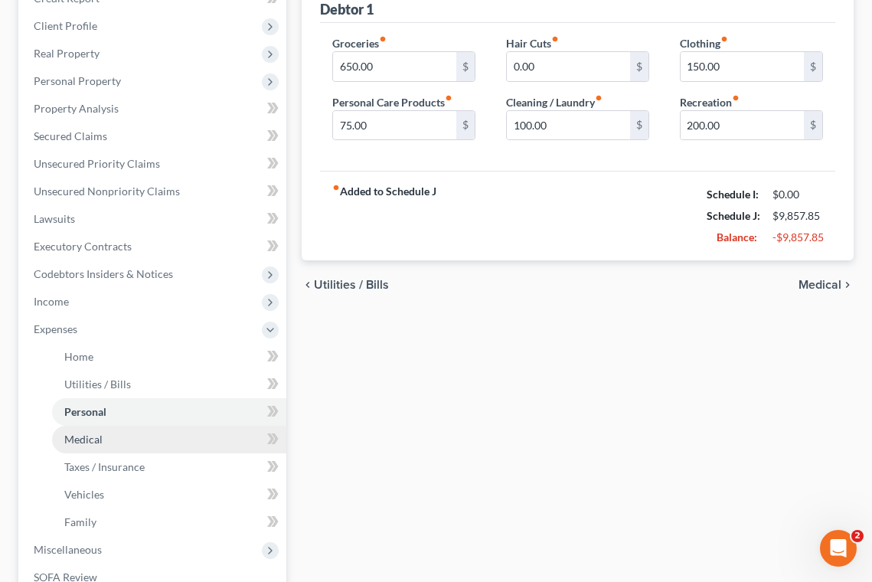
click at [86, 438] on span "Medical" at bounding box center [83, 438] width 38 height 13
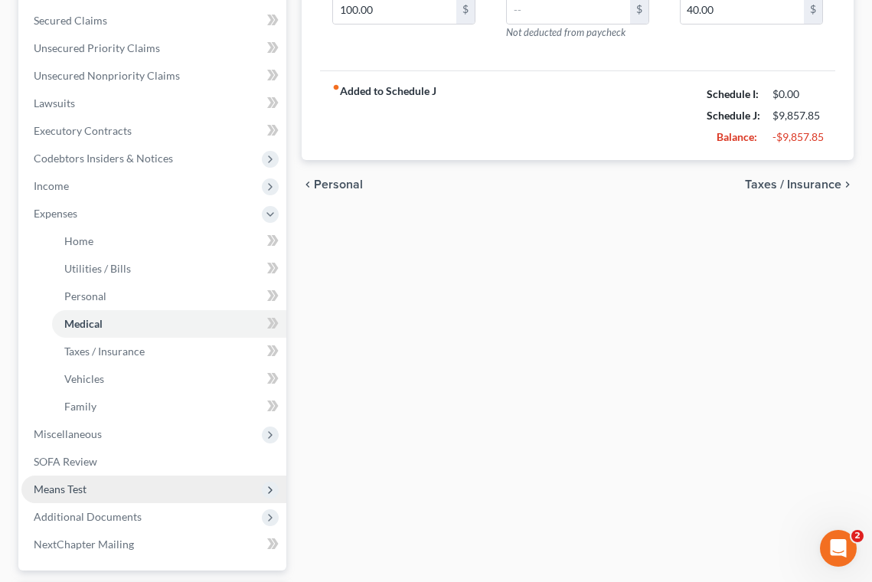
scroll to position [383, 0]
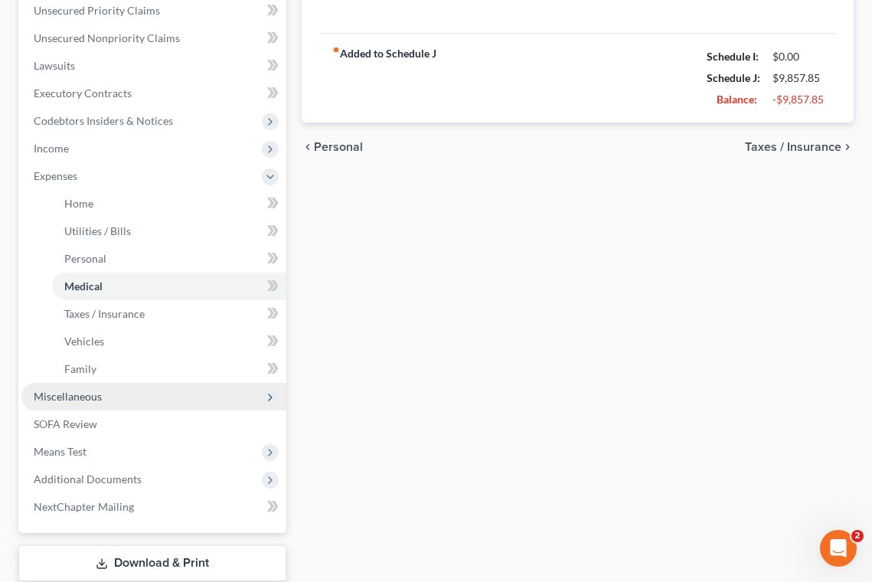
click at [83, 400] on span "Miscellaneous" at bounding box center [68, 395] width 68 height 13
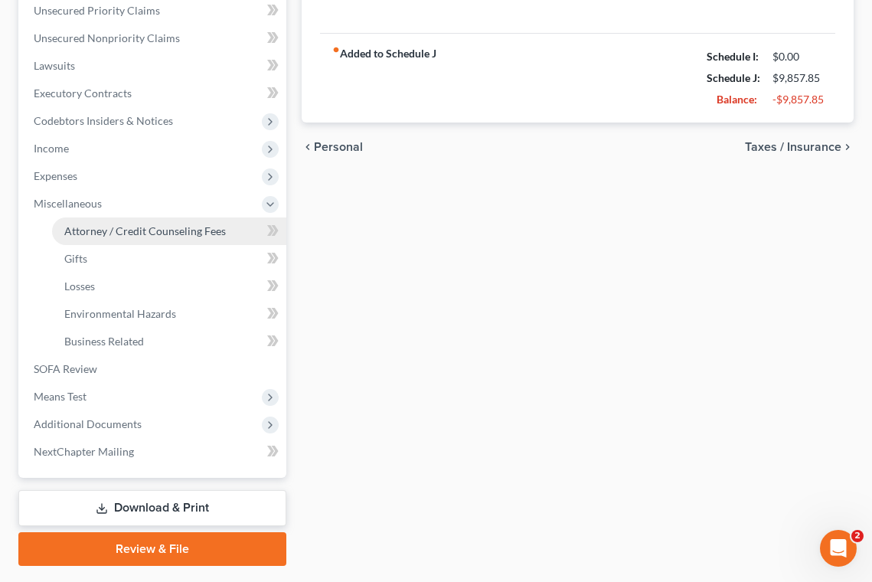
click at [114, 230] on span "Attorney / Credit Counseling Fees" at bounding box center [144, 230] width 161 height 13
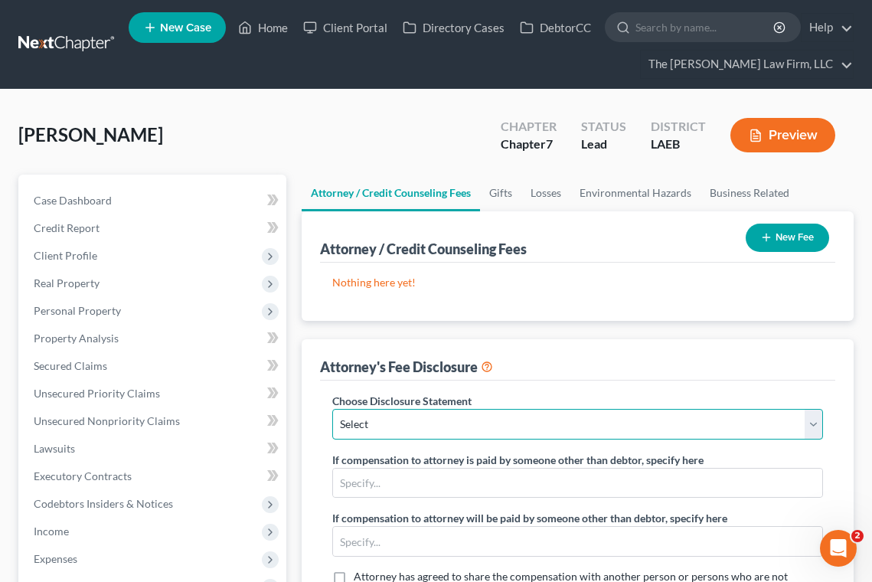
click at [569, 424] on select "Select Ch. 13 Ch. 11 Ch. 7" at bounding box center [577, 424] width 490 height 31
select select "2"
click at [332, 409] on select "Select Ch. 13 Ch. 11 Ch. 7" at bounding box center [577, 424] width 490 height 31
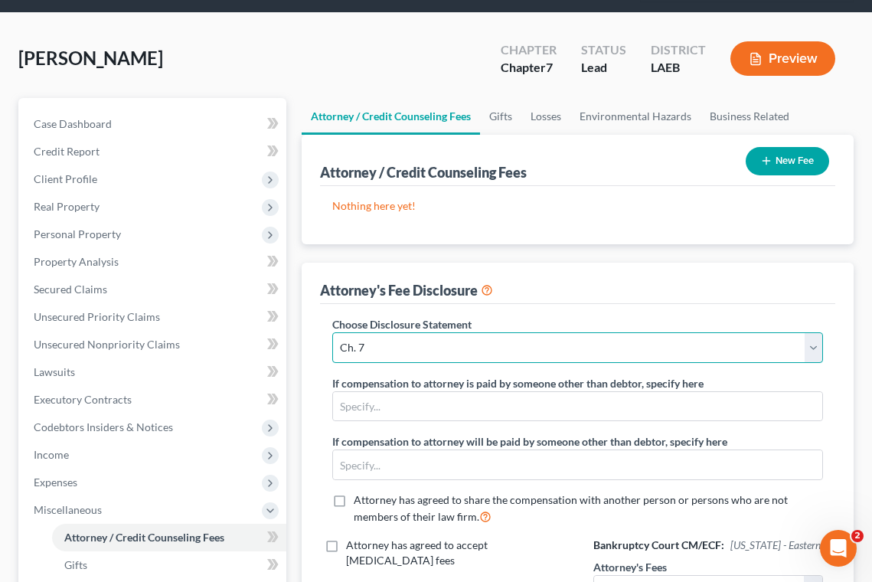
scroll to position [153, 0]
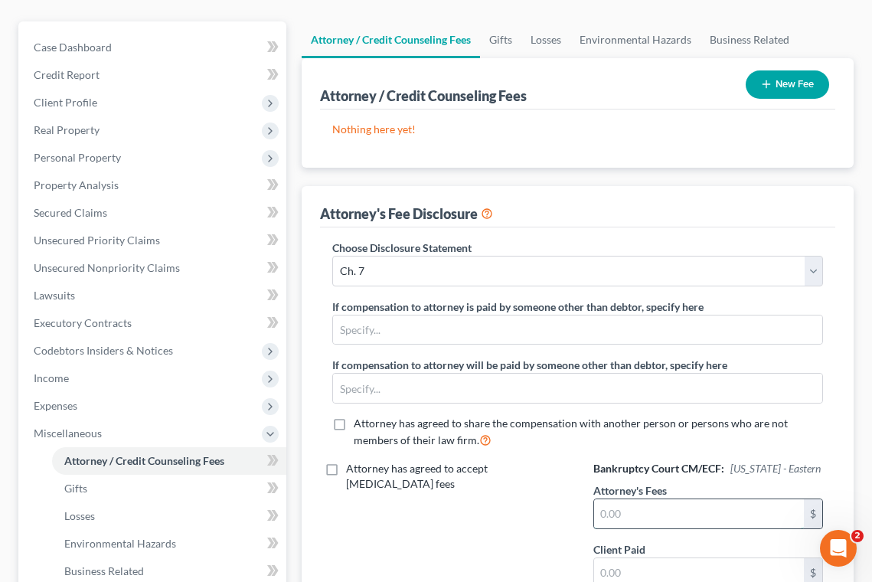
click at [628, 511] on input "text" at bounding box center [699, 513] width 210 height 29
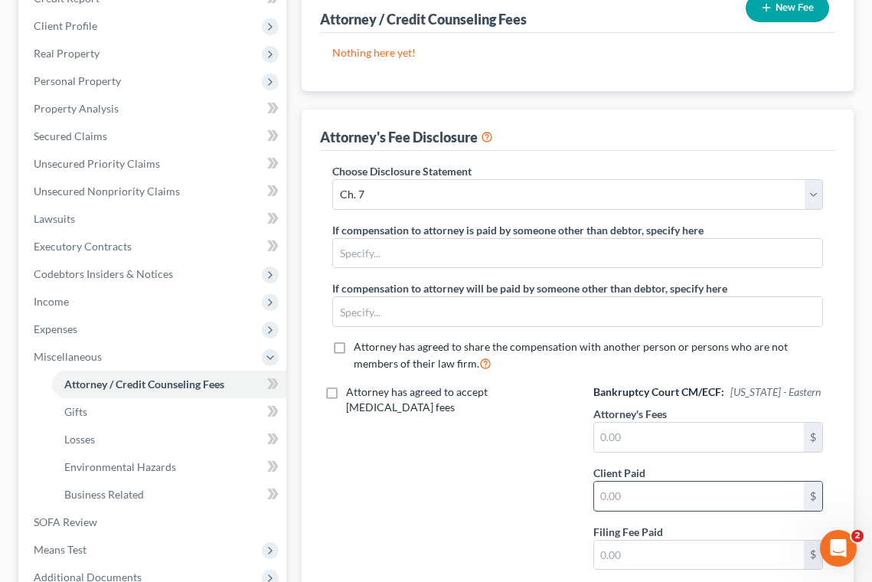
click at [626, 496] on input "text" at bounding box center [699, 495] width 210 height 29
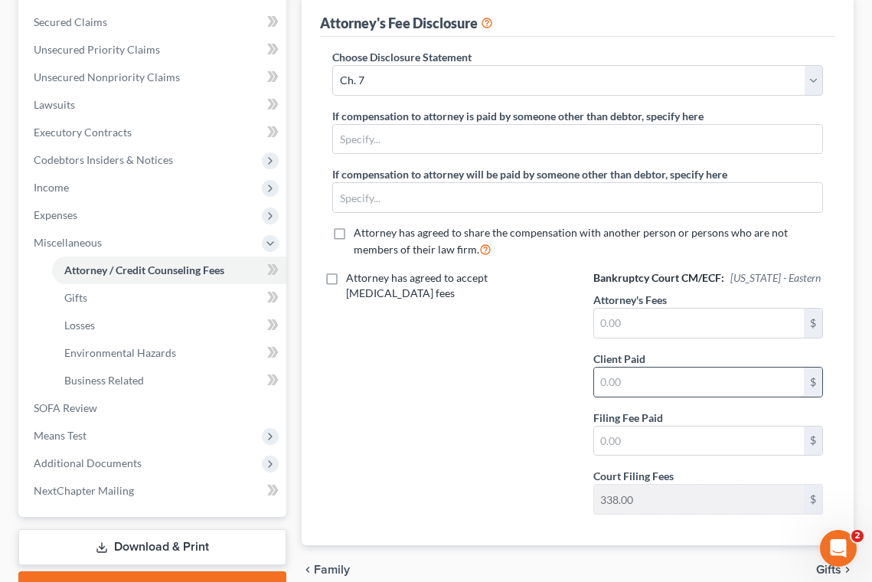
scroll to position [383, 0]
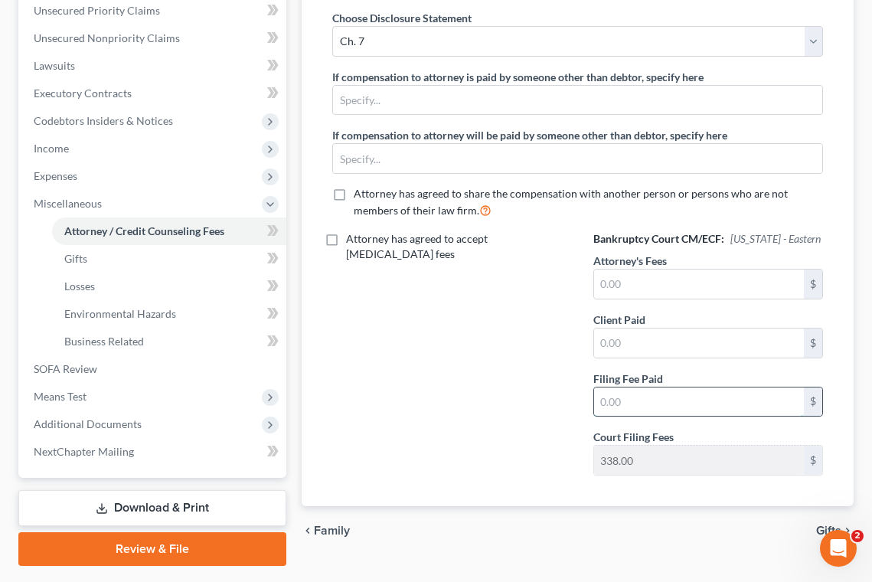
click at [627, 402] on input "text" at bounding box center [699, 401] width 210 height 29
type input "338.00"
click at [334, 380] on div "Attorney has agreed to accept retainer fees" at bounding box center [447, 359] width 260 height 256
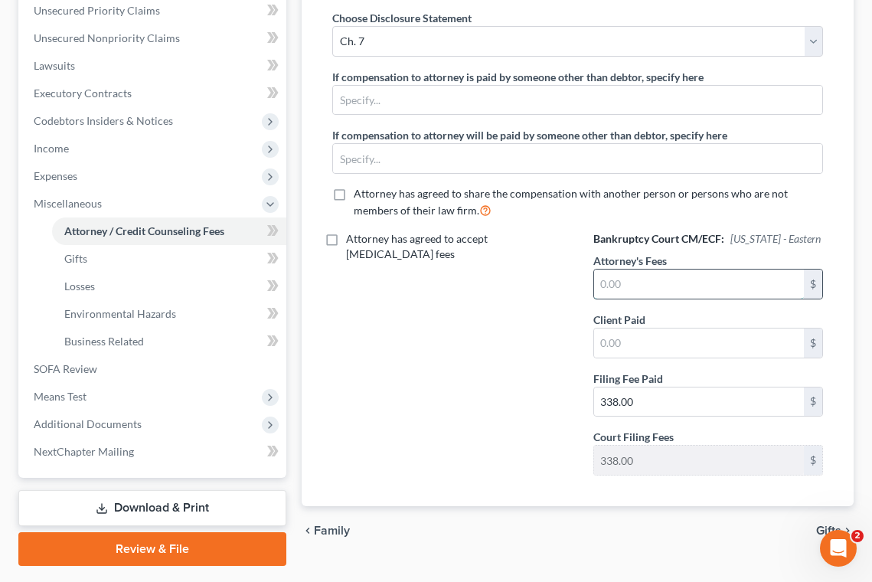
drag, startPoint x: 650, startPoint y: 276, endPoint x: 661, endPoint y: 270, distance: 12.3
click at [660, 270] on input "text" at bounding box center [699, 283] width 210 height 29
type input "7,500.00"
click at [479, 355] on div "Attorney has agreed to accept retainer fees" at bounding box center [447, 359] width 260 height 256
click at [614, 344] on input "text" at bounding box center [699, 342] width 210 height 29
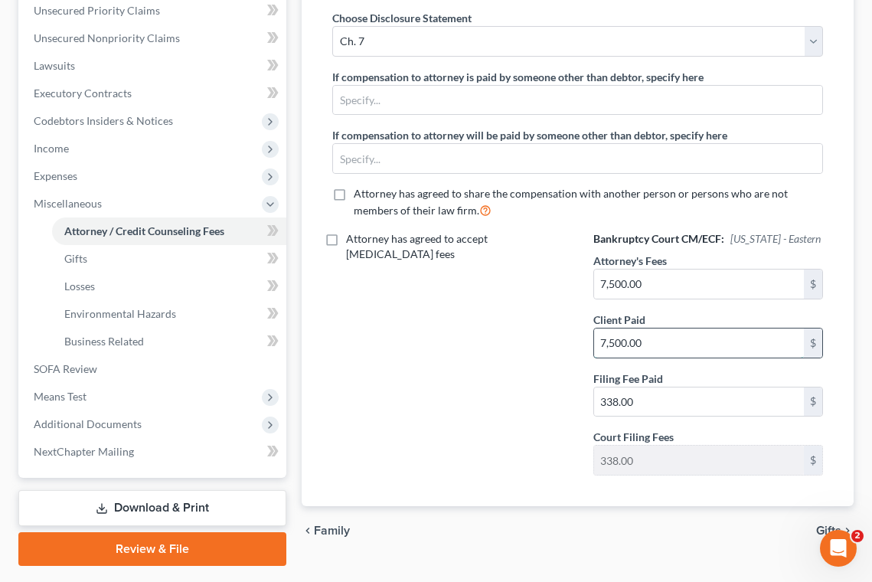
type input "7,500.00"
click at [346, 243] on label "Attorney has agreed to accept retainer fees" at bounding box center [457, 246] width 223 height 31
click at [352, 241] on input "Attorney has agreed to accept retainer fees" at bounding box center [357, 236] width 10 height 10
click at [346, 235] on label "Attorney has agreed to accept retainer fees" at bounding box center [457, 246] width 223 height 31
click at [352, 235] on input "Attorney has agreed to accept retainer fees" at bounding box center [357, 236] width 10 height 10
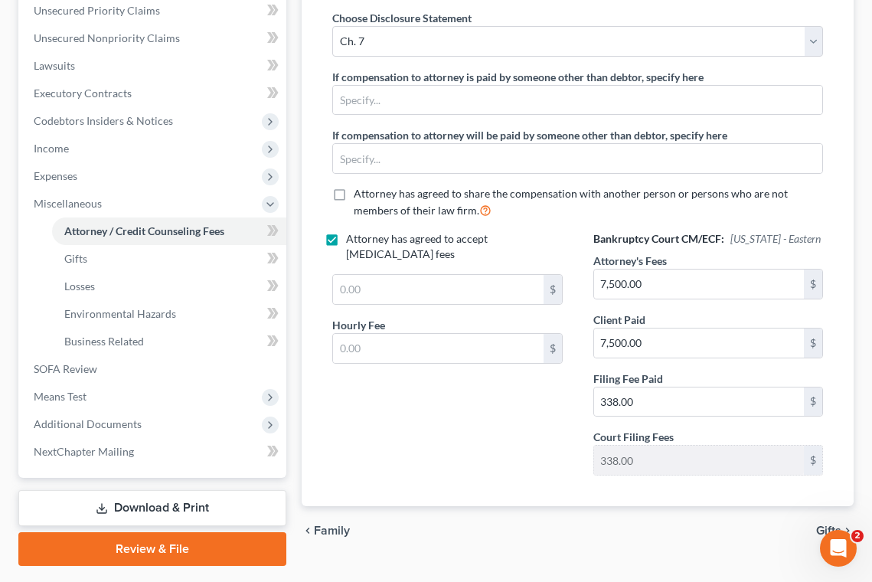
checkbox input "false"
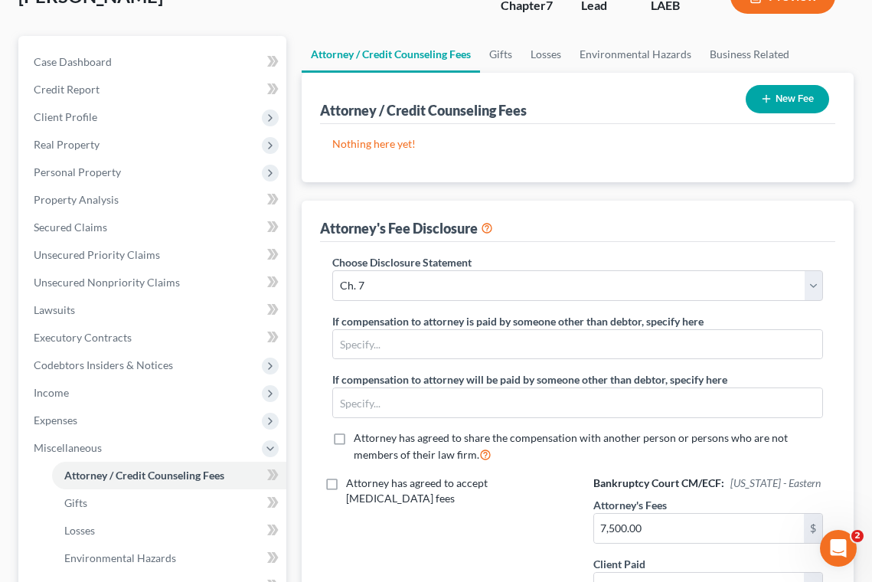
scroll to position [0, 0]
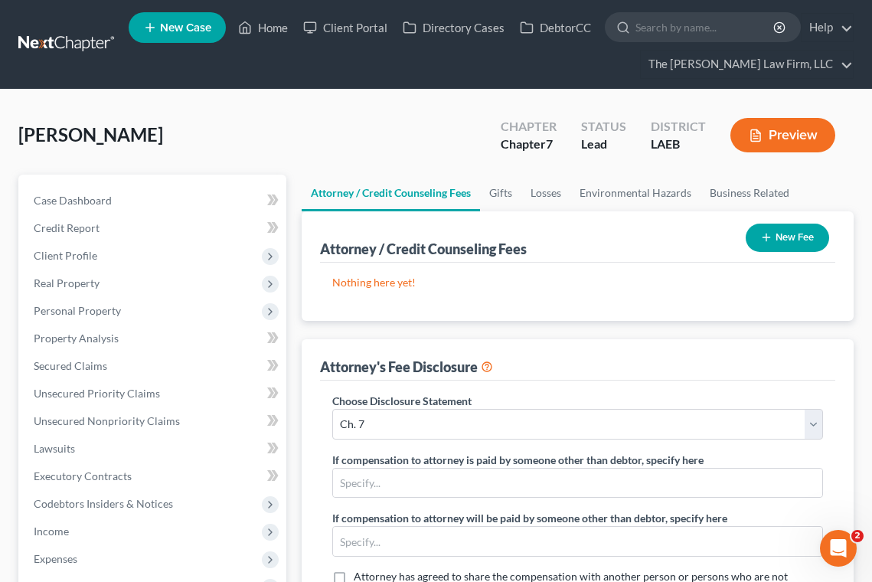
click at [782, 246] on button "New Fee" at bounding box center [786, 237] width 83 height 28
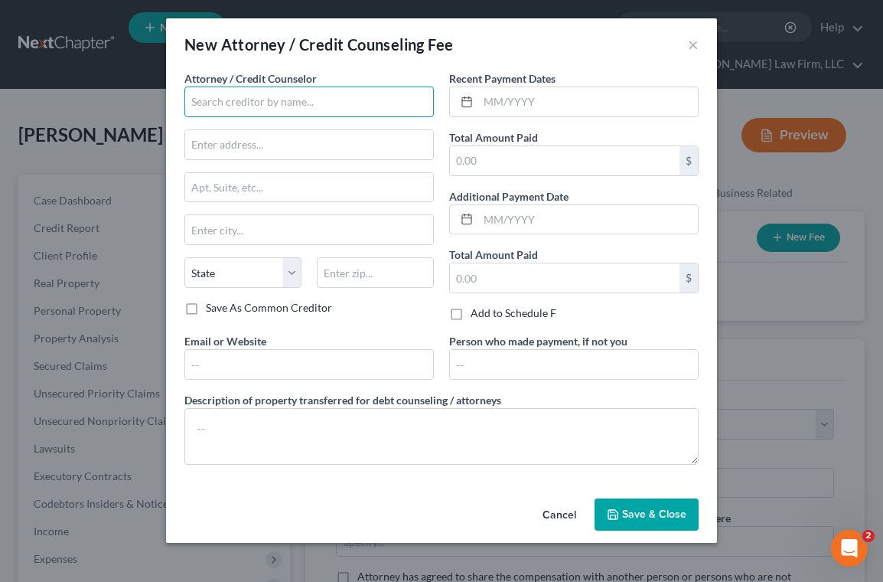
click at [329, 92] on input "text" at bounding box center [308, 101] width 249 height 31
type input "The Derbes Law Firm"
type input "3027 Ridgelake Drive"
type input "Metairie"
select select "19"
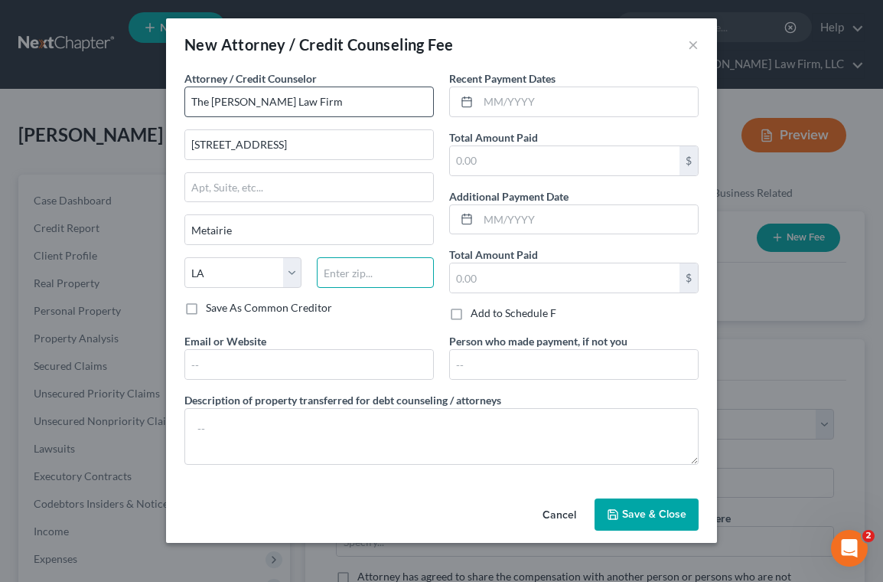
type input "70002"
type input "jphillips@derbeslaw.com"
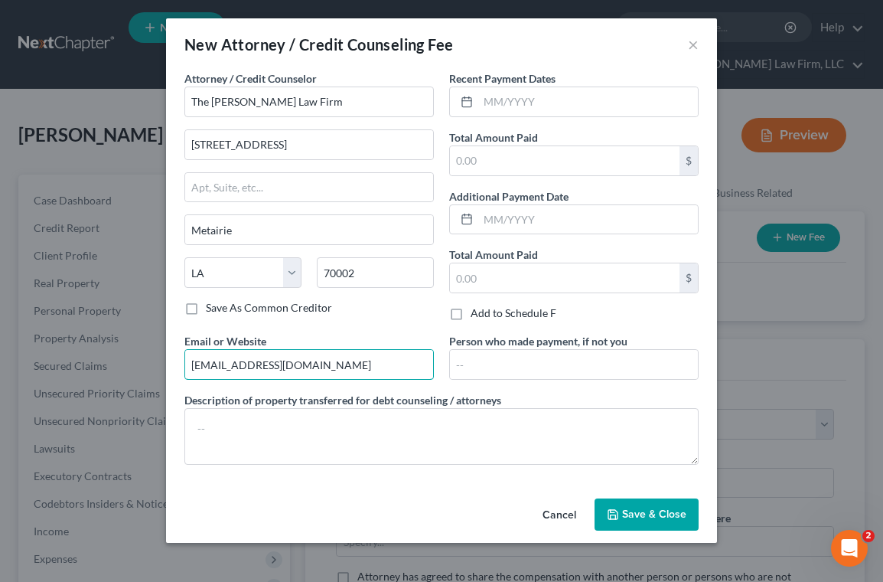
drag, startPoint x: 318, startPoint y: 367, endPoint x: 114, endPoint y: 388, distance: 204.6
click at [114, 388] on div "New Attorney / Credit Counseling Fee × Attorney / Credit Counselor * The Derbes…" at bounding box center [441, 291] width 883 height 582
click at [485, 271] on input "text" at bounding box center [565, 277] width 230 height 29
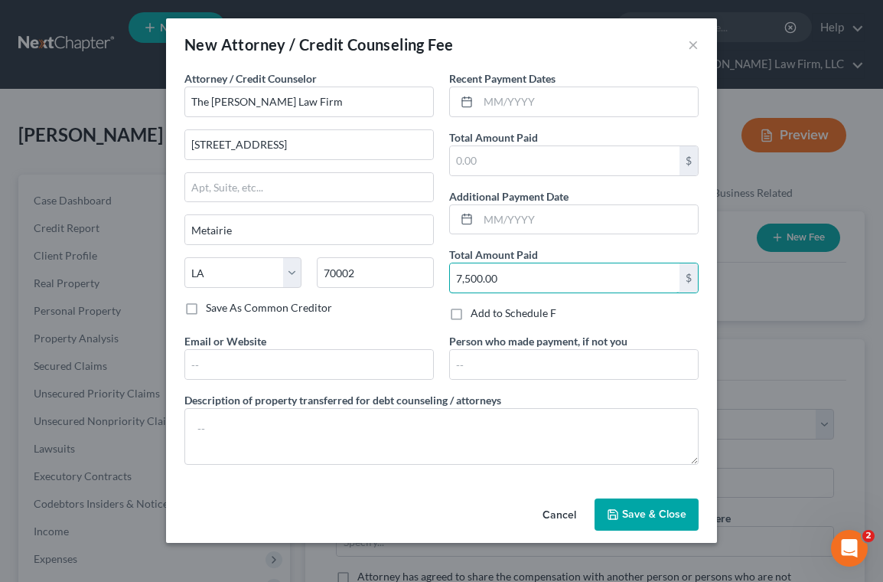
type input "7,500.00"
click at [643, 516] on span "Save & Close" at bounding box center [654, 513] width 64 height 13
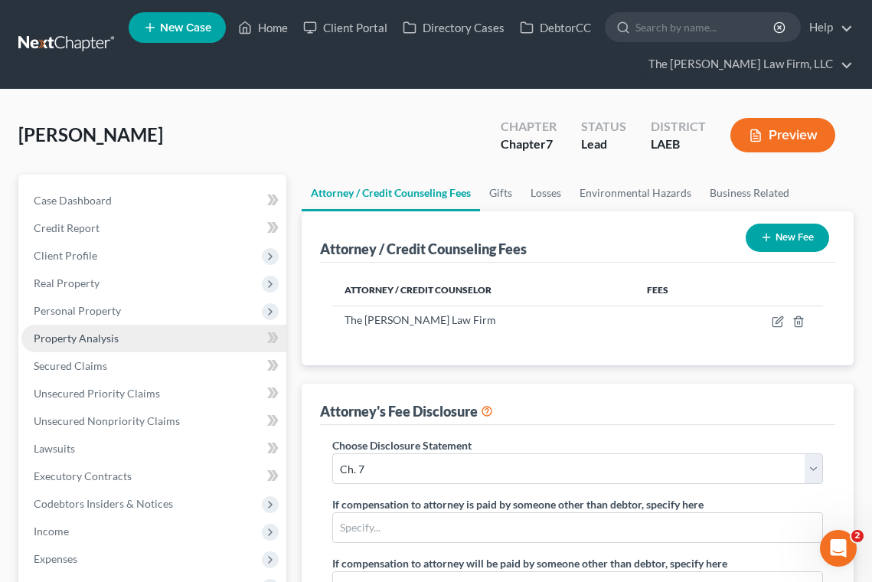
drag, startPoint x: 291, startPoint y: 119, endPoint x: 174, endPoint y: 345, distance: 254.3
click at [292, 119] on div "Campbell, Brandin Upgraded Chapter Chapter 7 Status Lead District LAEB Preview" at bounding box center [435, 141] width 835 height 67
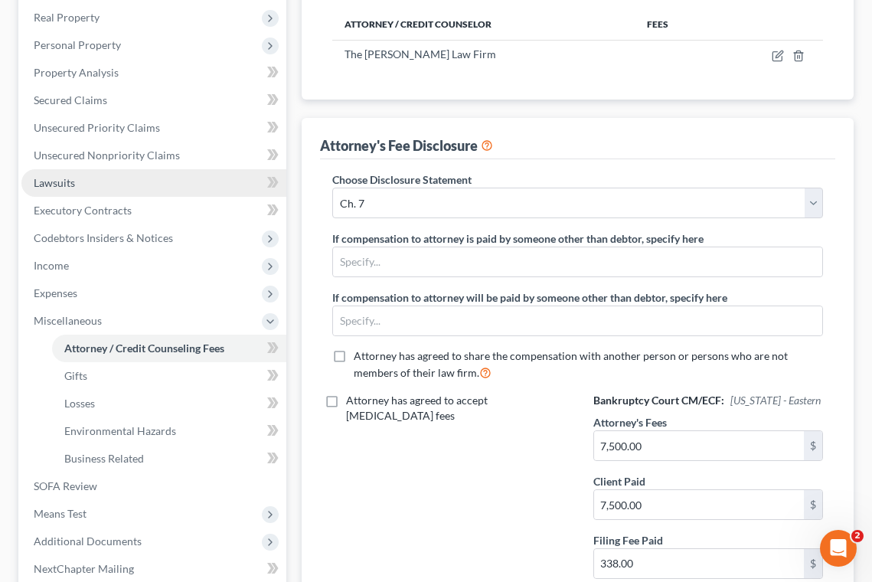
scroll to position [306, 0]
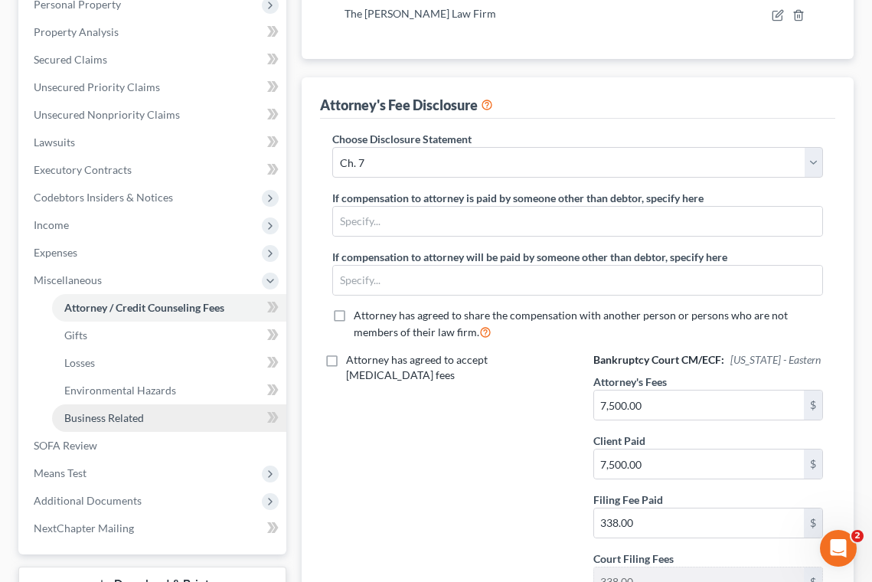
click at [135, 413] on span "Business Related" at bounding box center [104, 417] width 80 height 13
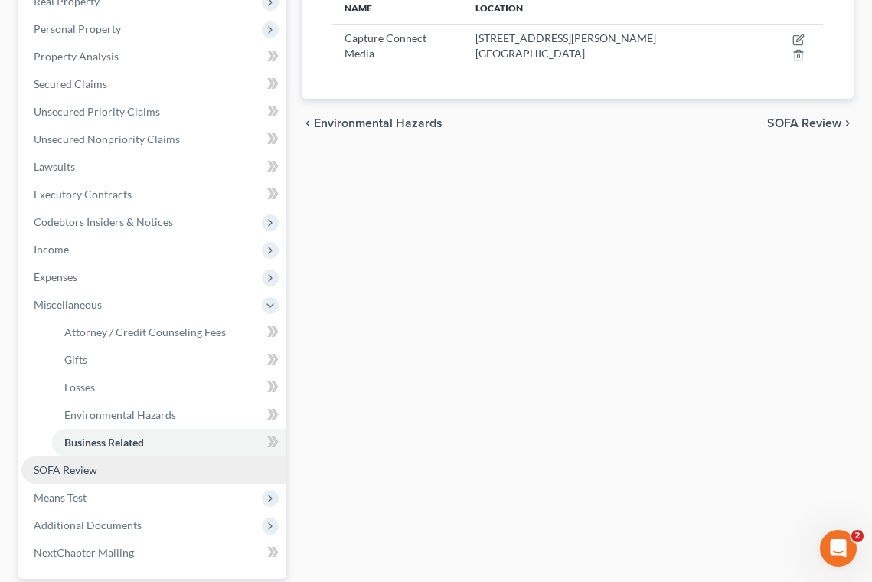
scroll to position [306, 0]
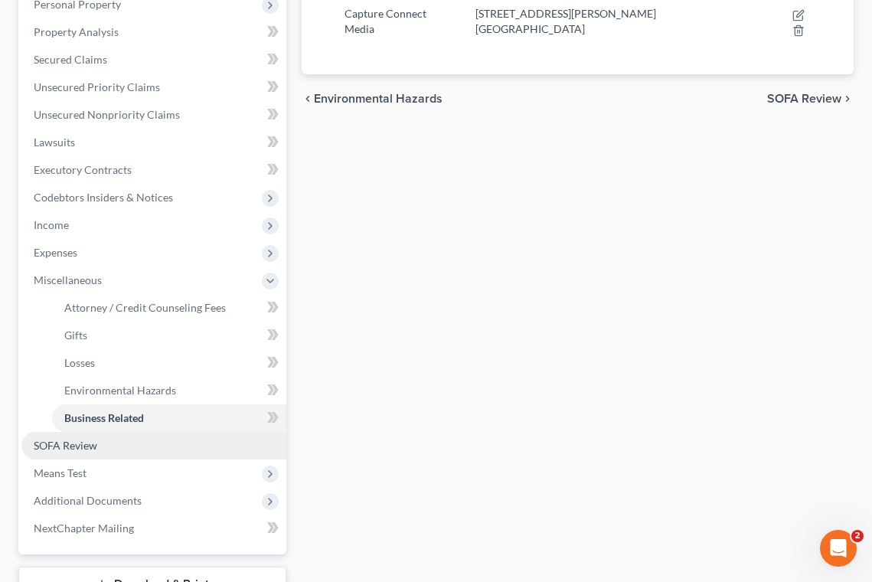
click at [105, 442] on link "SOFA Review" at bounding box center [153, 446] width 265 height 28
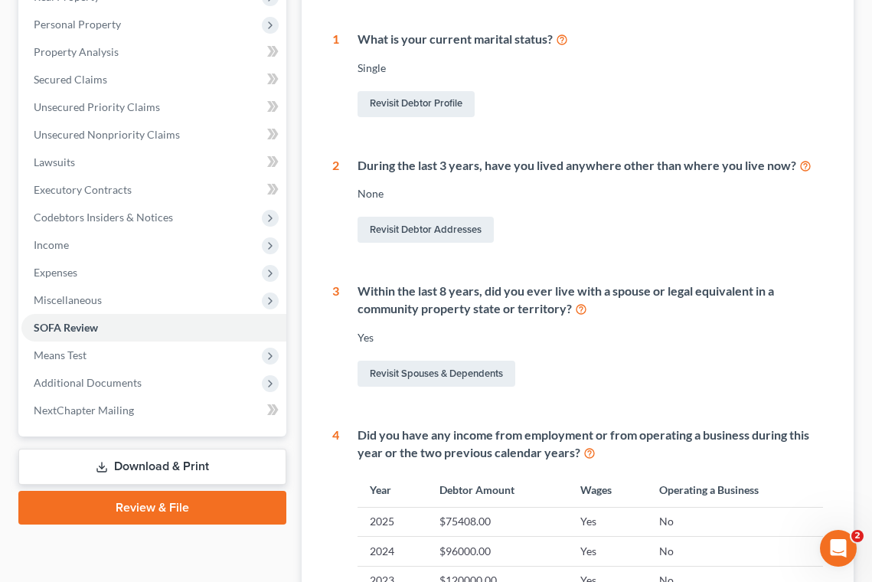
scroll to position [383, 0]
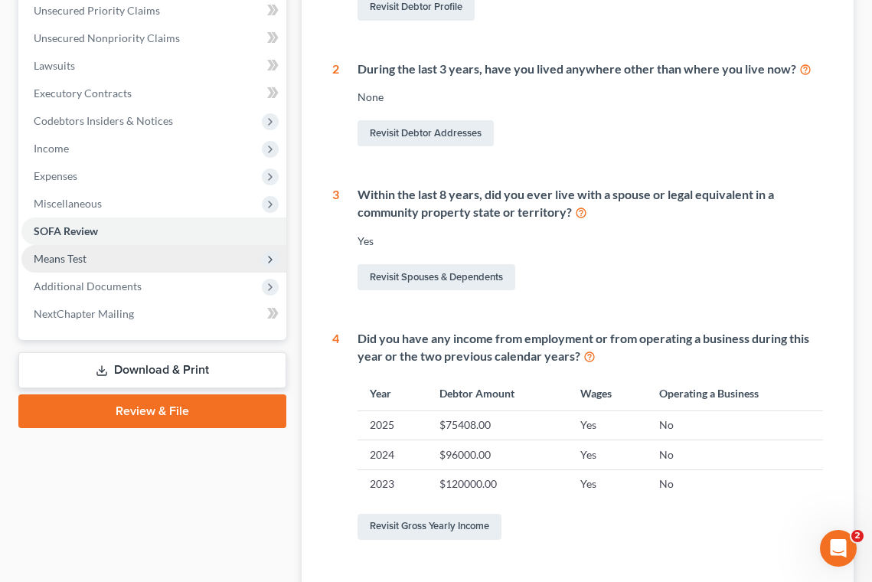
click at [82, 260] on span "Means Test" at bounding box center [60, 258] width 53 height 13
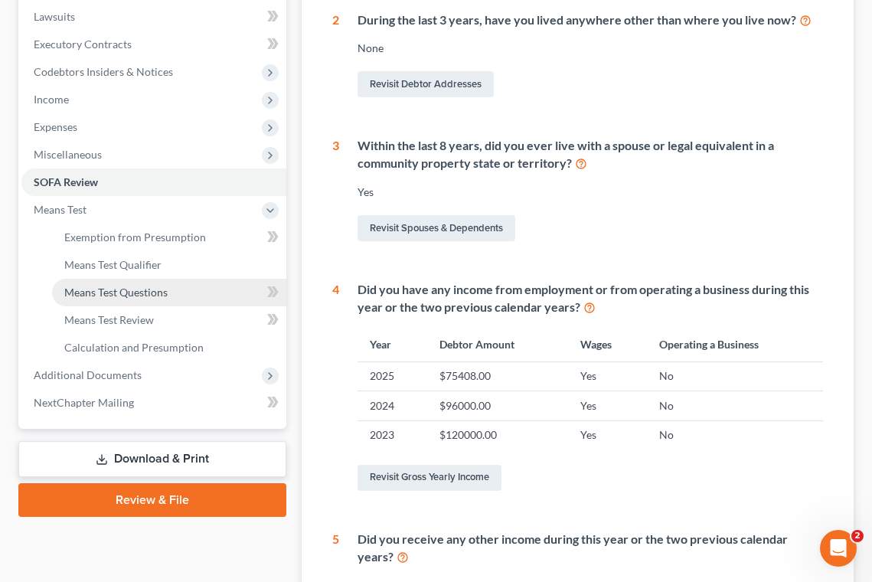
scroll to position [459, 0]
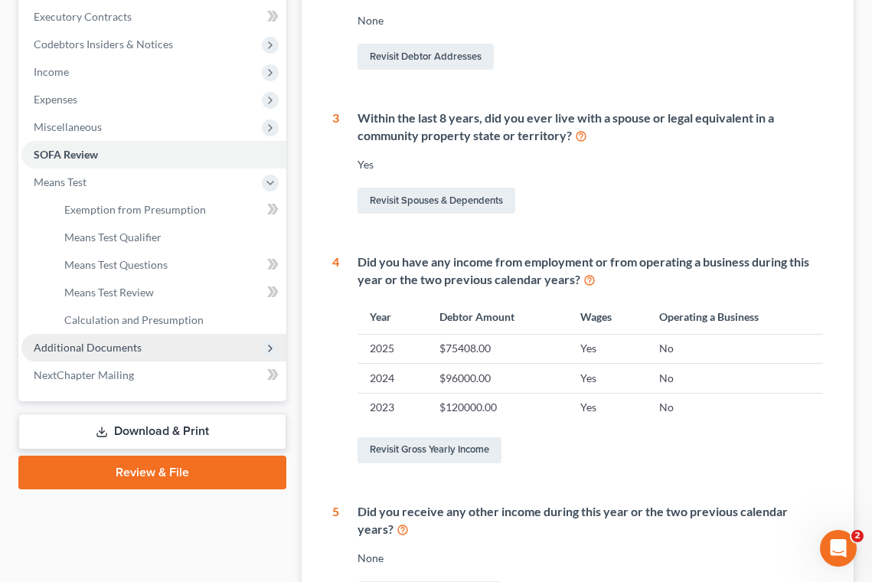
click at [108, 352] on span "Additional Documents" at bounding box center [88, 347] width 108 height 13
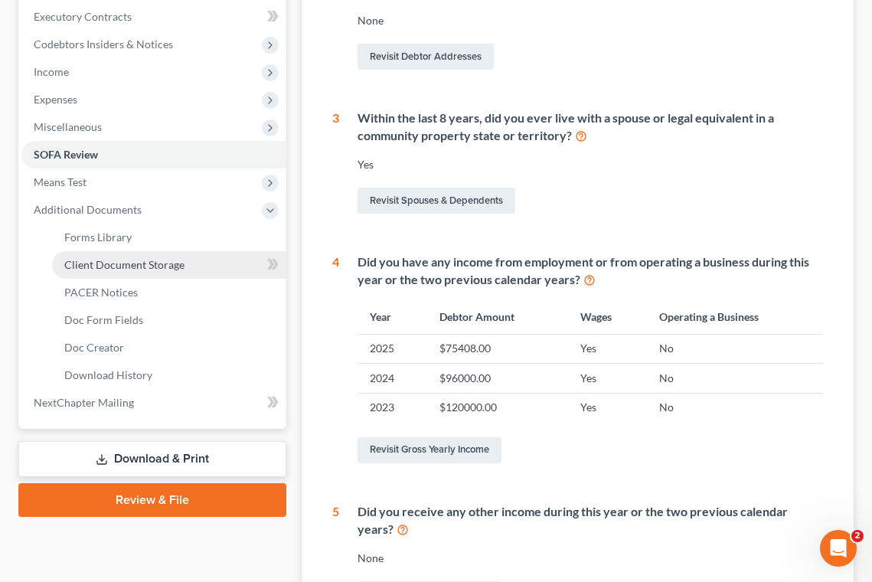
click at [119, 266] on span "Client Document Storage" at bounding box center [124, 264] width 120 height 13
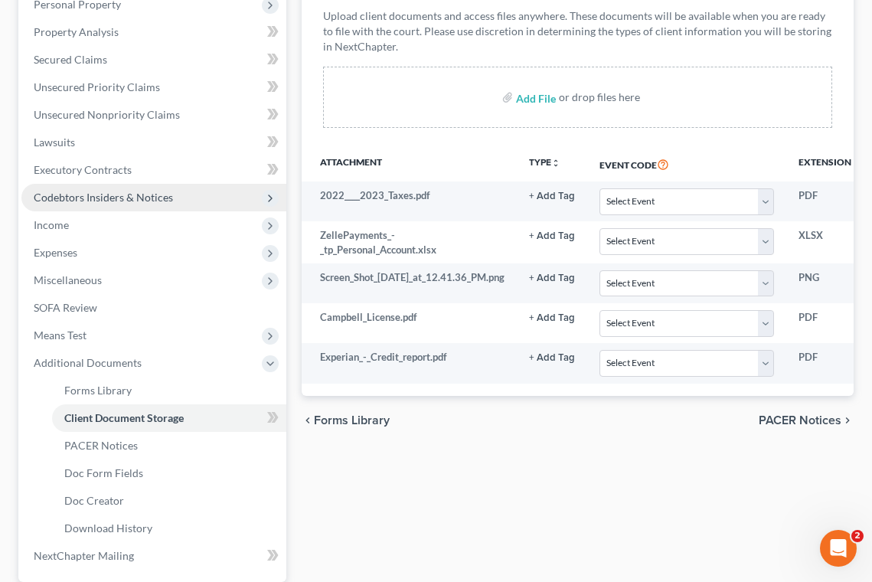
scroll to position [230, 0]
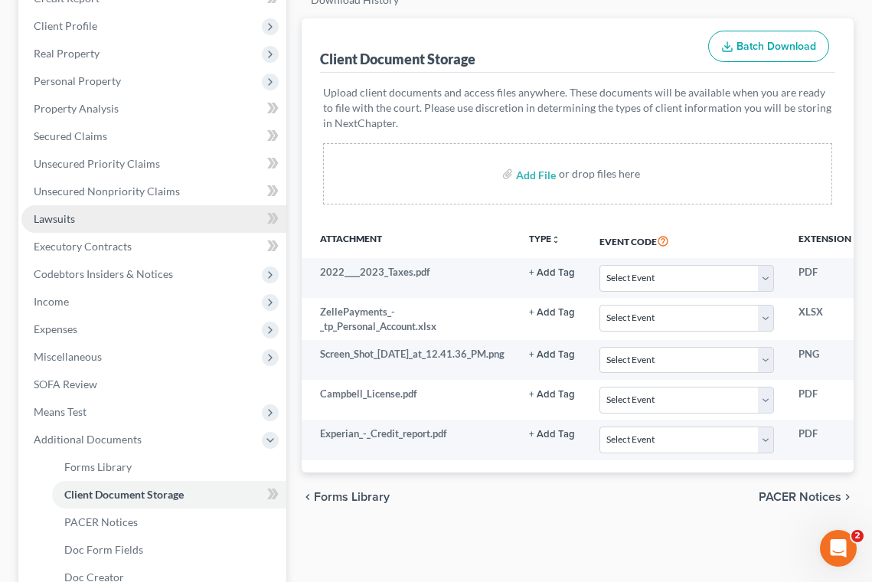
click at [68, 217] on span "Lawsuits" at bounding box center [54, 218] width 41 height 13
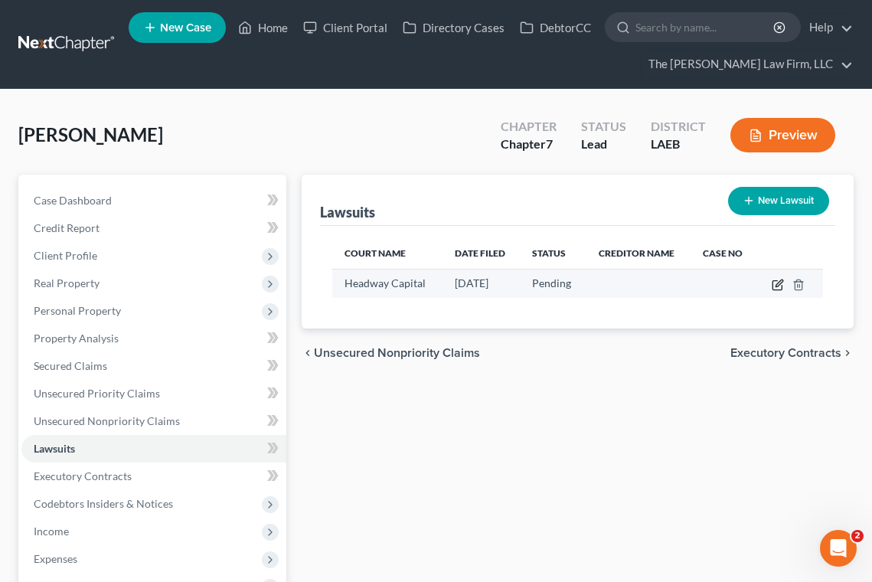
click at [777, 283] on icon "button" at bounding box center [777, 285] width 12 height 12
select select "19"
select select "0"
select select "3"
select select "1"
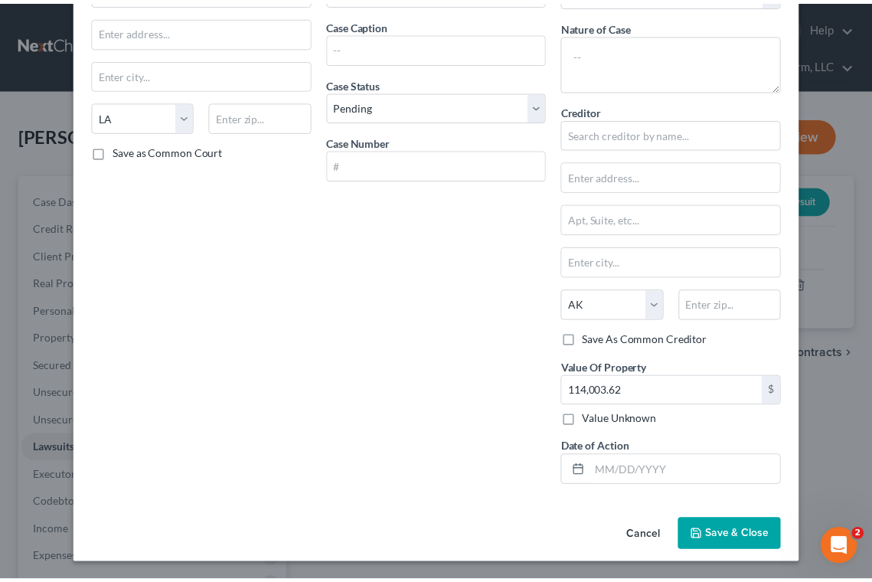
scroll to position [114, 0]
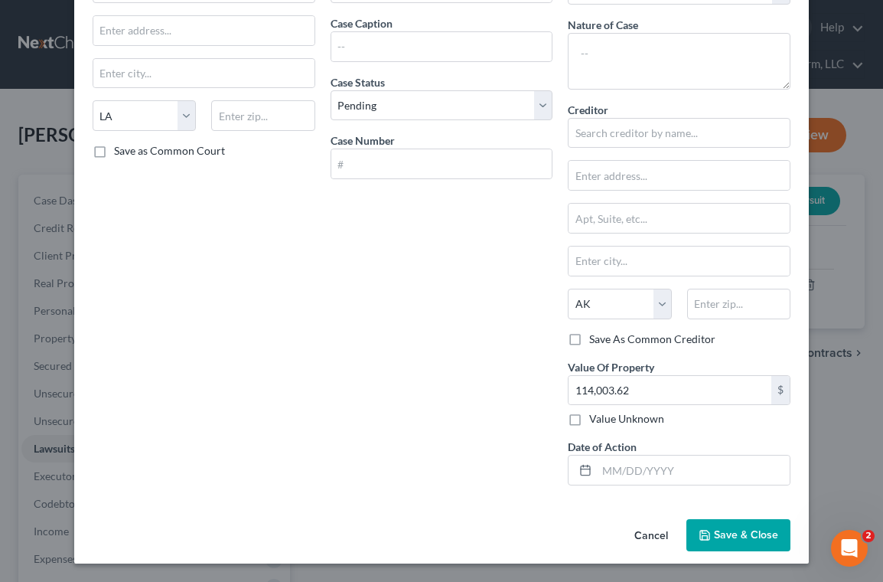
click at [110, 500] on div "Court name * Headway Capital State AL AK AR AZ CA CO CT DE DC FL GA GU HI ID IL…" at bounding box center [441, 234] width 735 height 556
click at [663, 537] on button "Cancel" at bounding box center [651, 535] width 58 height 31
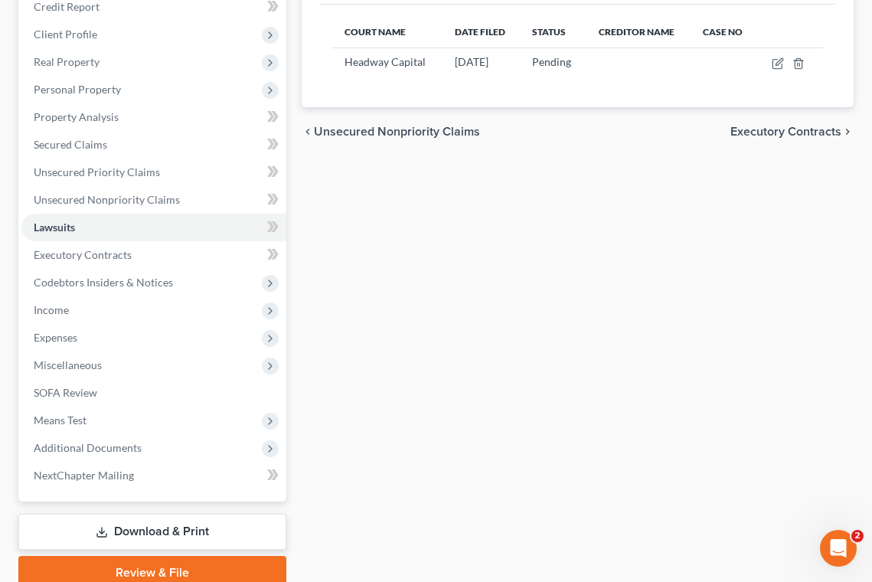
scroll to position [230, 0]
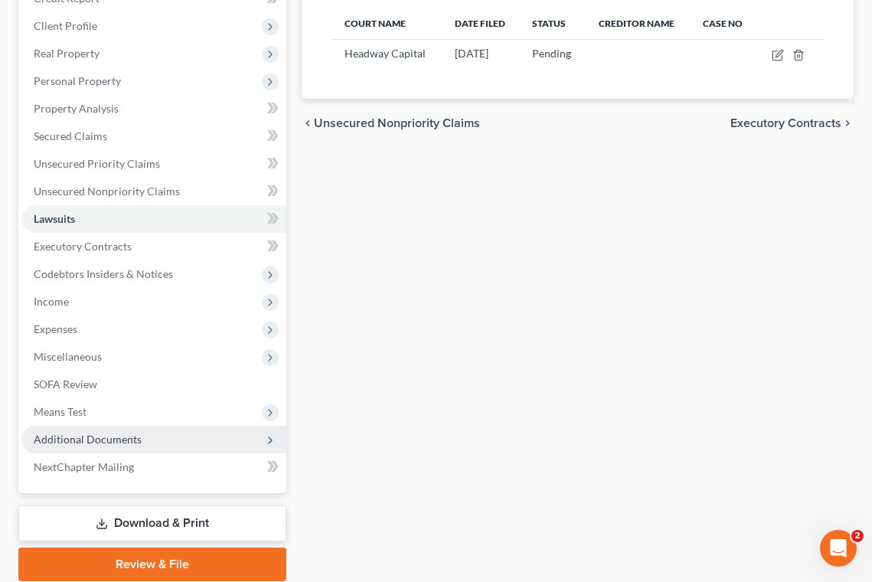
click at [104, 440] on span "Additional Documents" at bounding box center [88, 438] width 108 height 13
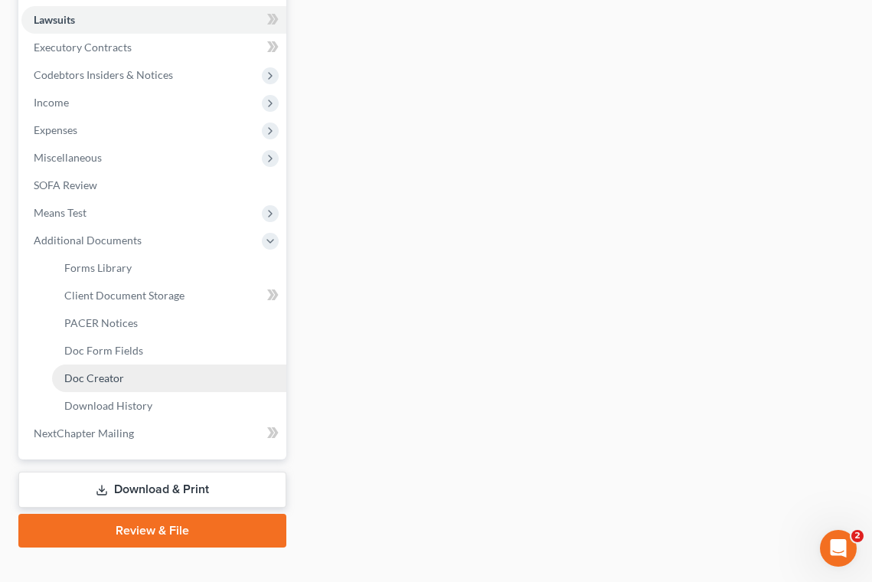
scroll to position [452, 0]
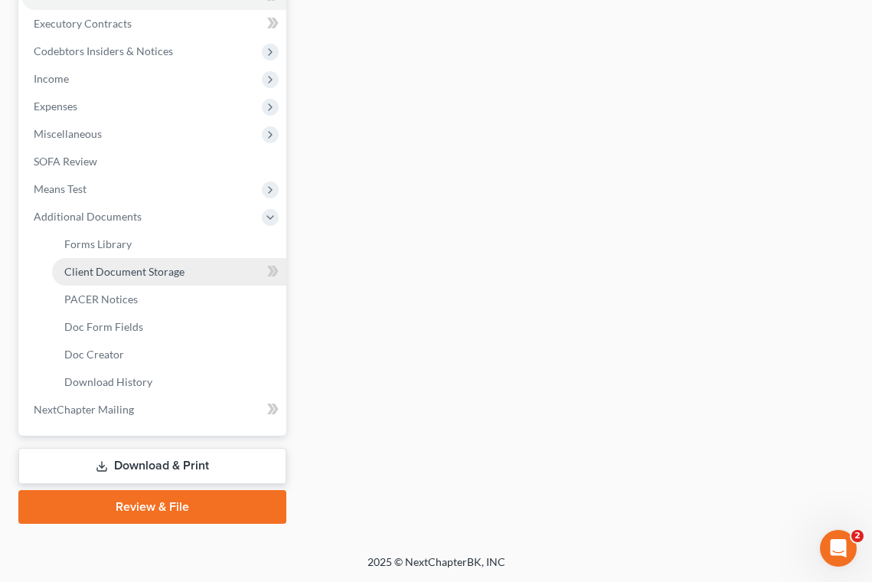
click at [103, 273] on span "Client Document Storage" at bounding box center [124, 271] width 120 height 13
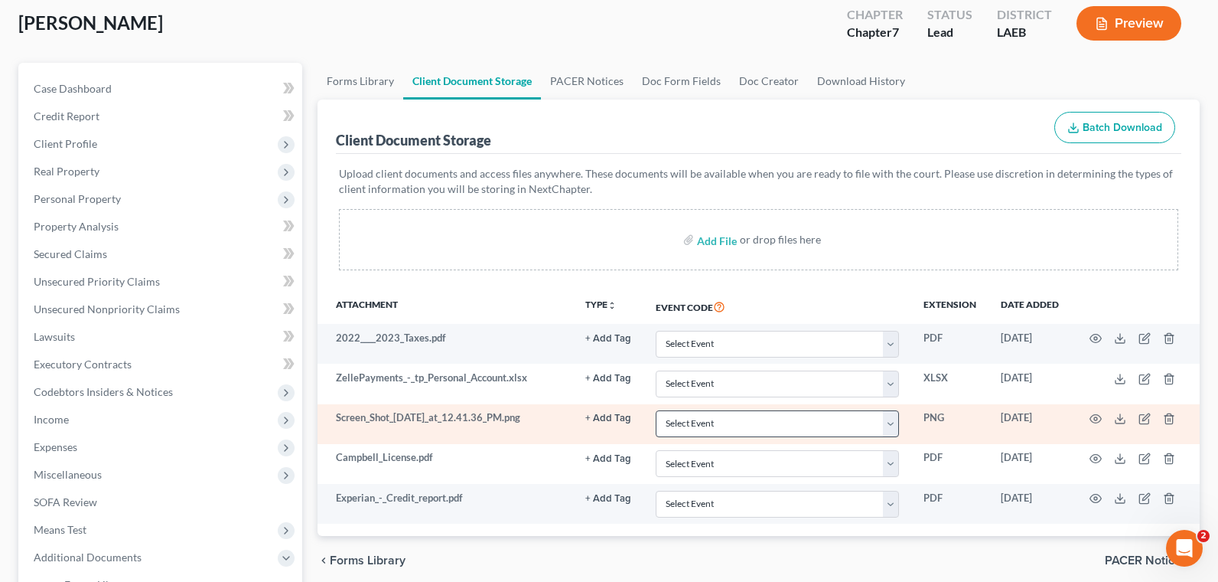
scroll to position [119, 0]
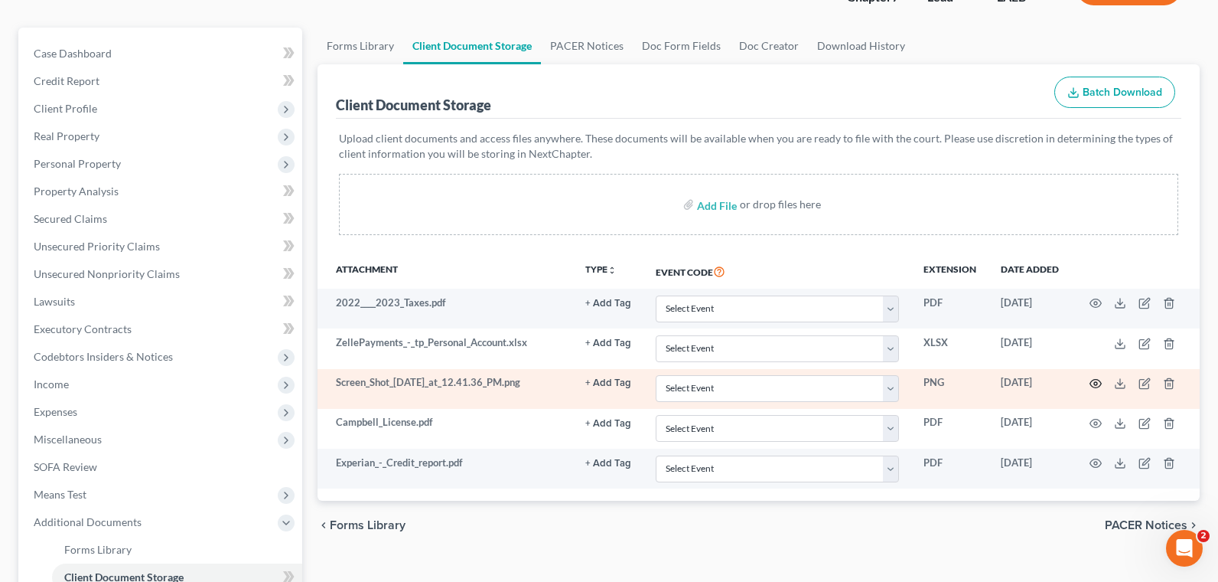
click at [882, 380] on icon "button" at bounding box center [1096, 383] width 12 height 12
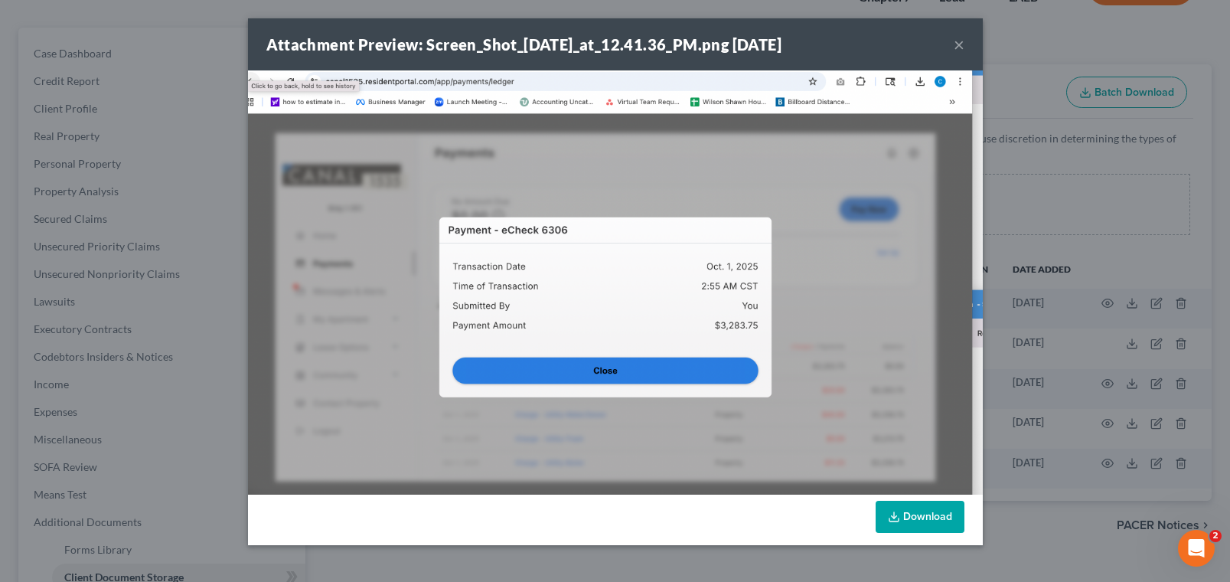
click at [882, 41] on button "×" at bounding box center [958, 44] width 11 height 18
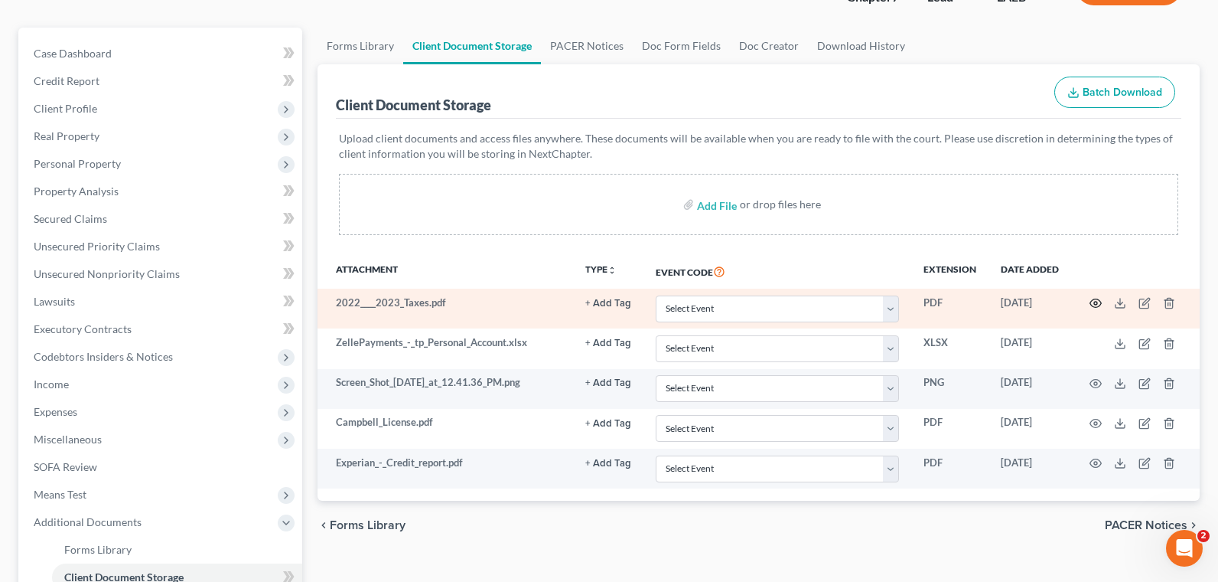
click at [882, 302] on circle "button" at bounding box center [1095, 302] width 3 height 3
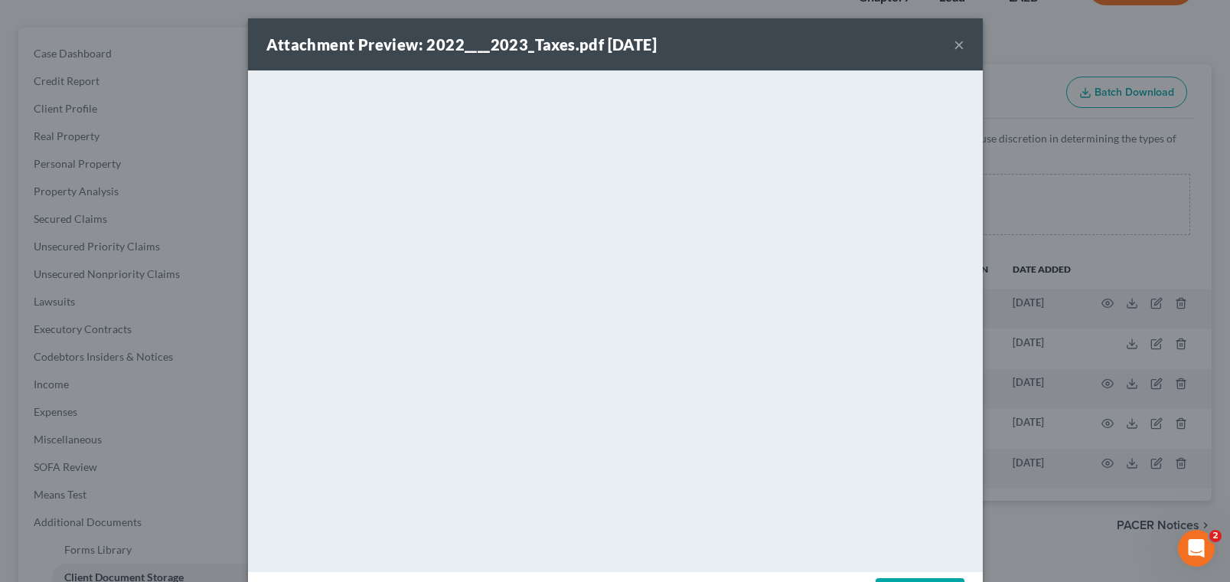
drag, startPoint x: 955, startPoint y: 42, endPoint x: 1093, endPoint y: 207, distance: 215.6
click at [882, 42] on button "×" at bounding box center [958, 44] width 11 height 18
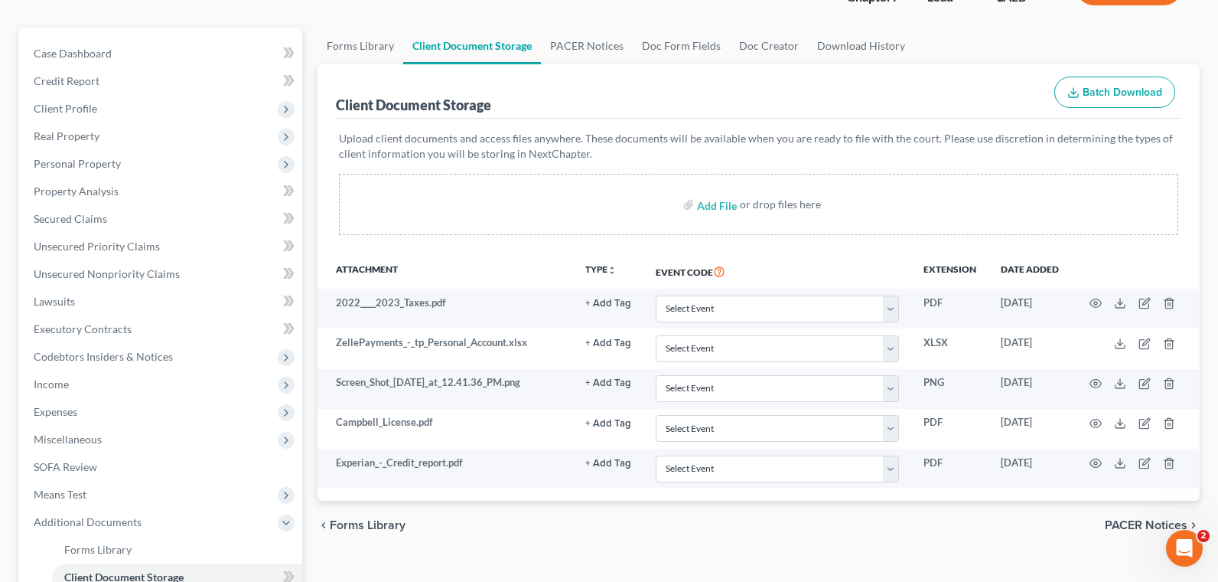
click at [552, 567] on div "Forms Library Client Document Storage PACER Notices Doc Form Fields Doc Creator…" at bounding box center [759, 428] width 898 height 801
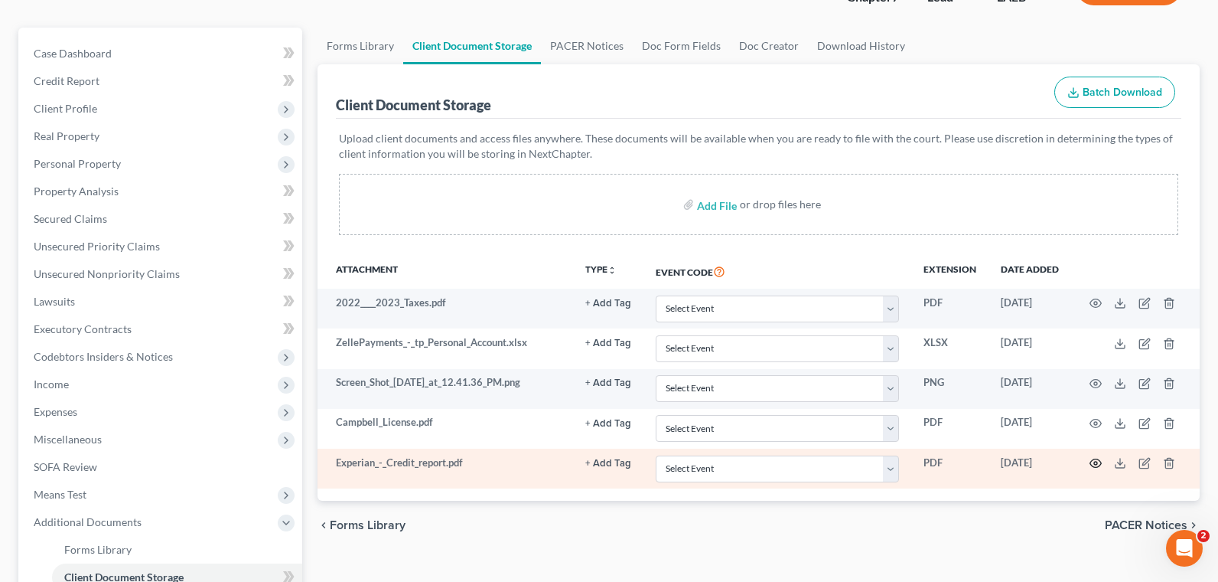
click at [882, 458] on icon "button" at bounding box center [1096, 463] width 12 height 12
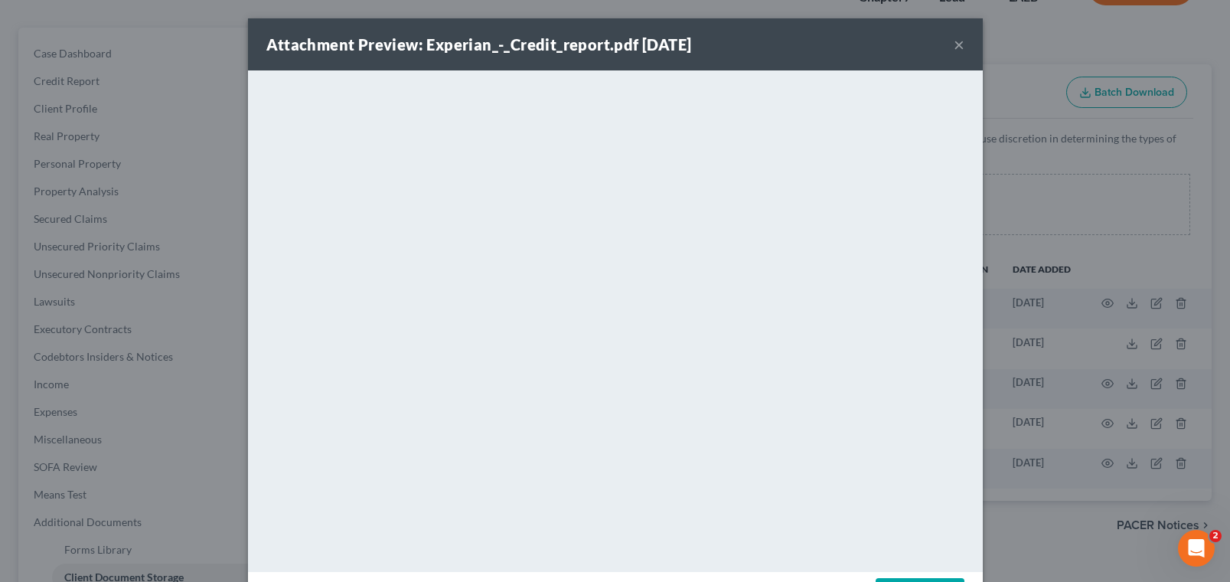
click at [882, 41] on button "×" at bounding box center [958, 44] width 11 height 18
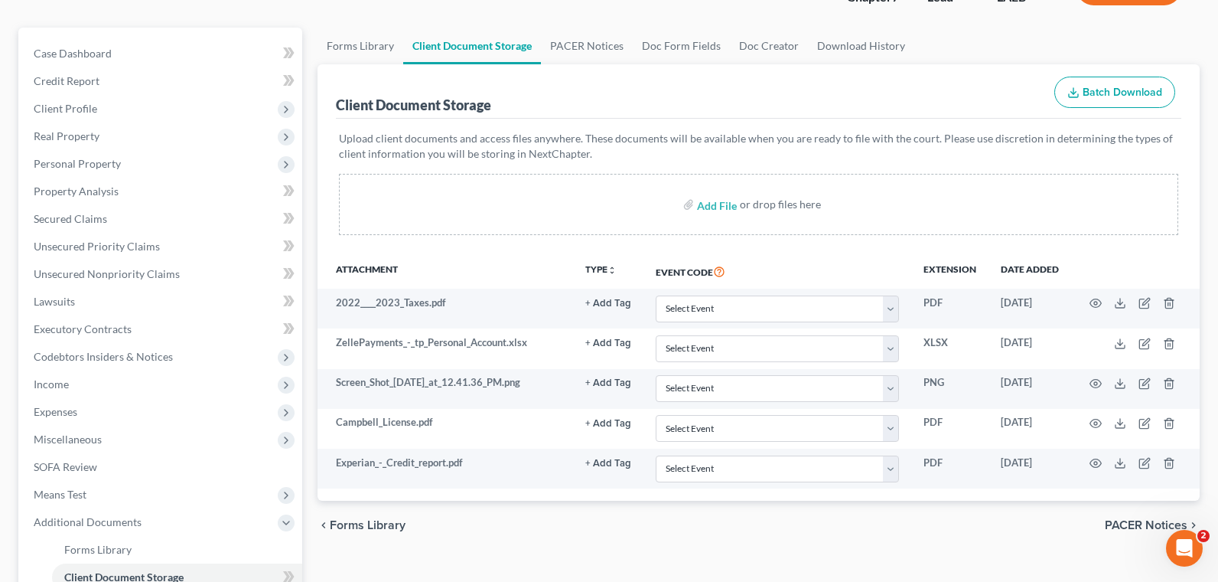
click at [317, 565] on div "Forms Library Client Document Storage PACER Notices Doc Form Fields Doc Creator…" at bounding box center [759, 428] width 898 height 801
